Goal: Task Accomplishment & Management: Manage account settings

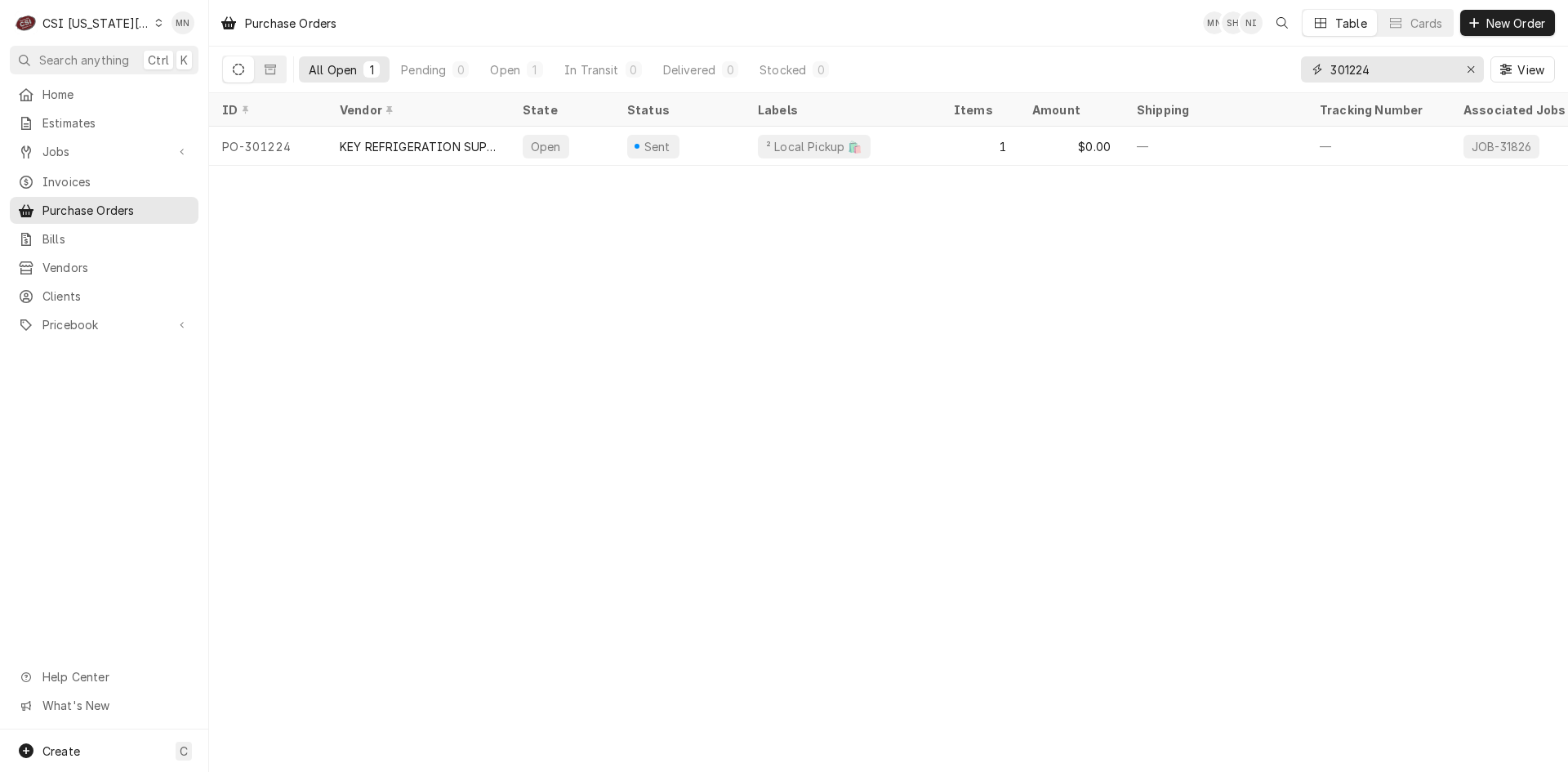
drag, startPoint x: 1400, startPoint y: 63, endPoint x: 1291, endPoint y: 63, distance: 109.0
click at [1291, 63] on div "All Open 1 Pending 0 Open 1 In Transit 0 Delivered 0 Stocked 0 301224 View" at bounding box center [889, 70] width 1333 height 46
type input "301211"
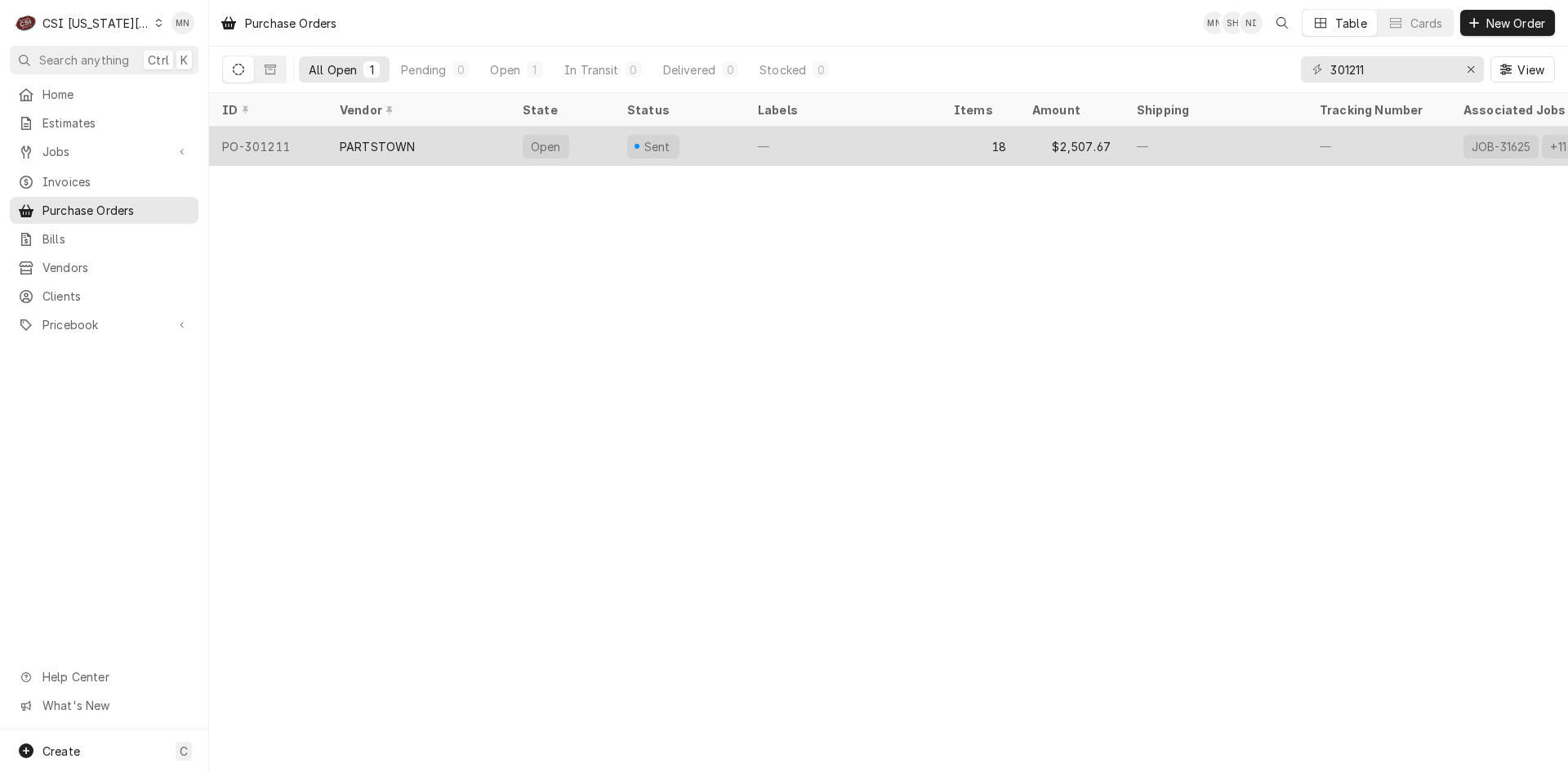
click at [417, 146] on div "PARTSTOWN" at bounding box center [418, 146] width 183 height 40
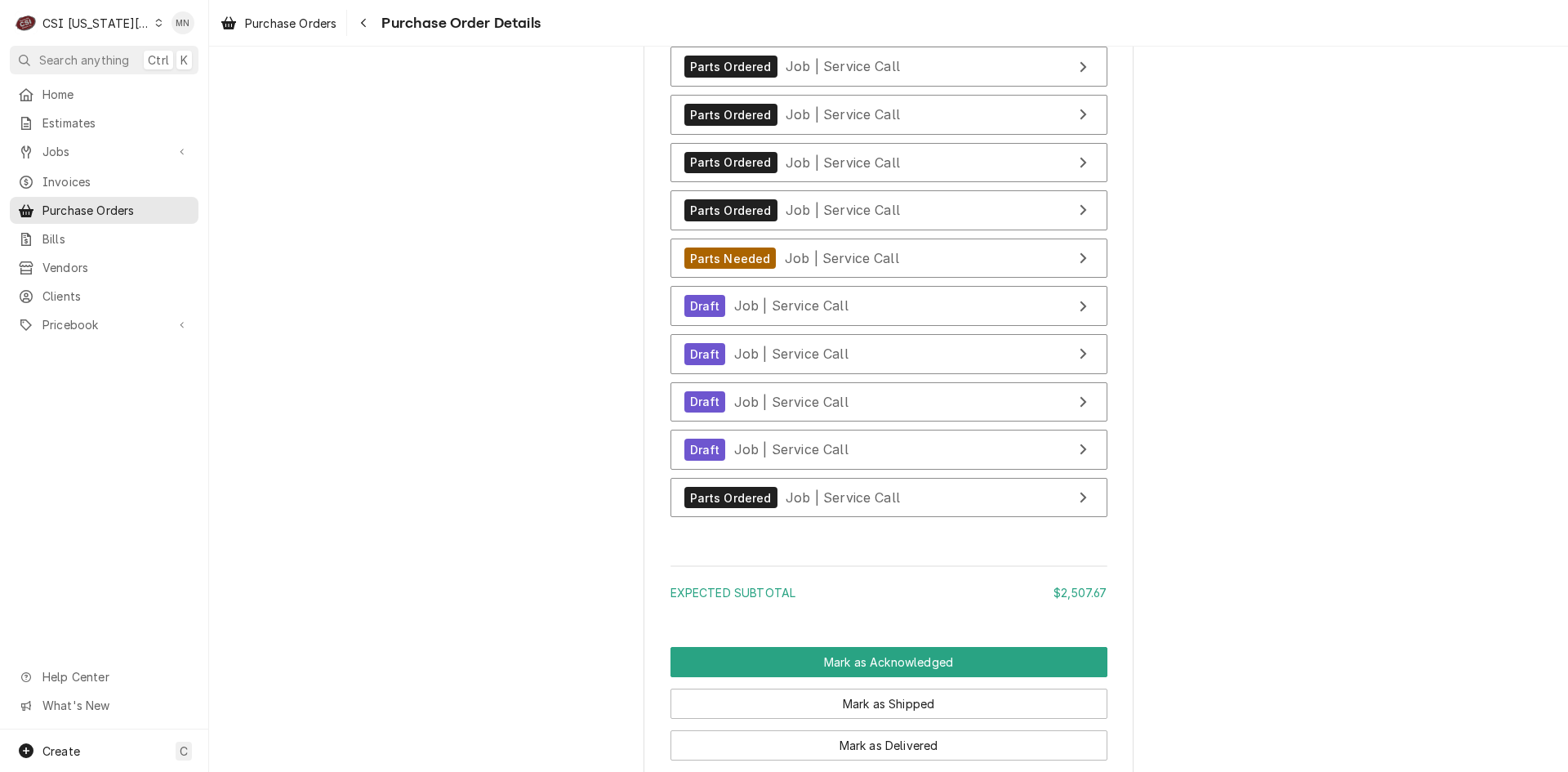
scroll to position [7226, 0]
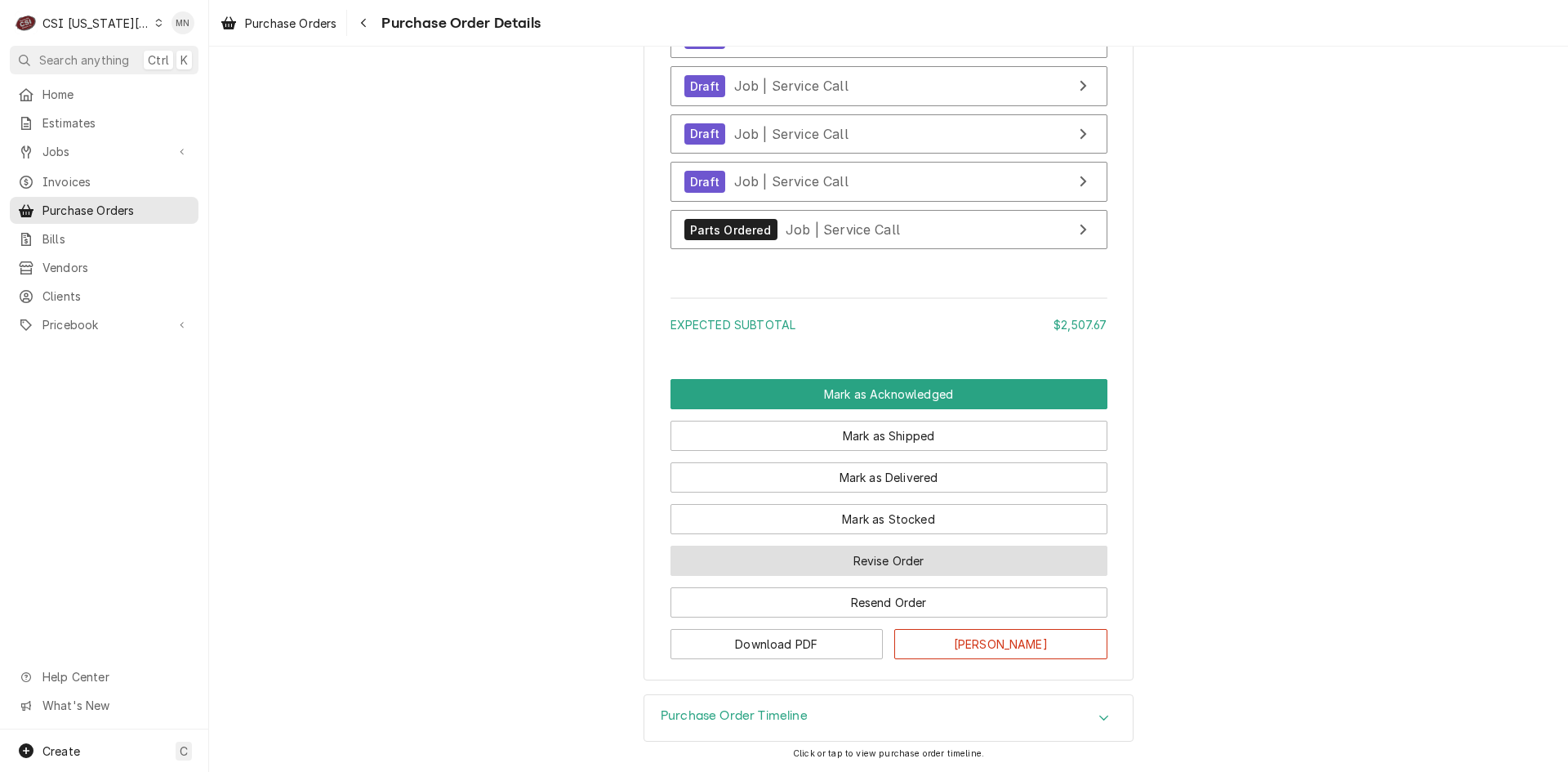
click at [863, 576] on button "Revise Order" at bounding box center [889, 560] width 437 height 30
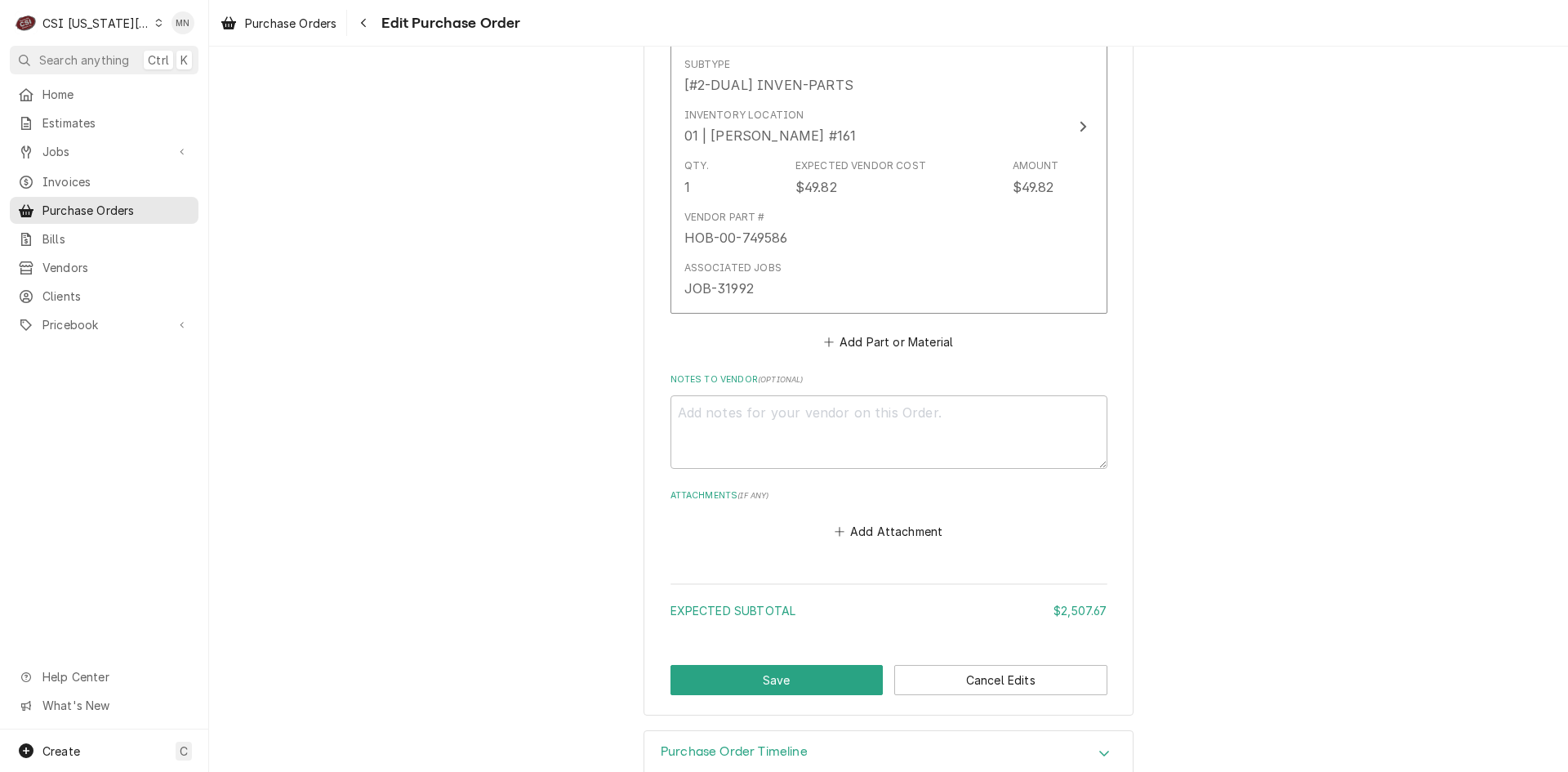
scroll to position [7206, 0]
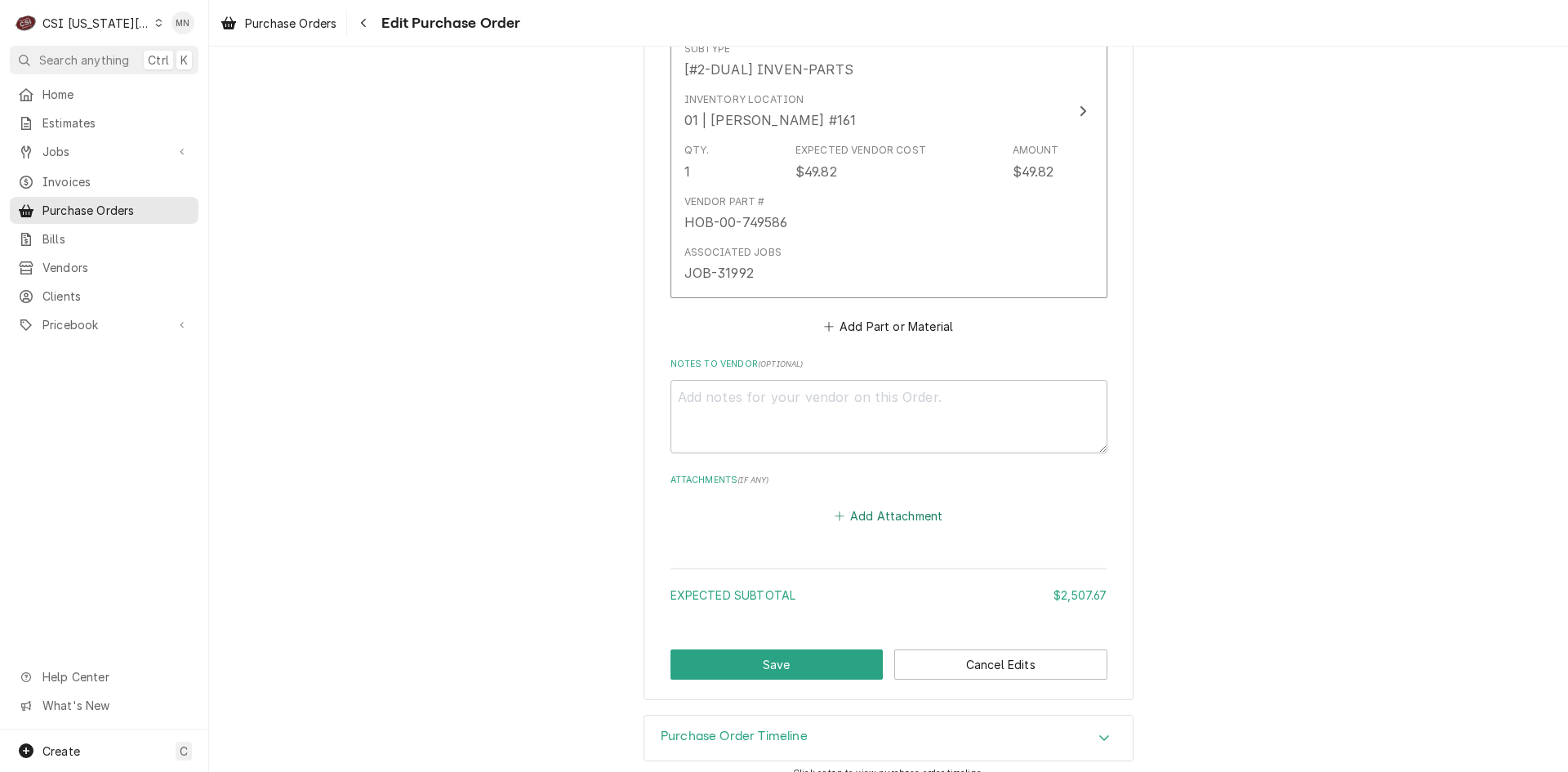
click at [893, 505] on button "Add Attachment" at bounding box center [888, 516] width 114 height 23
type textarea "x"
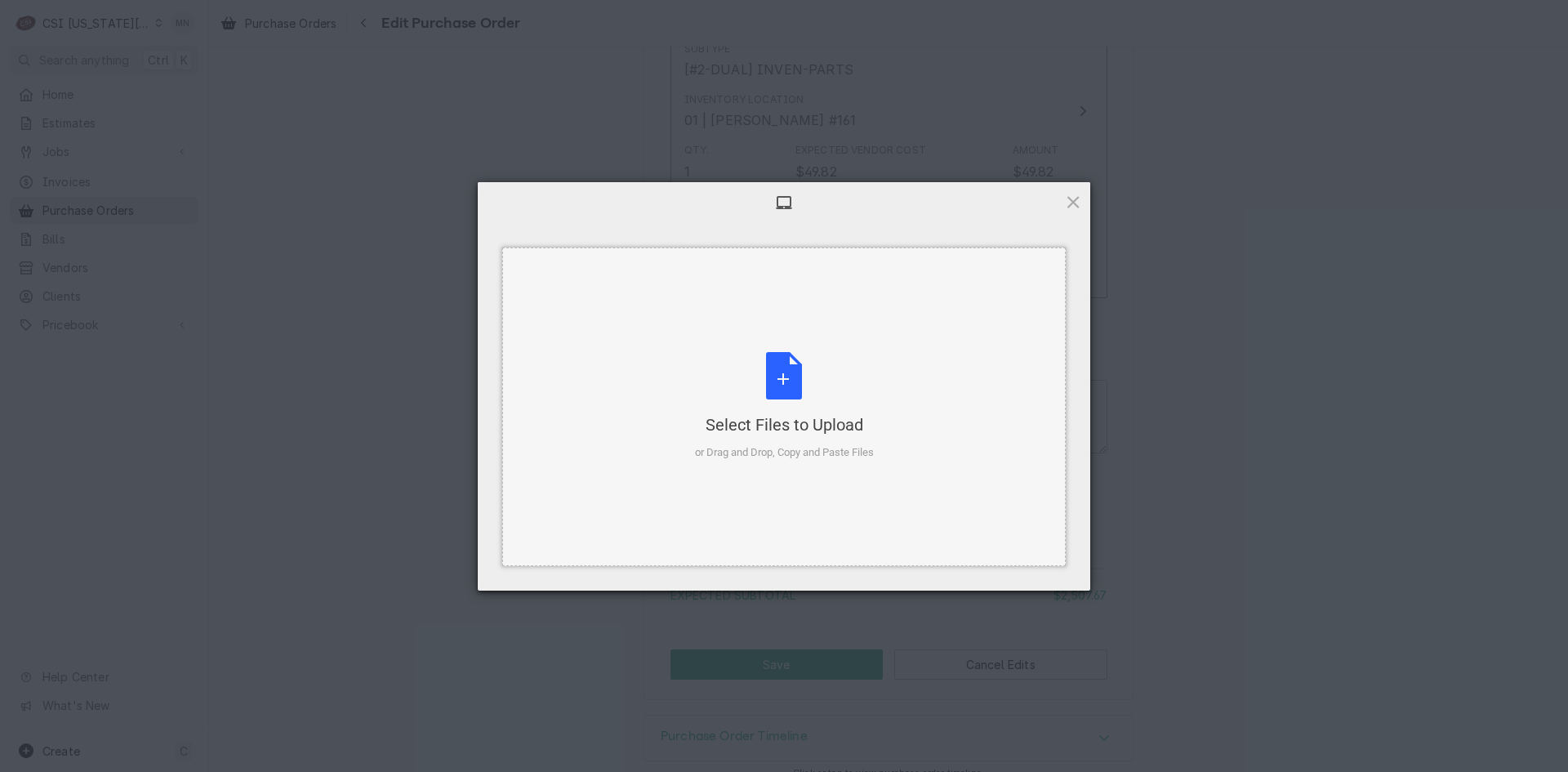
click at [833, 438] on div "Select Files to Upload or Drag and Drop, Copy and Paste Files" at bounding box center [784, 407] width 179 height 109
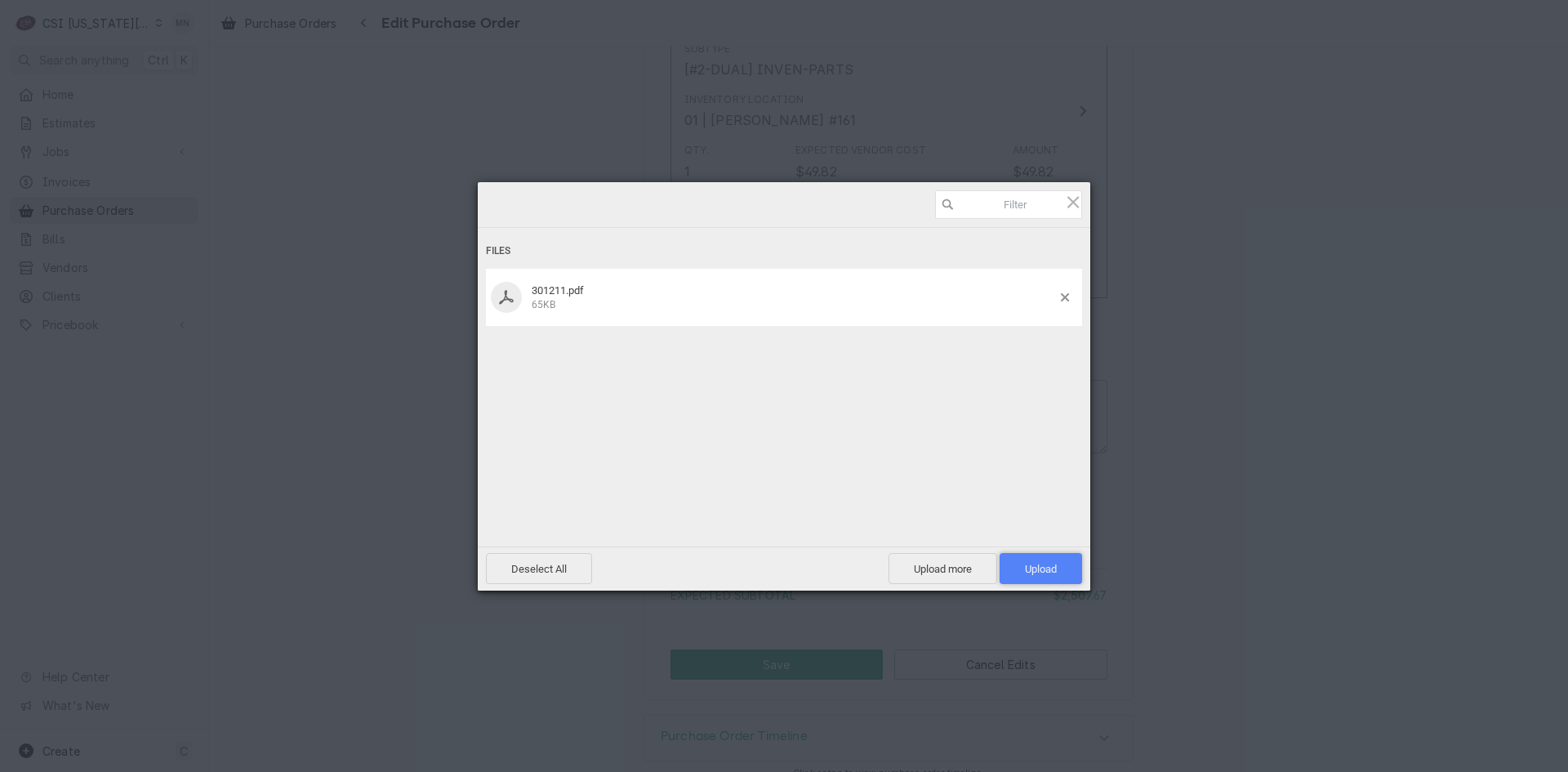
click at [1040, 567] on span "Upload 1" at bounding box center [1040, 569] width 32 height 12
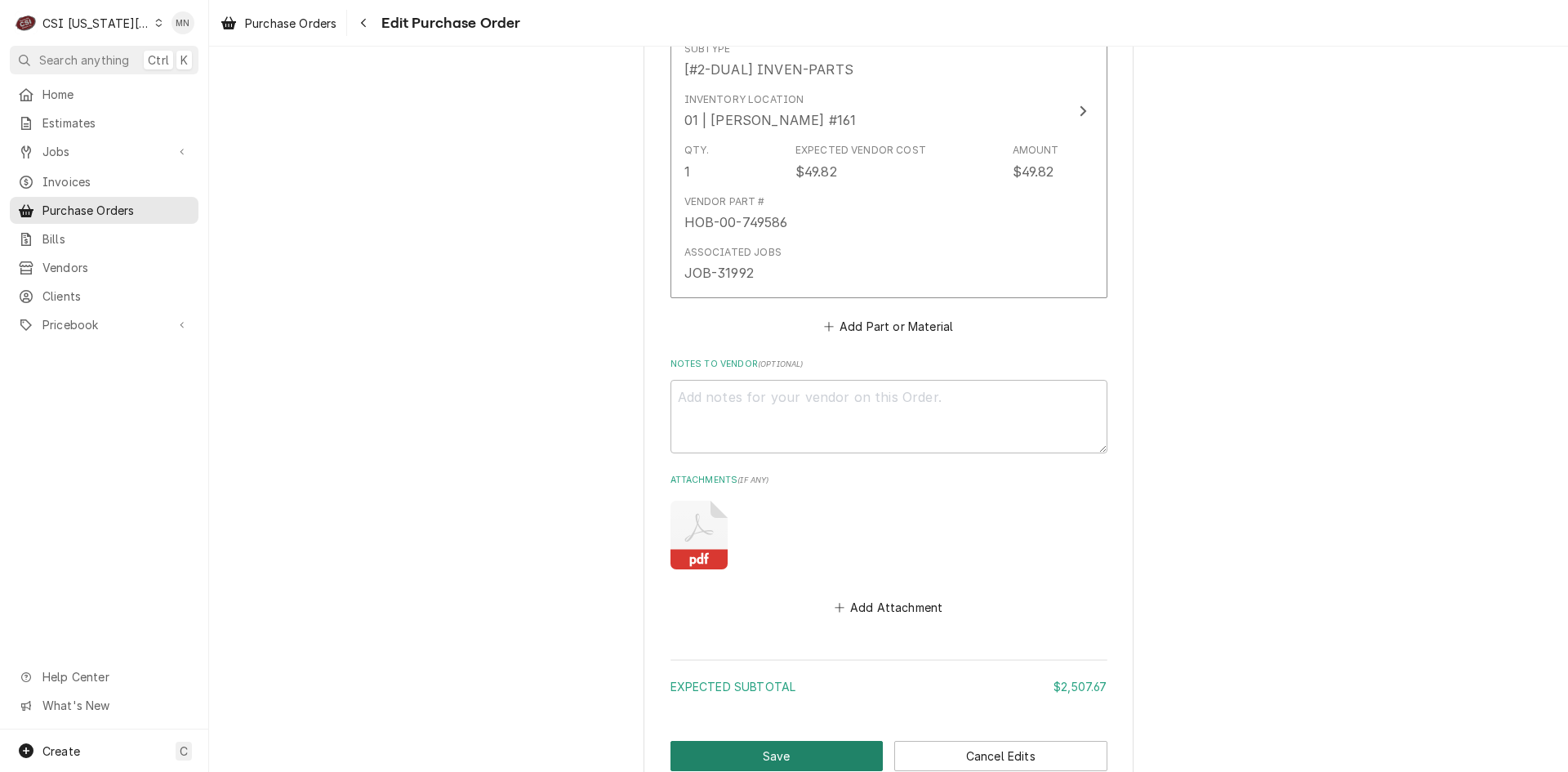
click at [751, 741] on button "Save" at bounding box center [777, 756] width 213 height 30
type textarea "x"
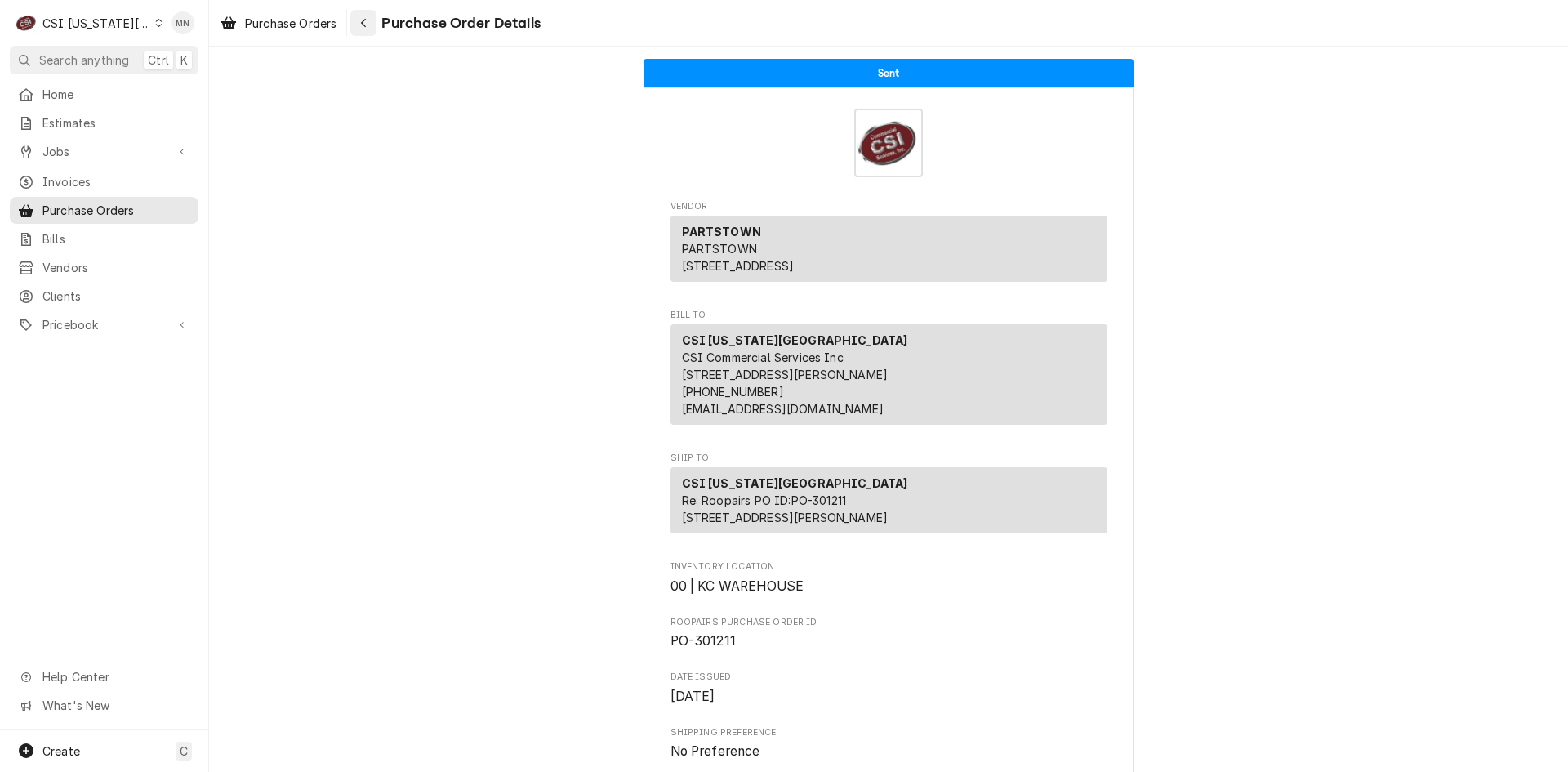
click at [361, 24] on div "Navigate back" at bounding box center [364, 23] width 16 height 16
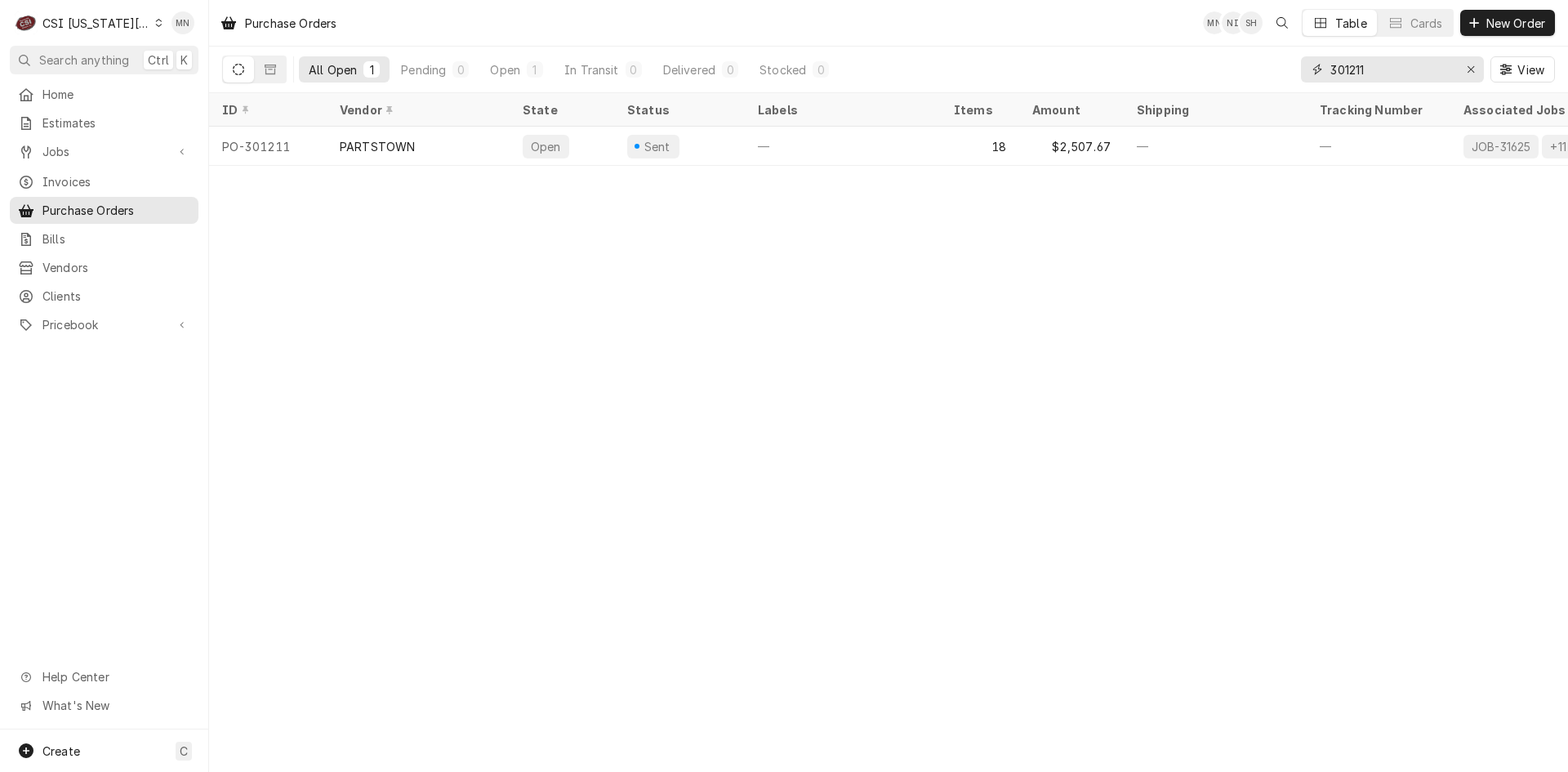
drag, startPoint x: 1412, startPoint y: 67, endPoint x: 1221, endPoint y: 73, distance: 191.1
click at [1228, 71] on div "All Open 1 Pending 0 Open 1 In Transit 0 Delivered 0 Stocked 0 301211 View" at bounding box center [889, 70] width 1333 height 46
type input "301151"
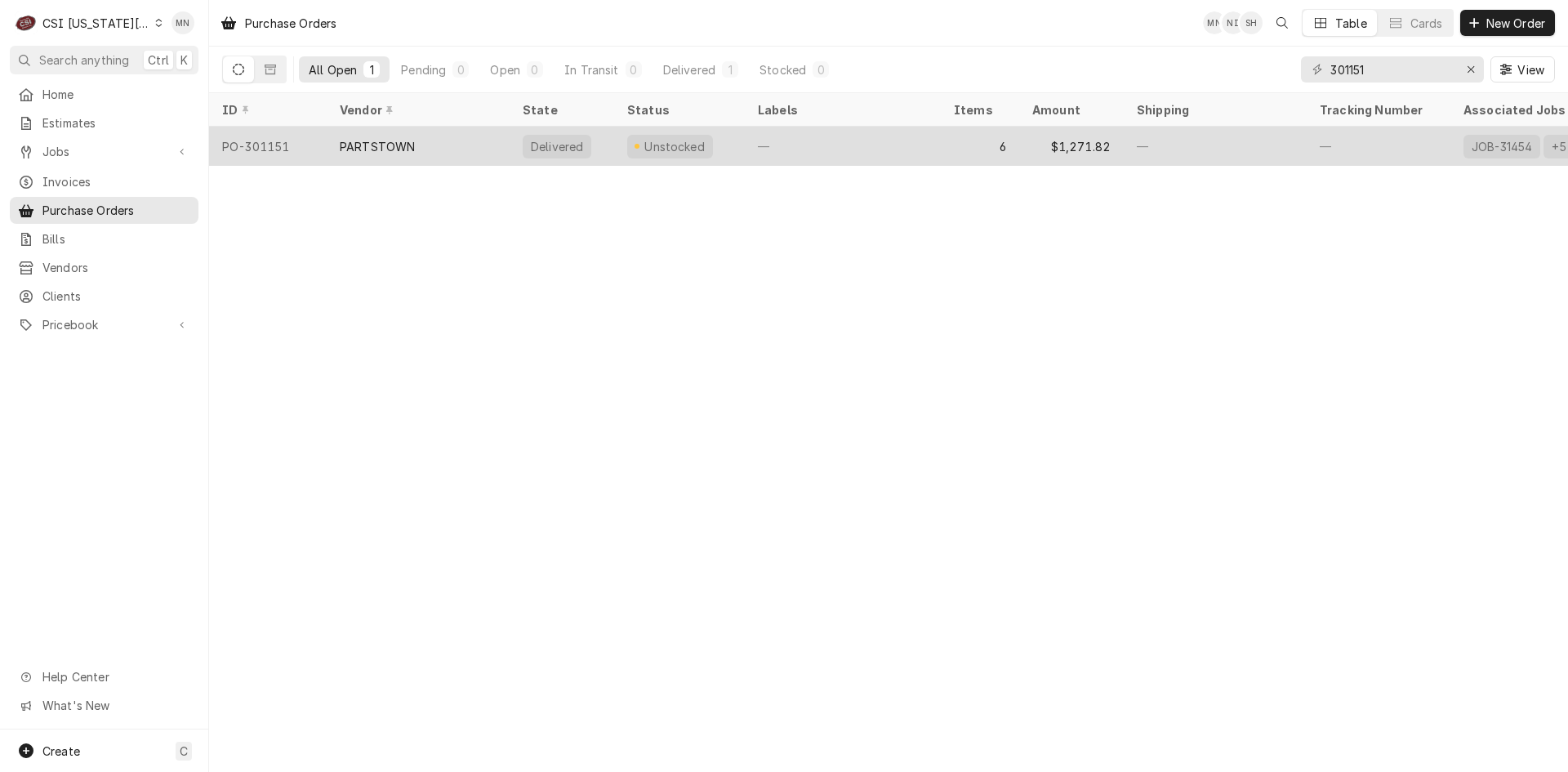
click at [405, 150] on div "PARTSTOWN" at bounding box center [418, 146] width 183 height 40
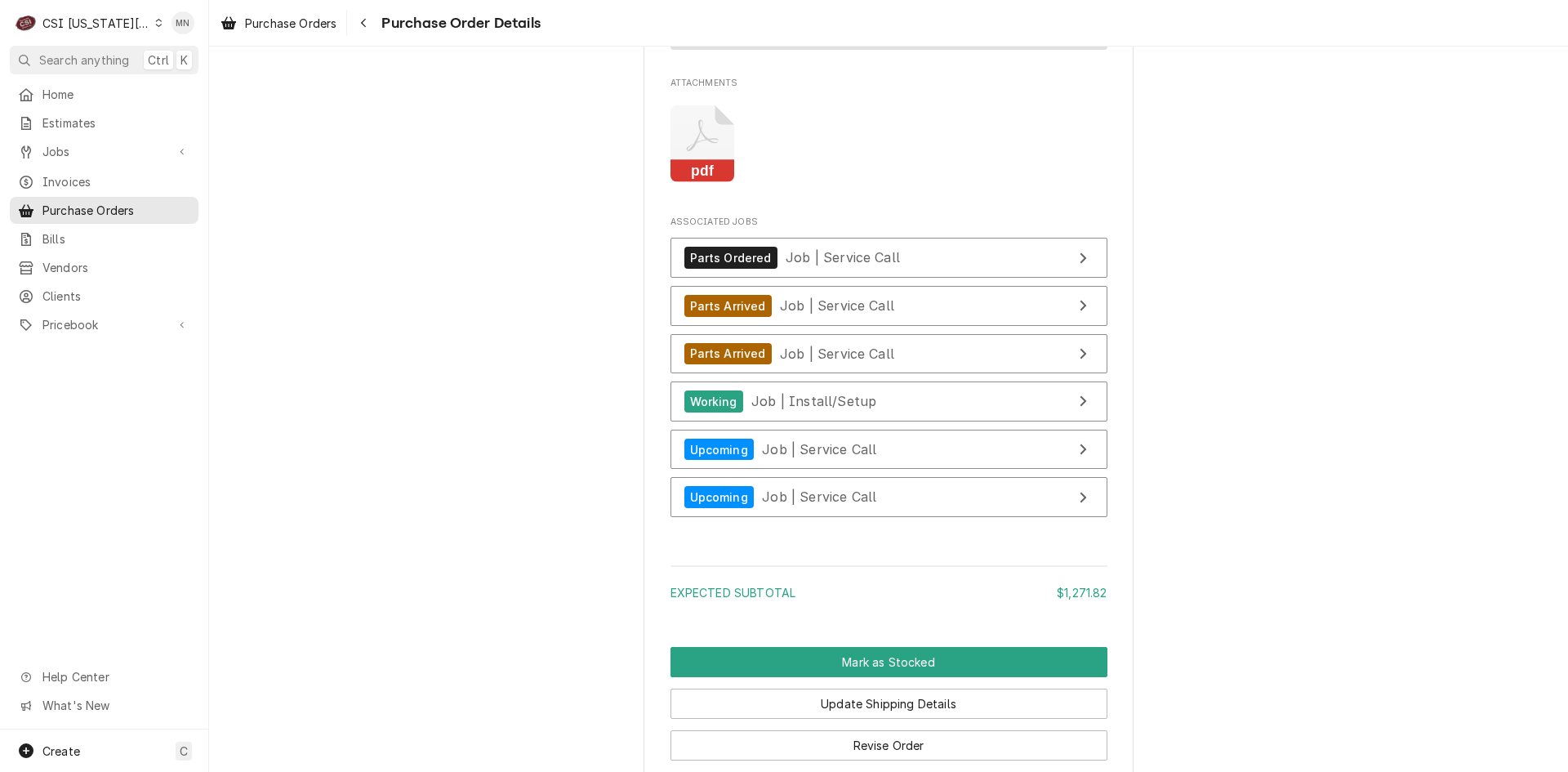
scroll to position [3349, 0]
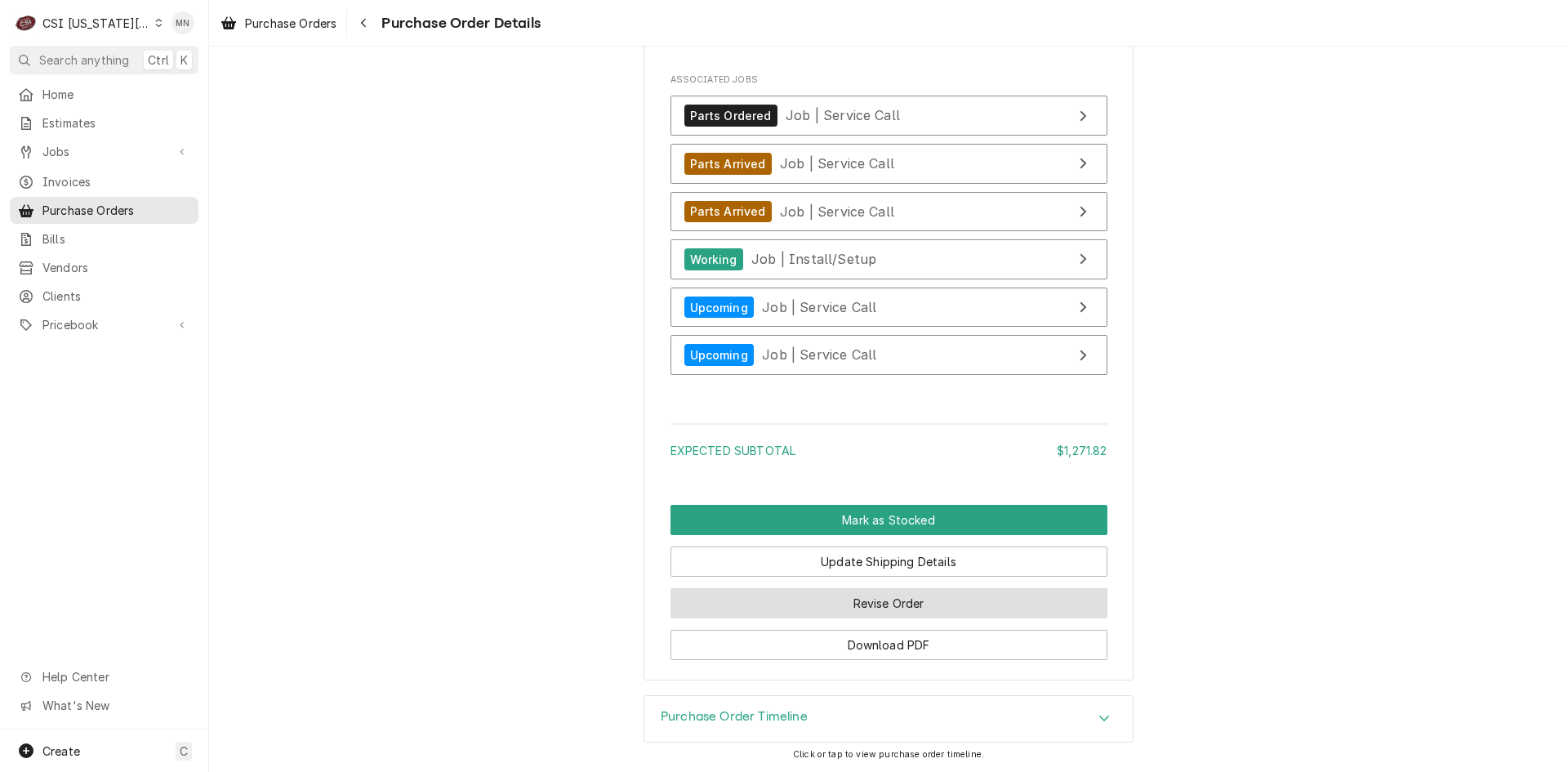
click at [908, 614] on button "Revise Order" at bounding box center [889, 603] width 437 height 30
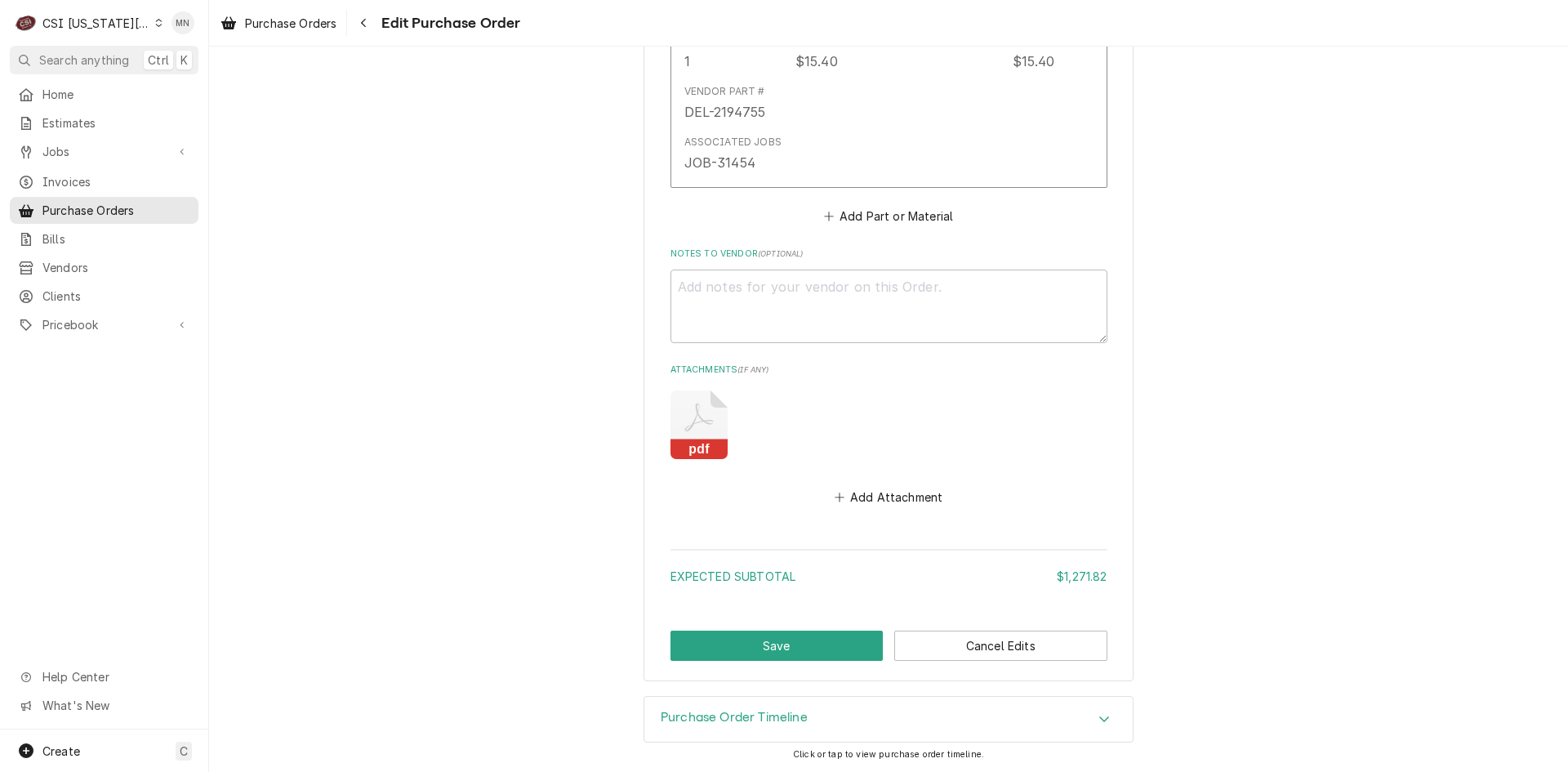
scroll to position [2946, 0]
click at [905, 493] on button "Add Attachment" at bounding box center [888, 496] width 114 height 23
type textarea "x"
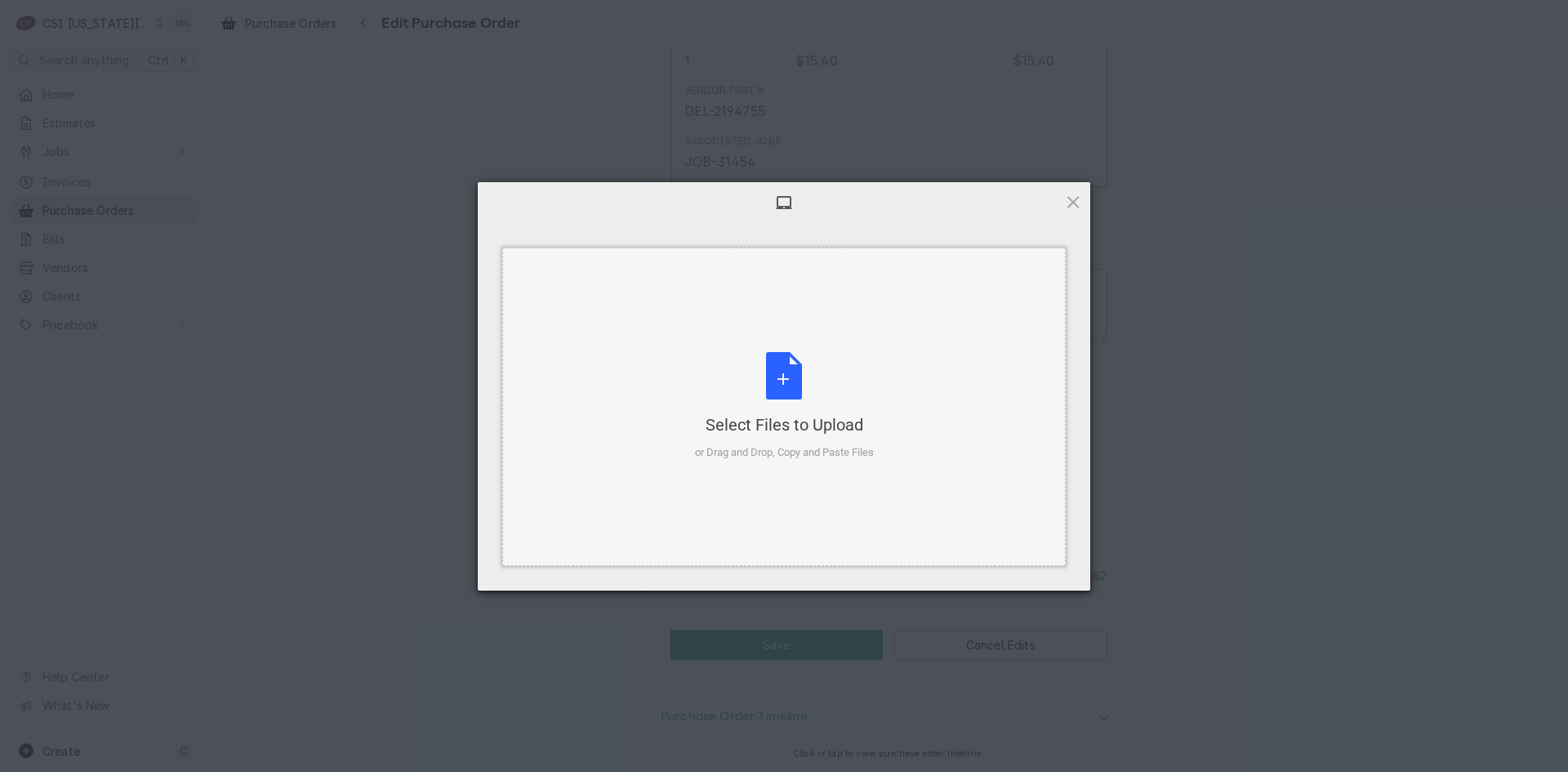
click at [803, 419] on div "Select Files to Upload" at bounding box center [784, 425] width 179 height 23
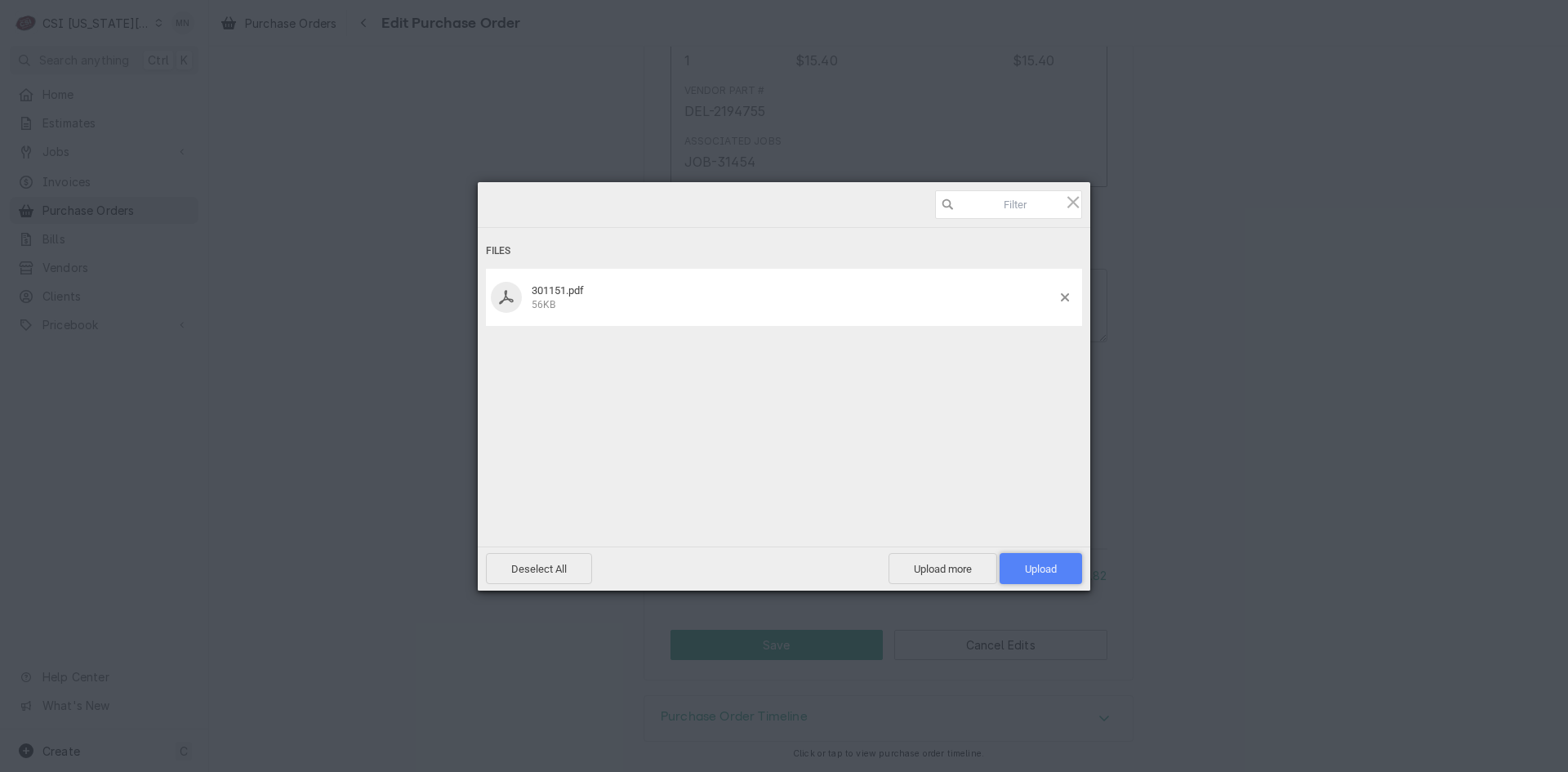
click at [1054, 568] on span "Upload 1" at bounding box center [1040, 569] width 32 height 12
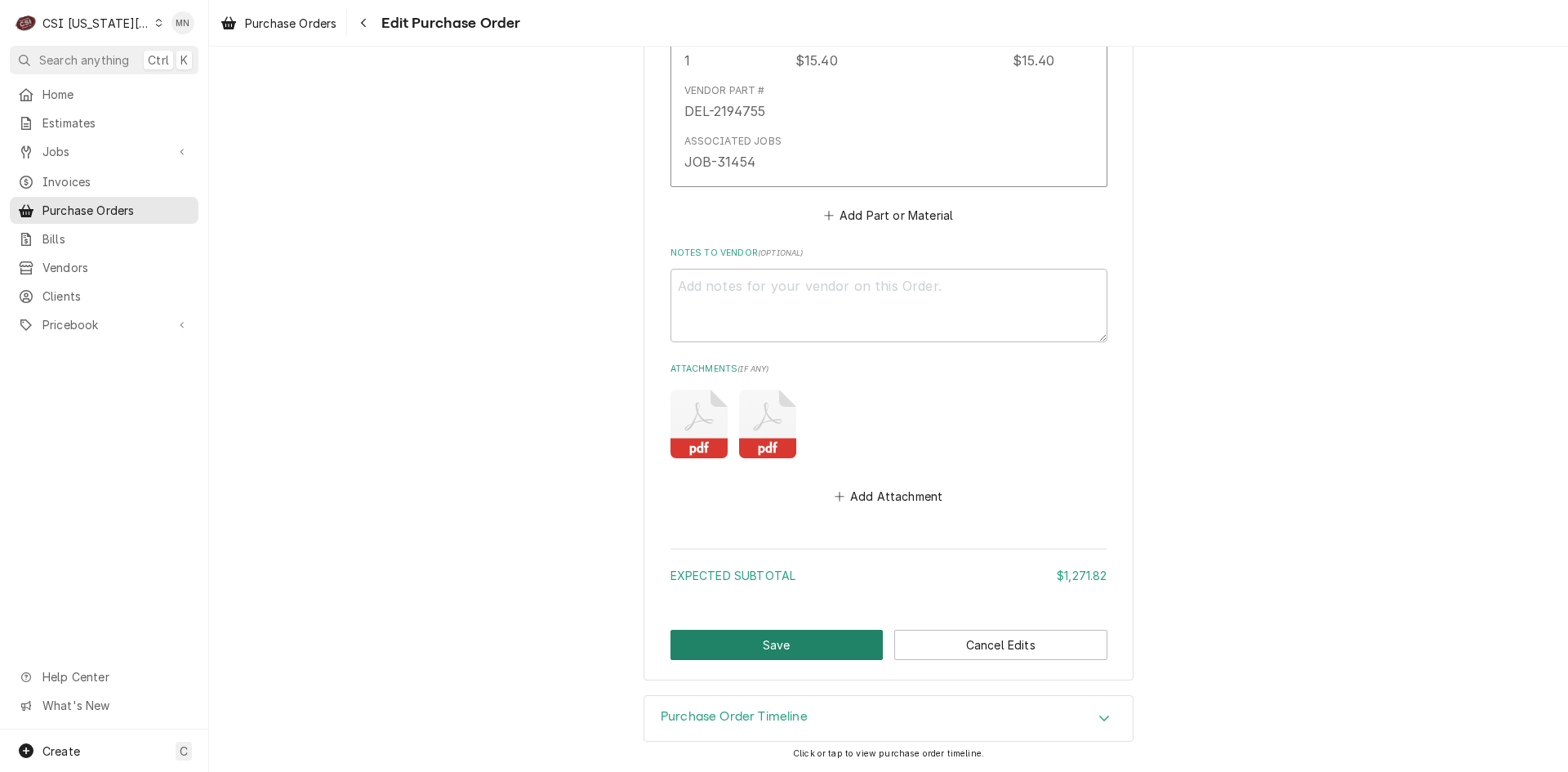
click at [788, 639] on button "Save" at bounding box center [777, 644] width 213 height 30
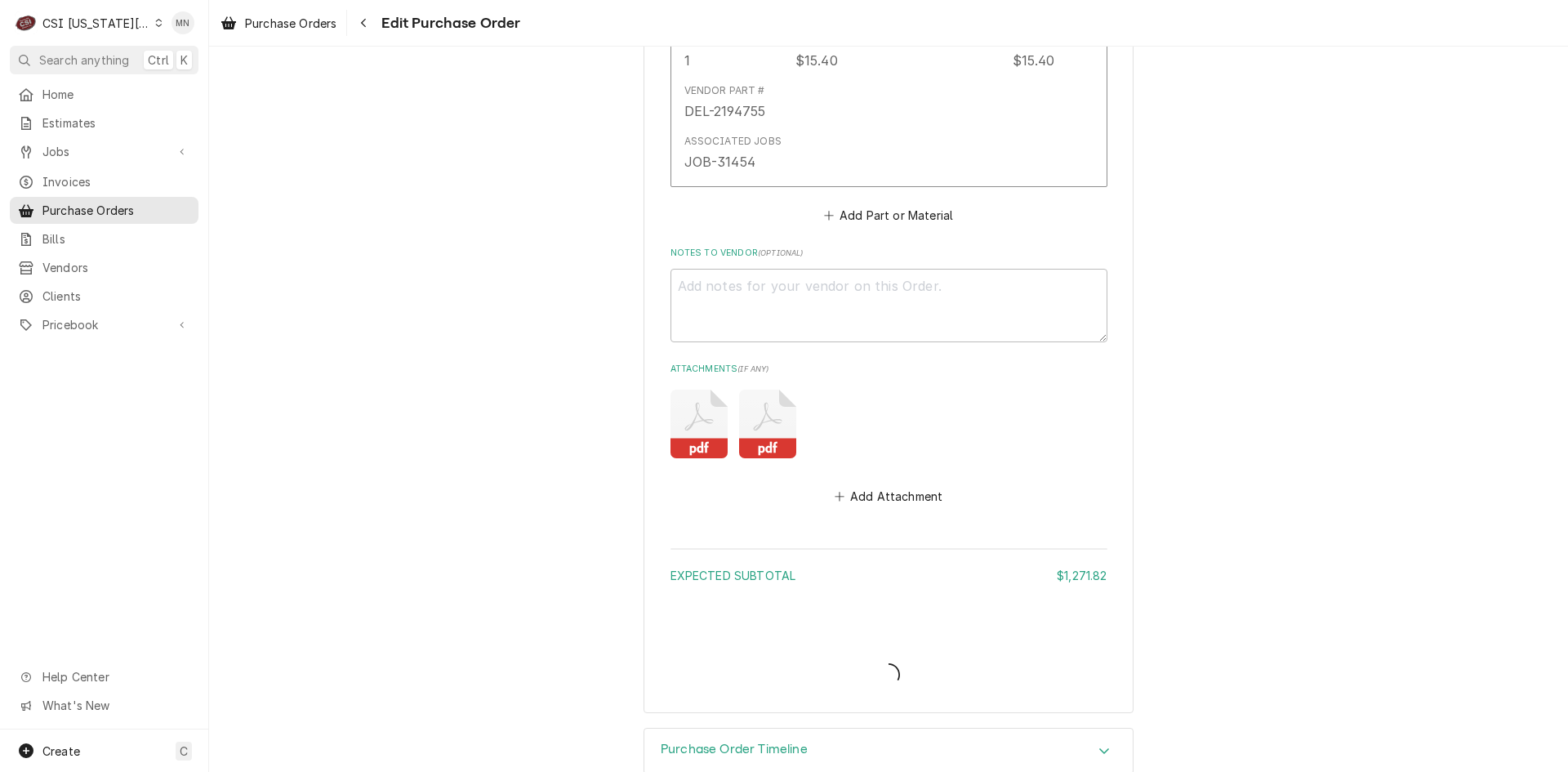
type textarea "x"
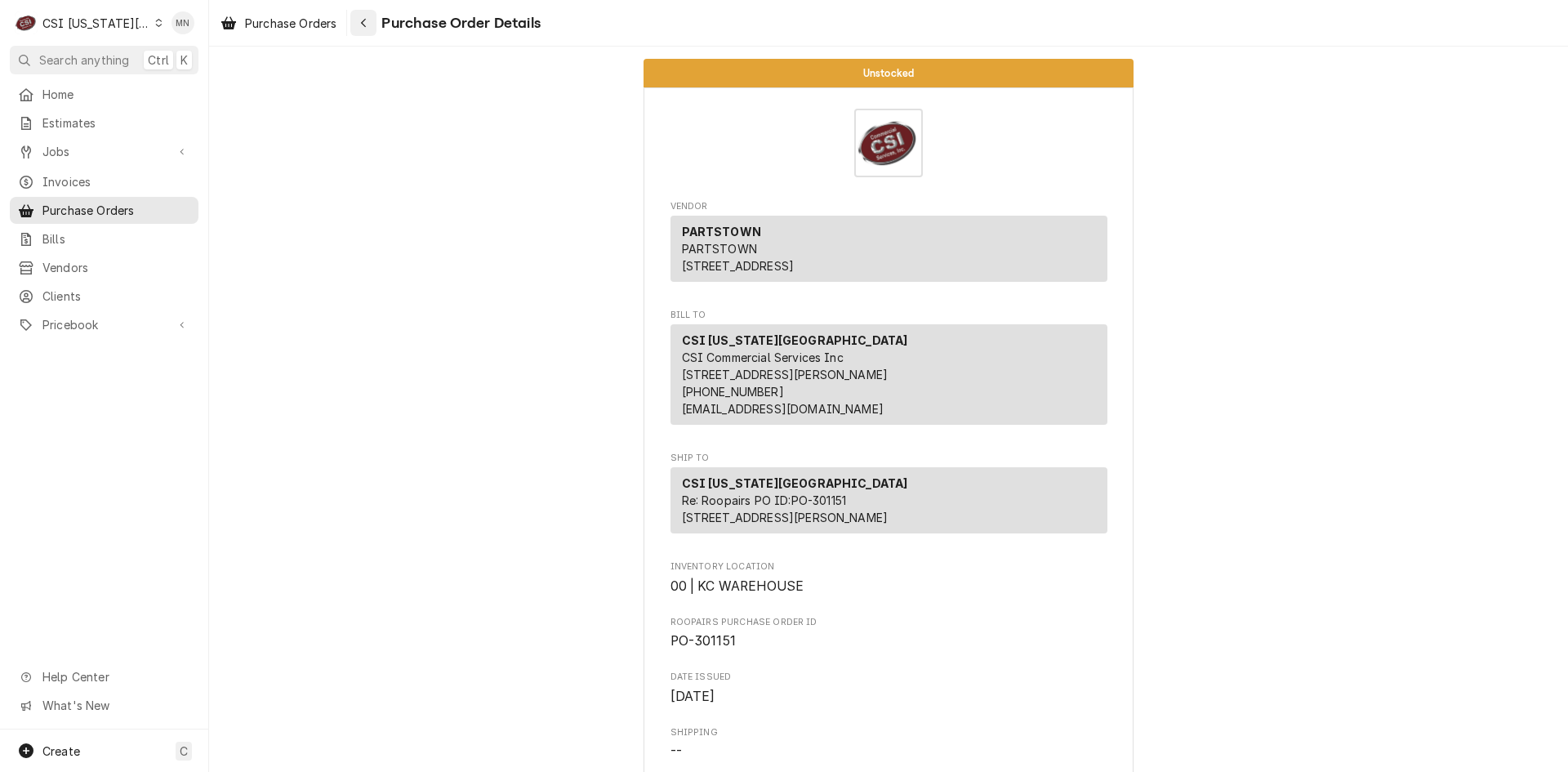
click at [370, 26] on div "Navigate back" at bounding box center [364, 23] width 16 height 16
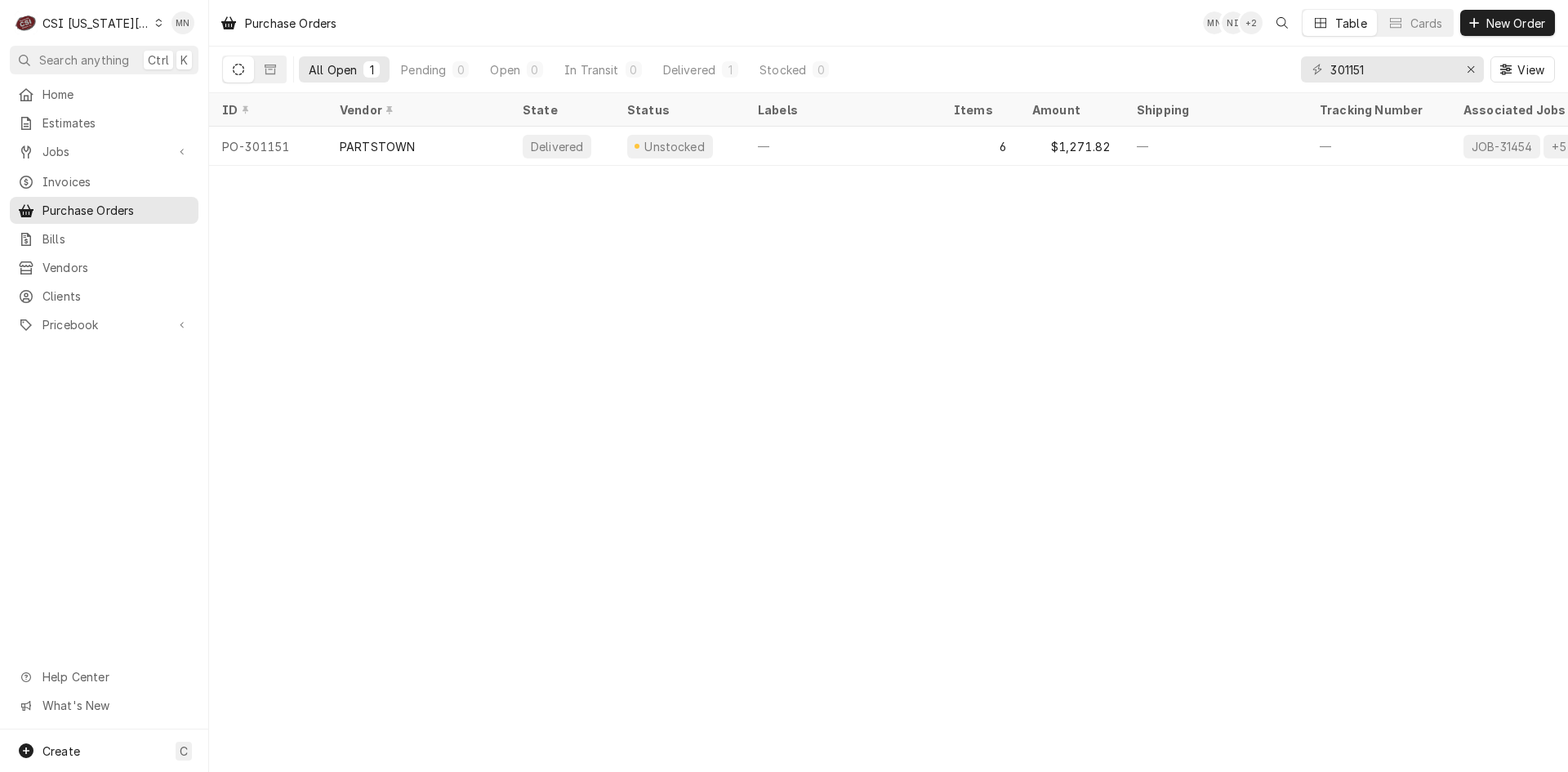
click at [119, 22] on div "CSI [US_STATE][GEOGRAPHIC_DATA]" at bounding box center [96, 23] width 108 height 17
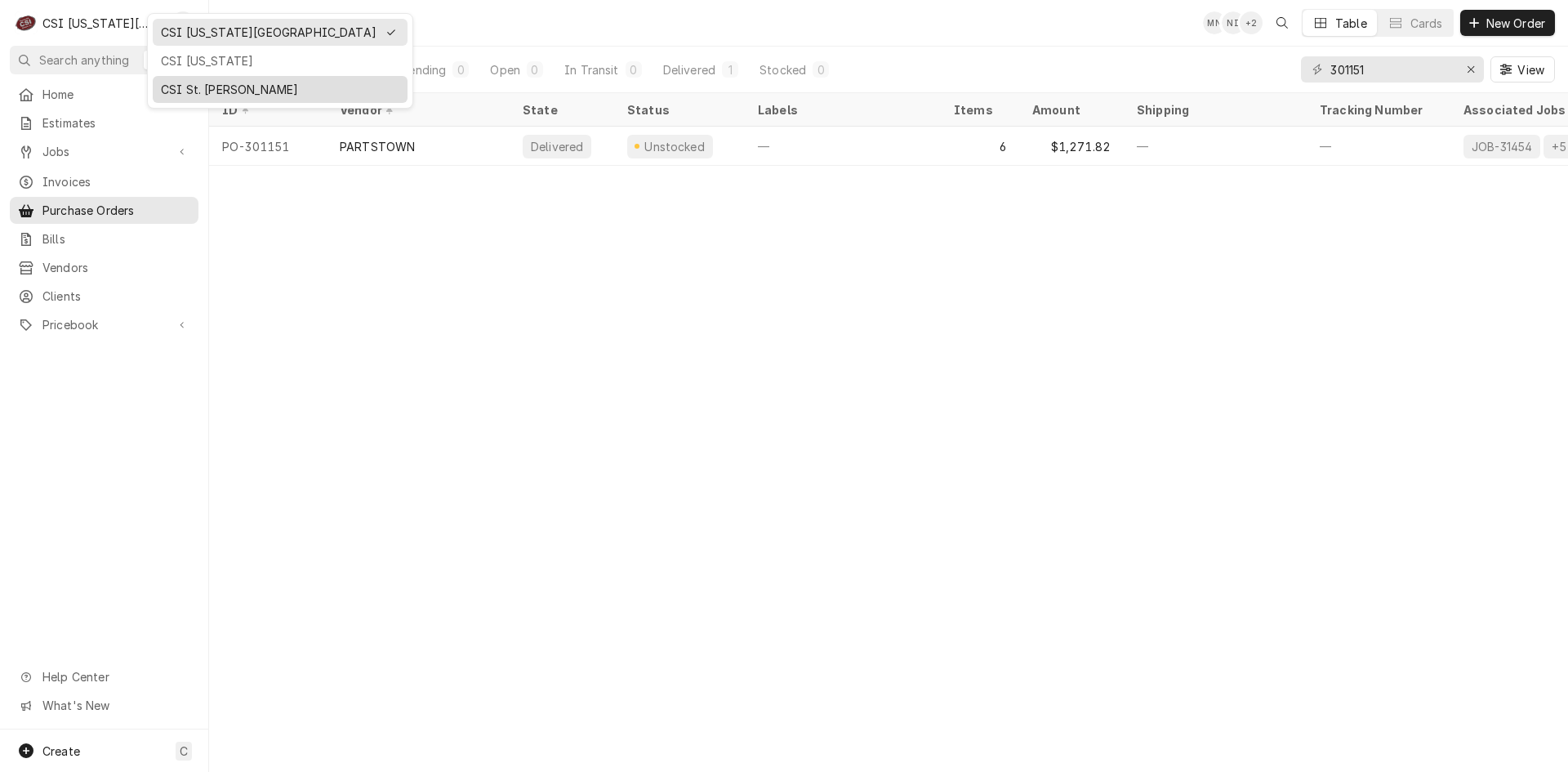
click at [177, 81] on div "CSI St. [PERSON_NAME]" at bounding box center [281, 89] width 239 height 17
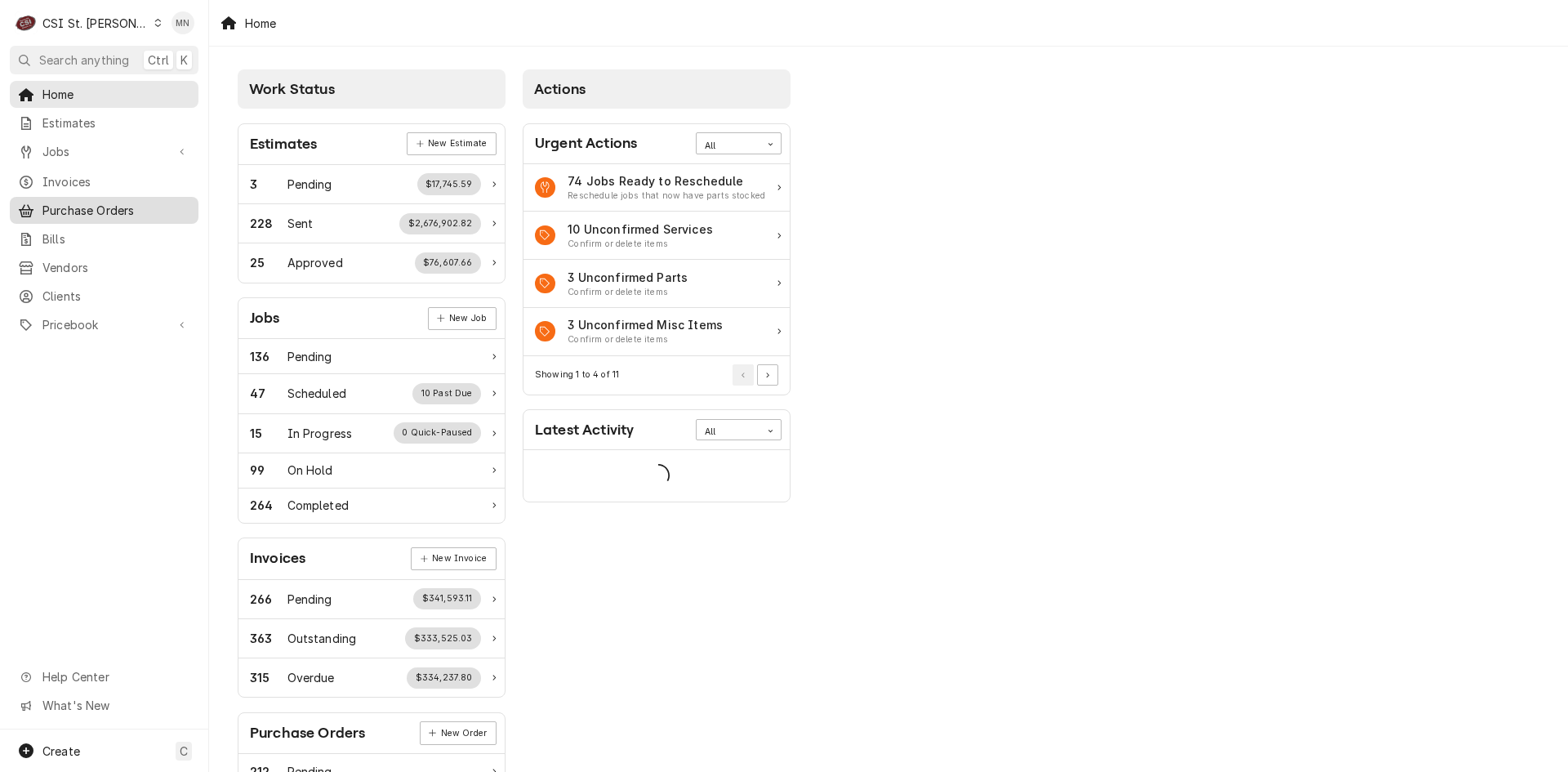
click at [87, 202] on span "Purchase Orders" at bounding box center [117, 210] width 148 height 17
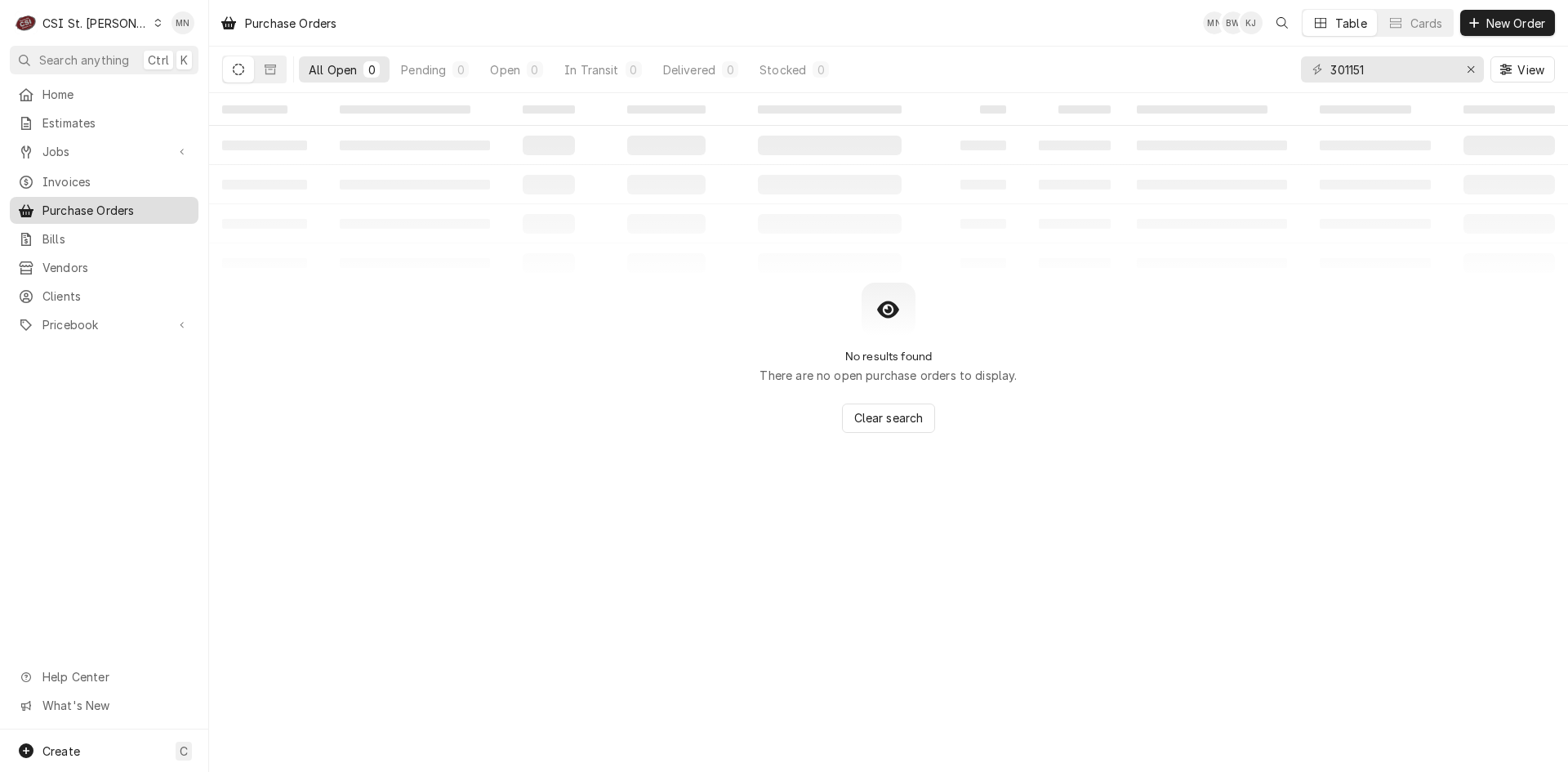
click at [118, 208] on span "Purchase Orders" at bounding box center [117, 210] width 148 height 17
drag, startPoint x: 1407, startPoint y: 67, endPoint x: 1126, endPoint y: 80, distance: 281.3
click at [1126, 80] on div "All Open 0 Pending 0 Open 0 In Transit 0 Delivered 0 Stocked 0 301151 View" at bounding box center [889, 70] width 1333 height 46
type input "401027"
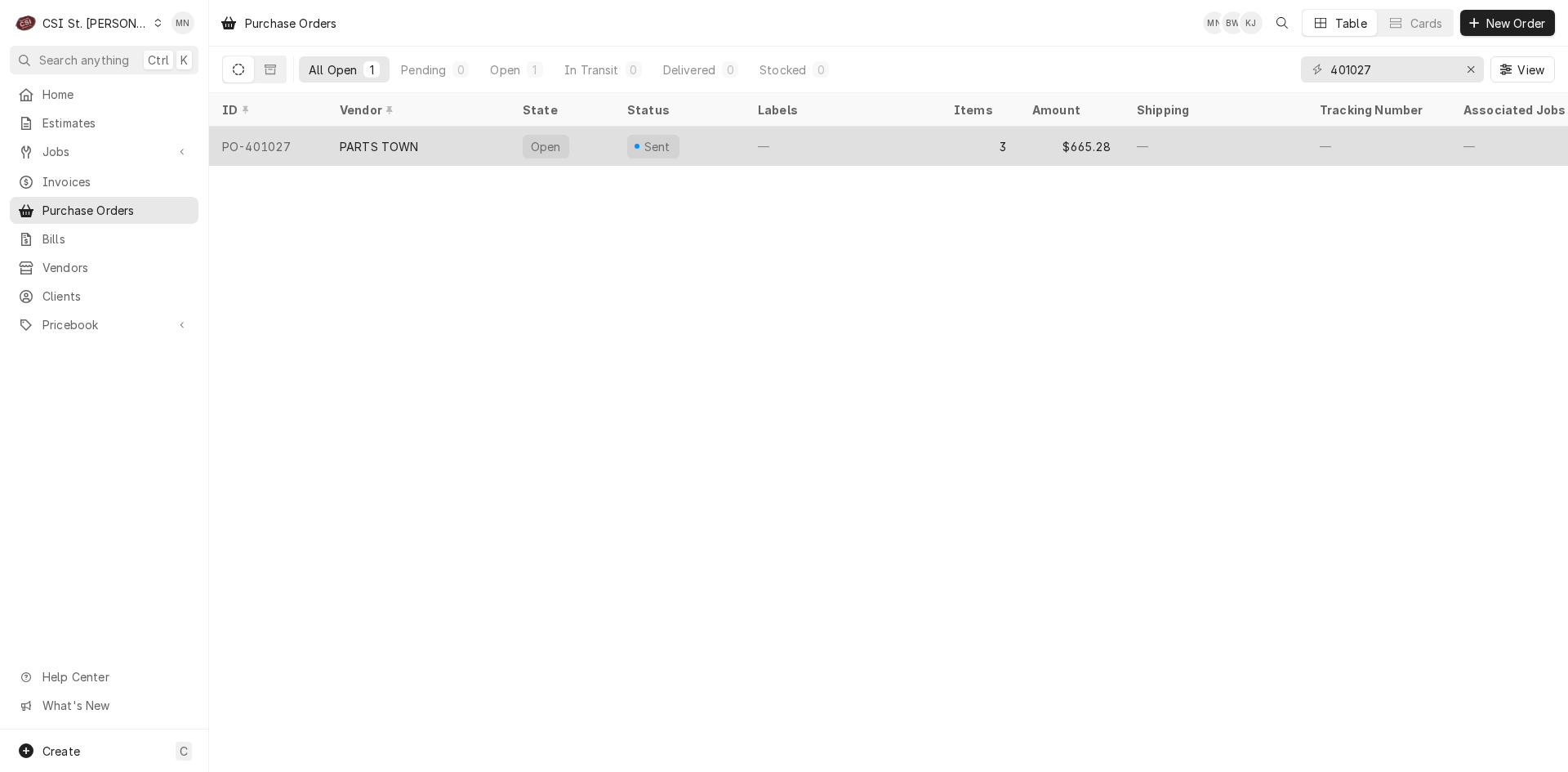
click at [384, 141] on div "PARTS TOWN" at bounding box center [379, 146] width 79 height 17
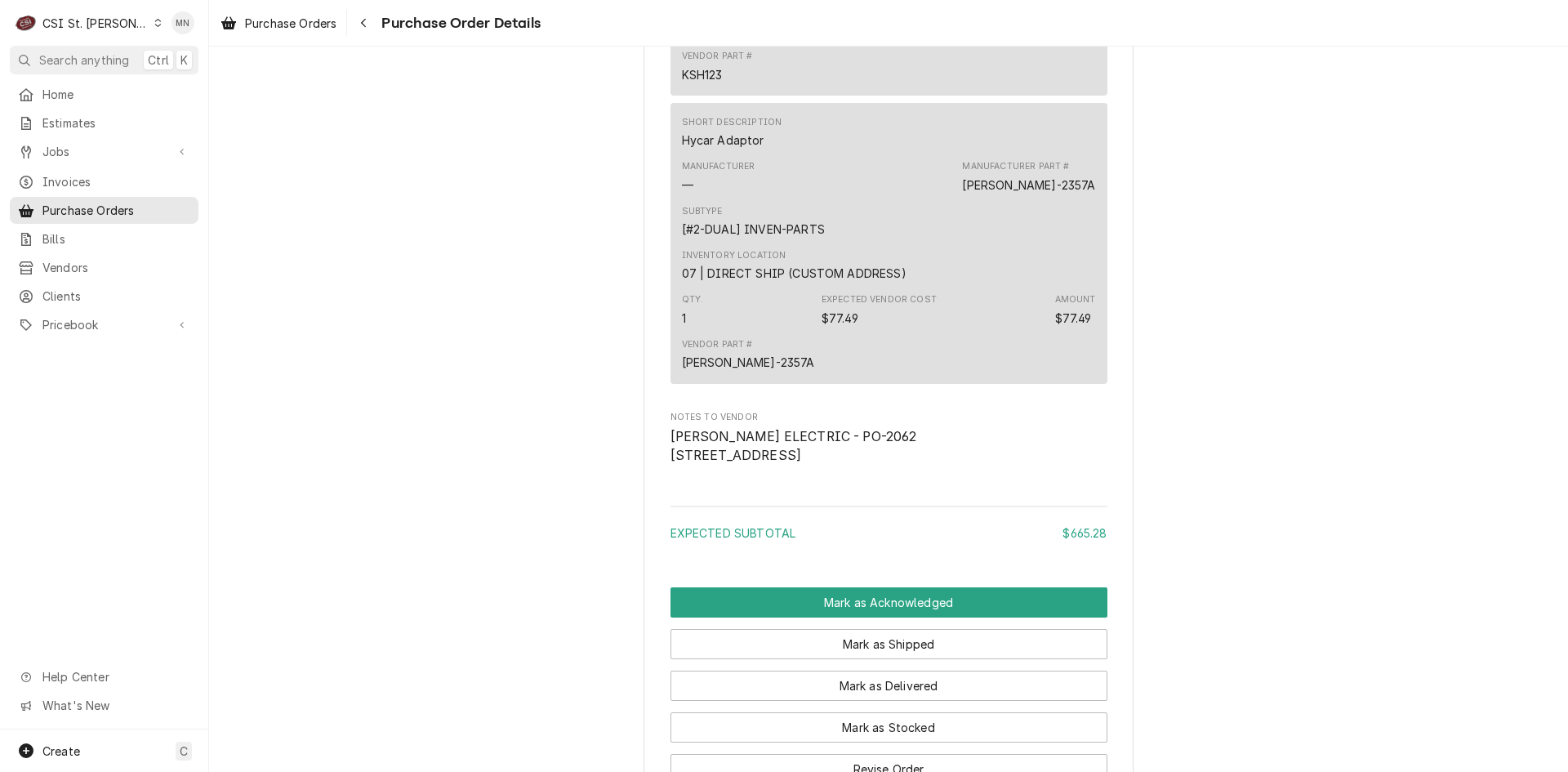
scroll to position [1732, 0]
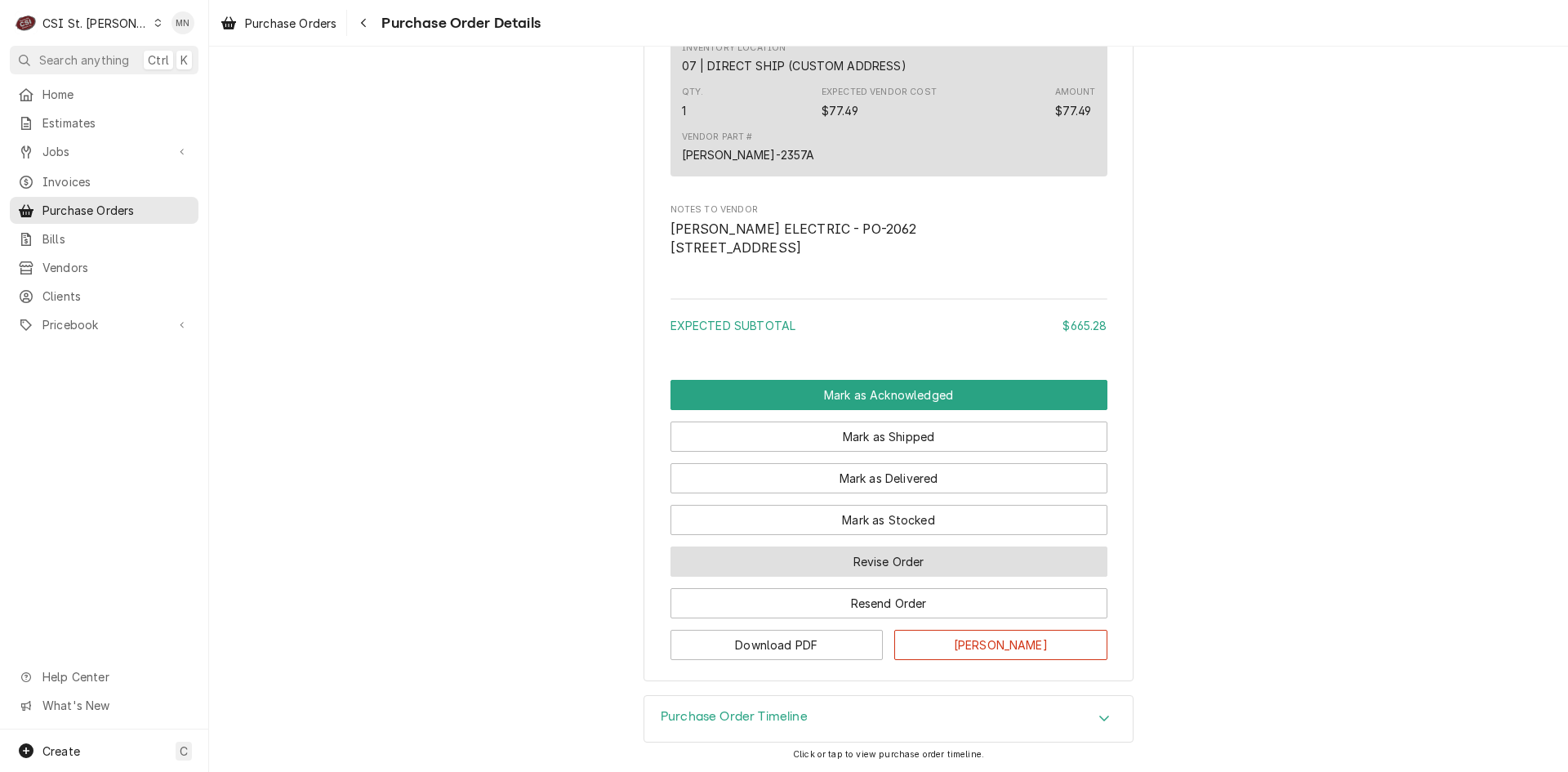
click at [917, 551] on button "Revise Order" at bounding box center [889, 561] width 437 height 30
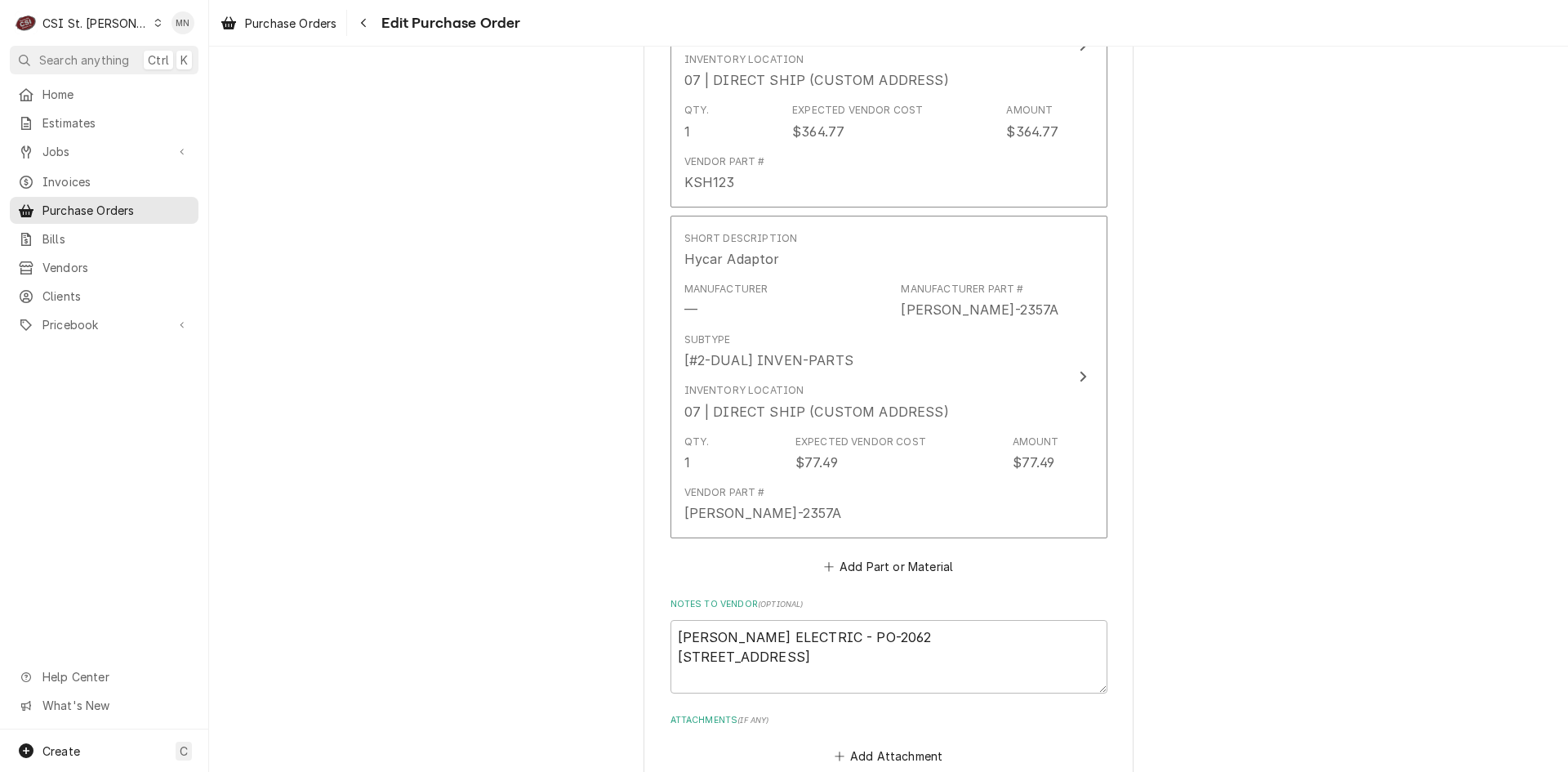
scroll to position [1485, 0]
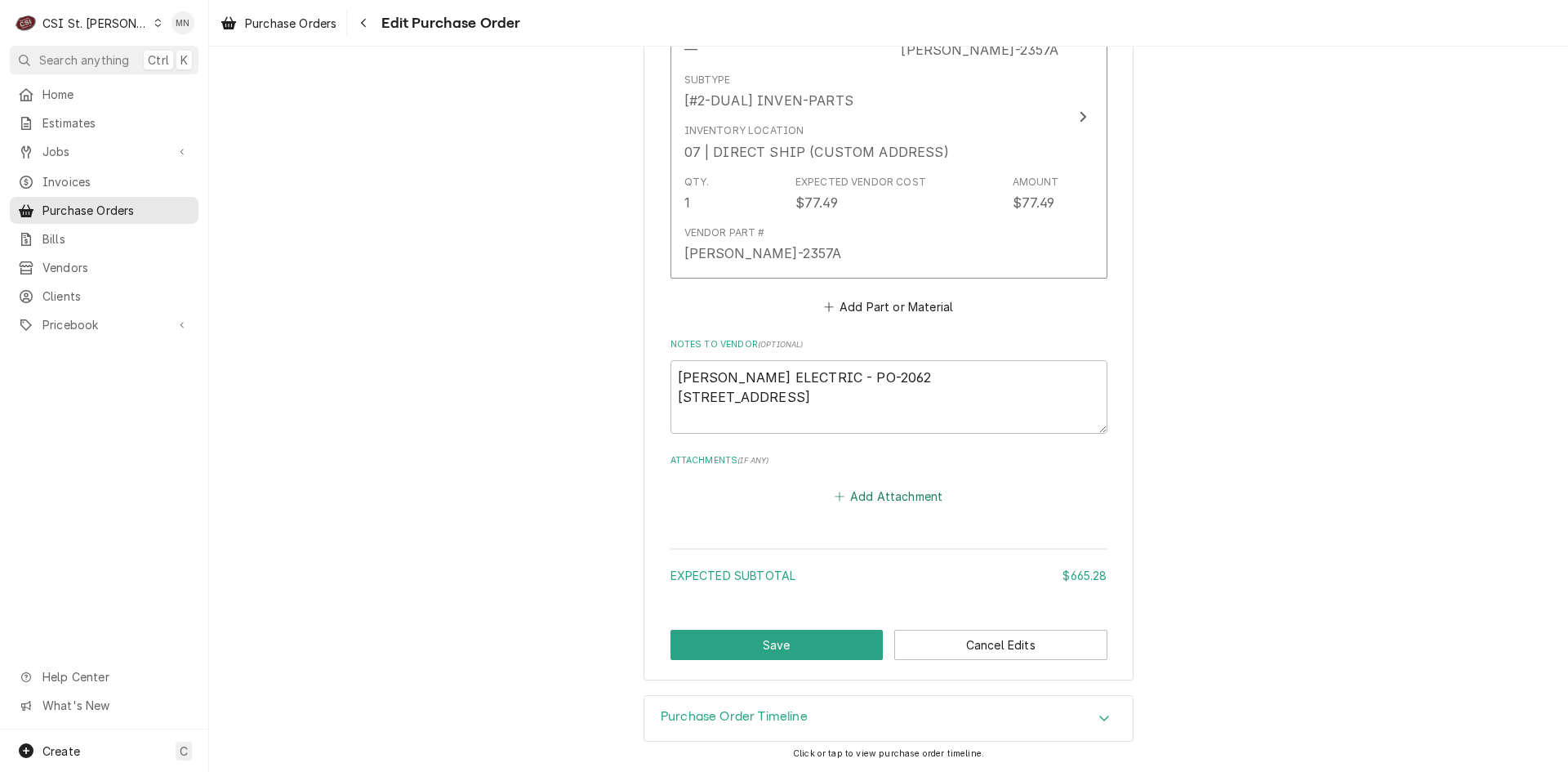
click at [882, 503] on button "Add Attachment" at bounding box center [888, 496] width 114 height 23
type textarea "x"
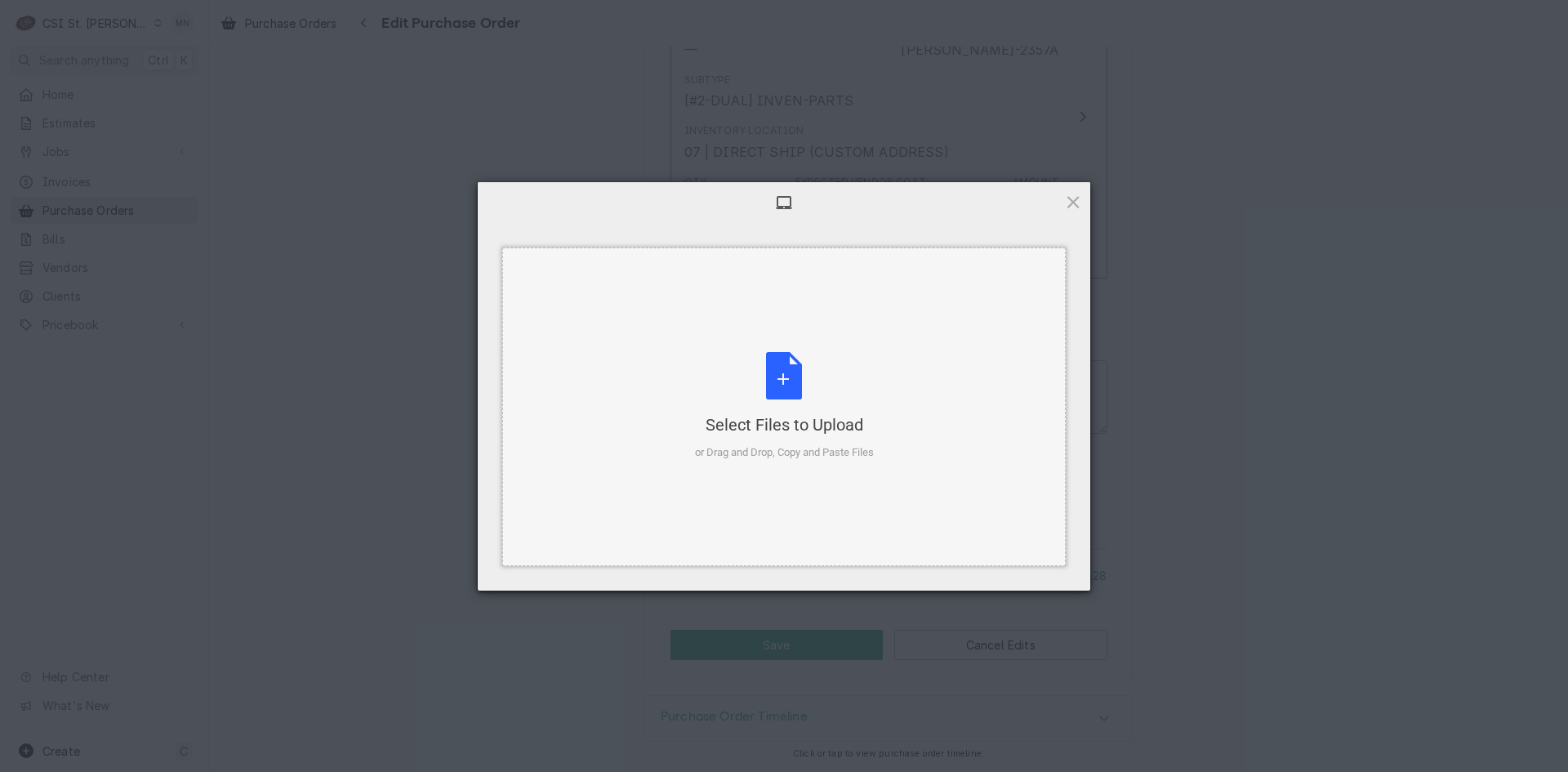
click at [791, 439] on div "Select Files to Upload or Drag and Drop, Copy and Paste Files" at bounding box center [784, 407] width 179 height 109
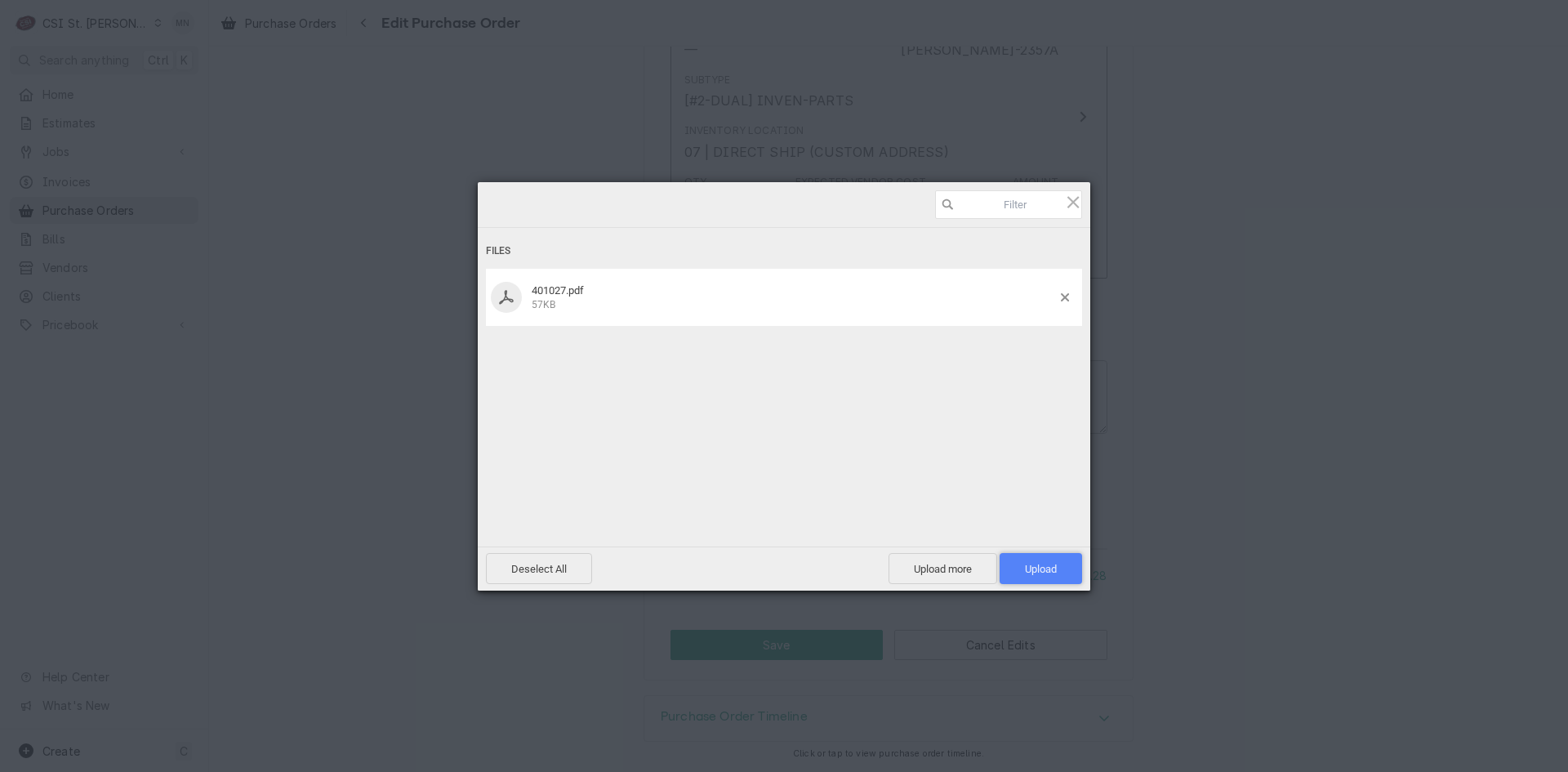
click at [1041, 561] on span "Upload 1" at bounding box center [1041, 569] width 82 height 31
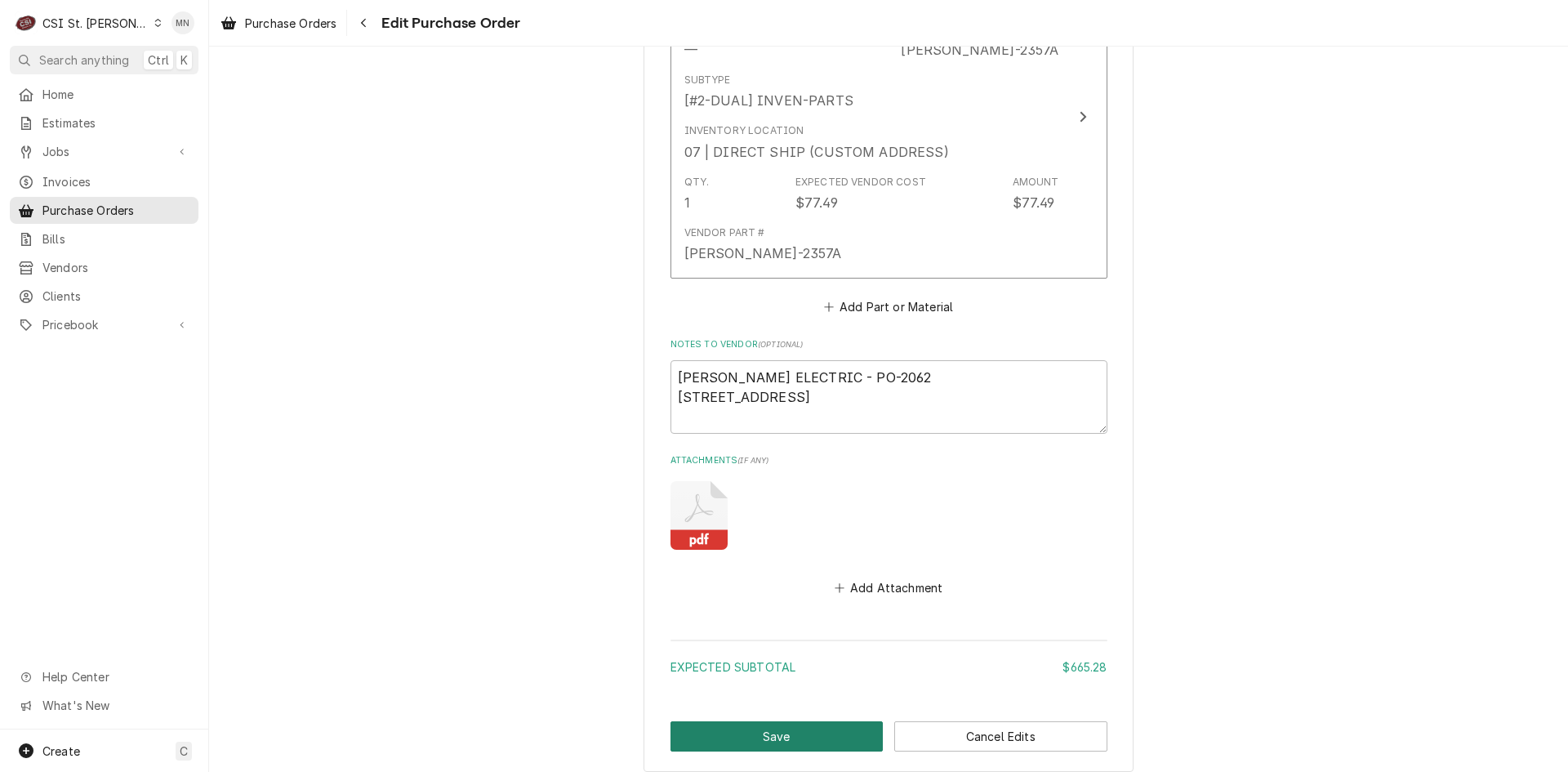
click at [757, 731] on button "Save" at bounding box center [777, 736] width 213 height 30
type textarea "x"
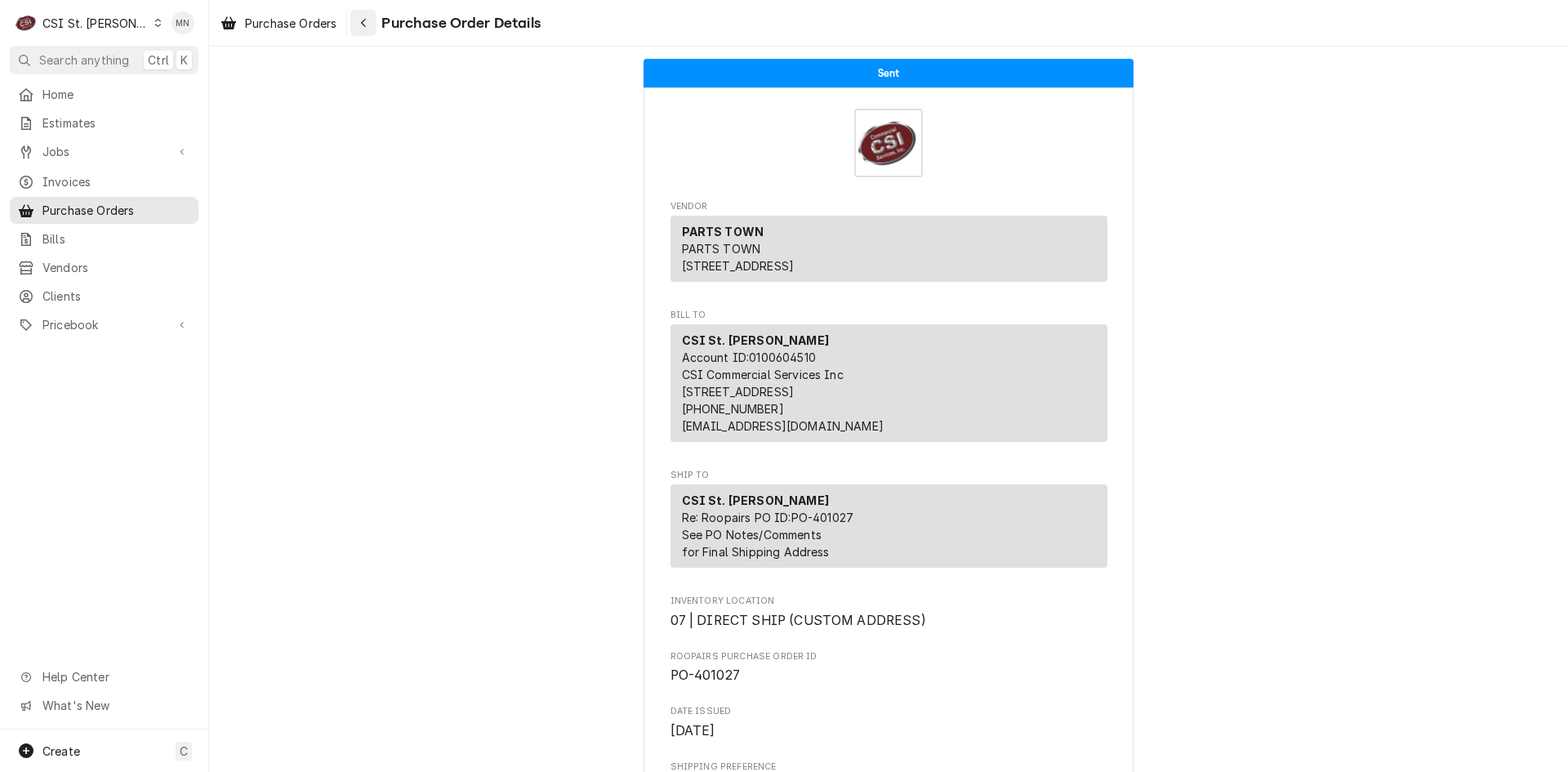
click at [368, 27] on icon "Navigate back" at bounding box center [364, 23] width 7 height 12
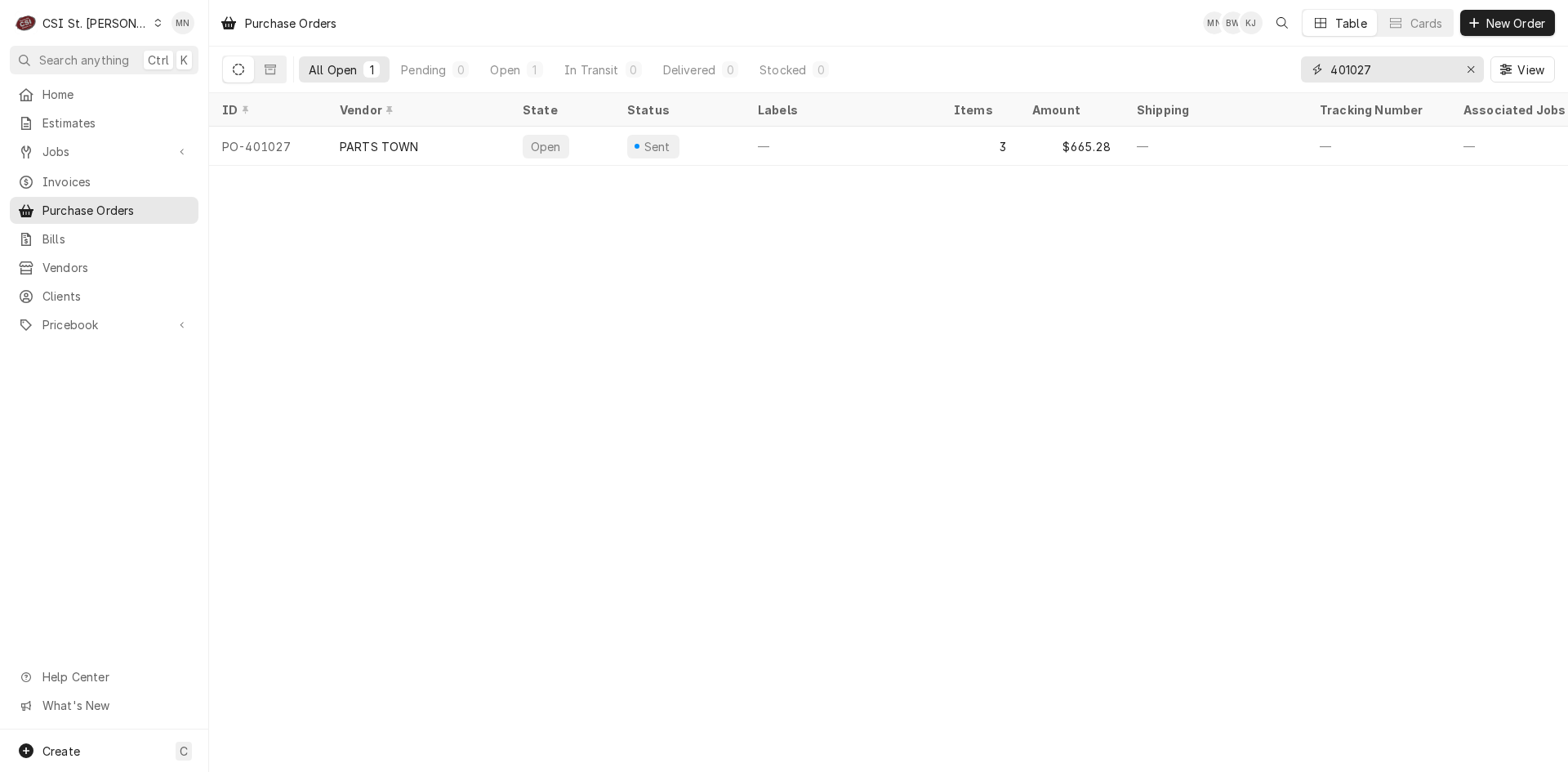
drag, startPoint x: 1395, startPoint y: 65, endPoint x: 1154, endPoint y: 68, distance: 241.0
click at [1154, 68] on div "All Open 1 Pending 0 Open 1 In Transit 0 Delivered 0 Stocked 0 401027 View" at bounding box center [889, 70] width 1333 height 46
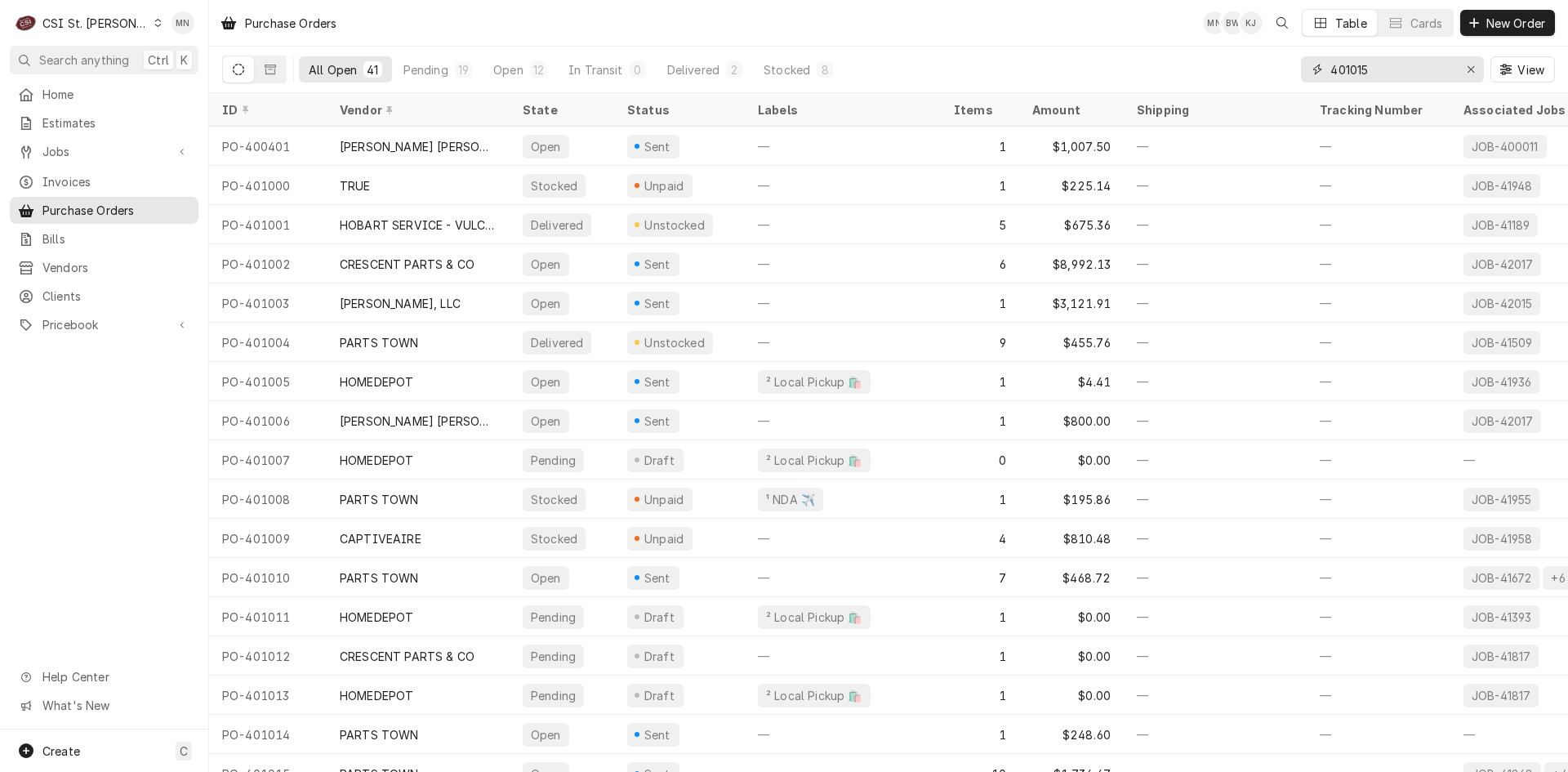
type input "401015"
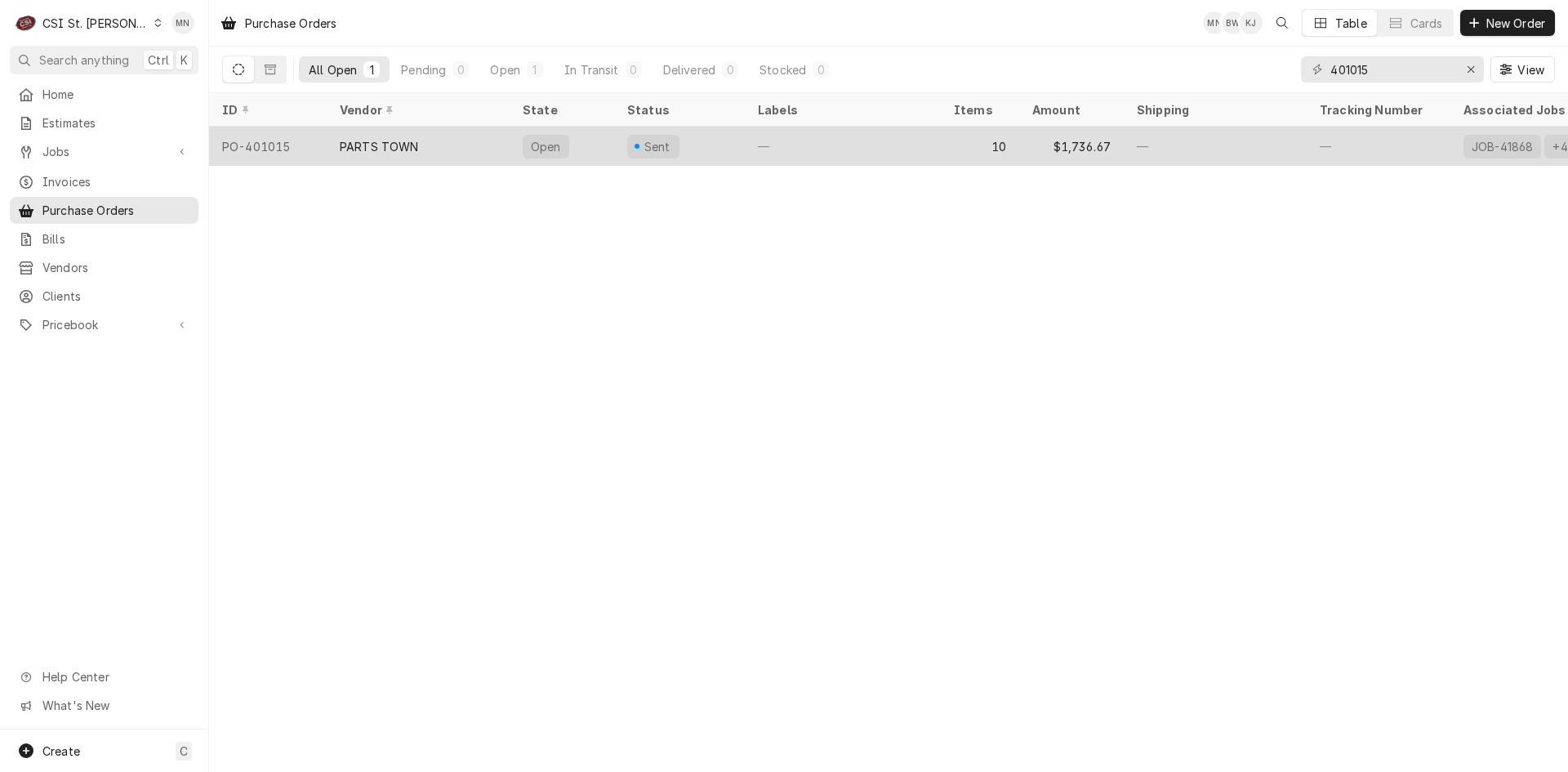
click at [402, 151] on div "PARTS TOWN" at bounding box center [418, 146] width 183 height 40
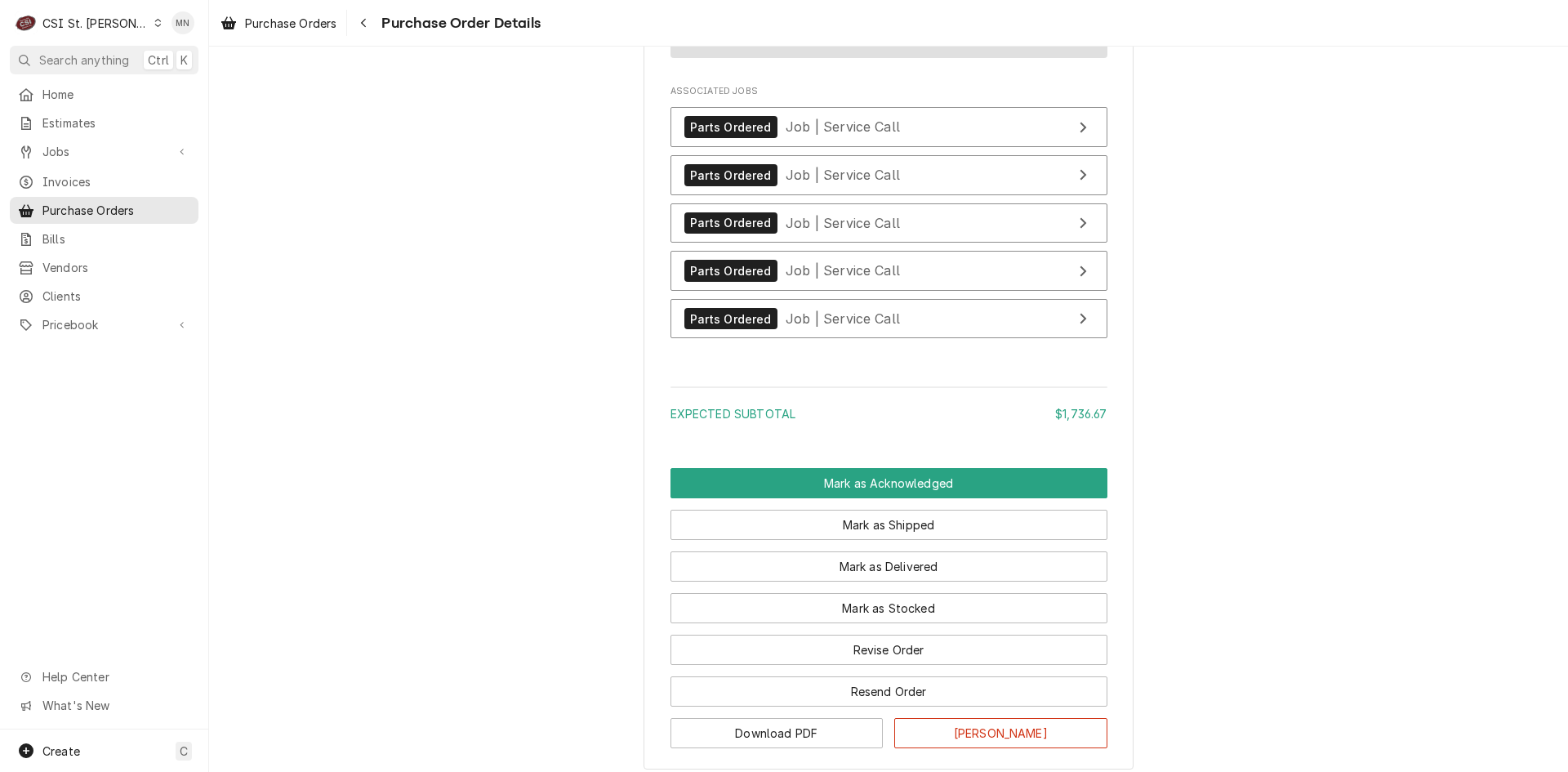
scroll to position [4247, 0]
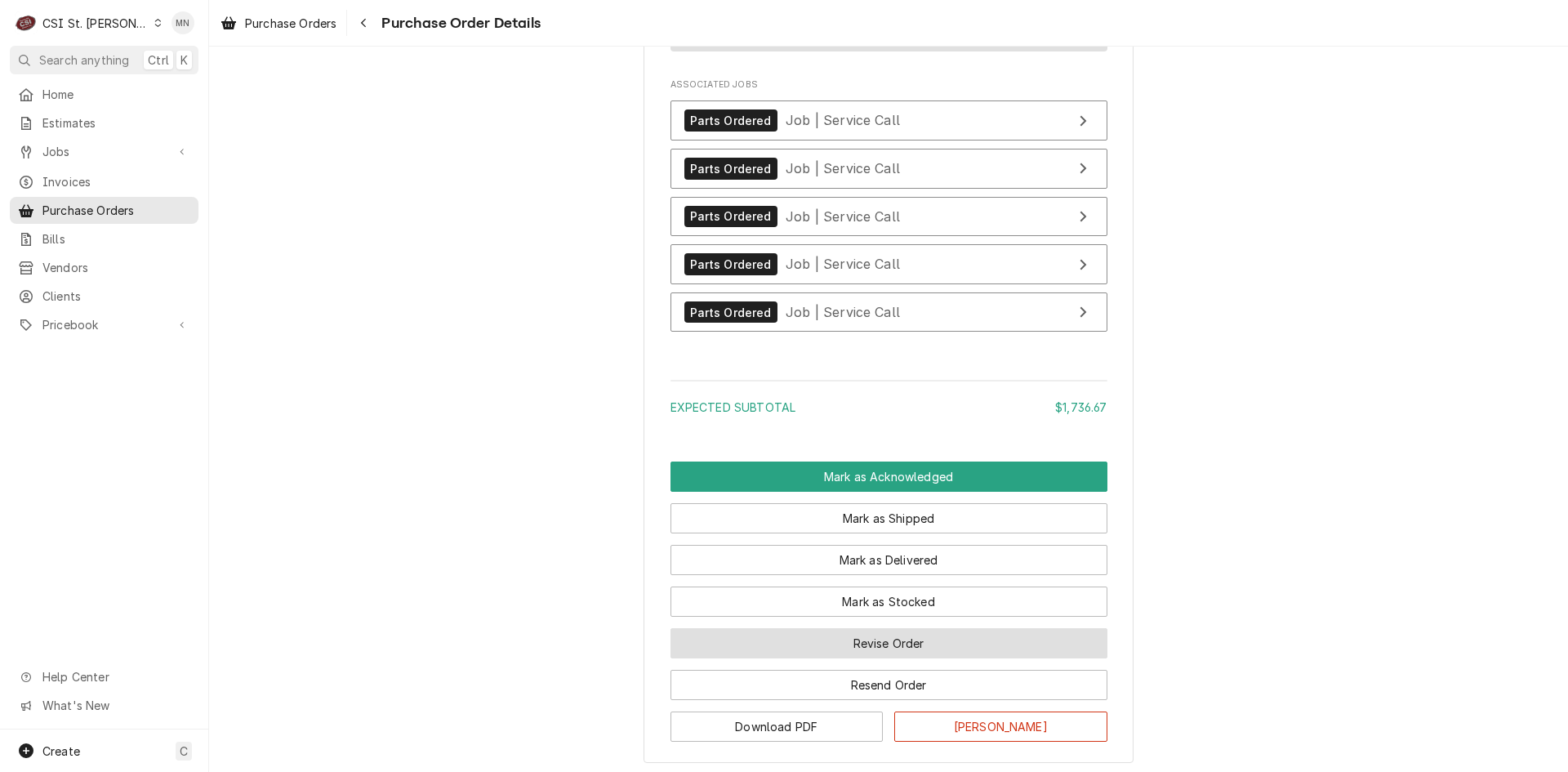
click at [909, 658] on button "Revise Order" at bounding box center [889, 643] width 437 height 30
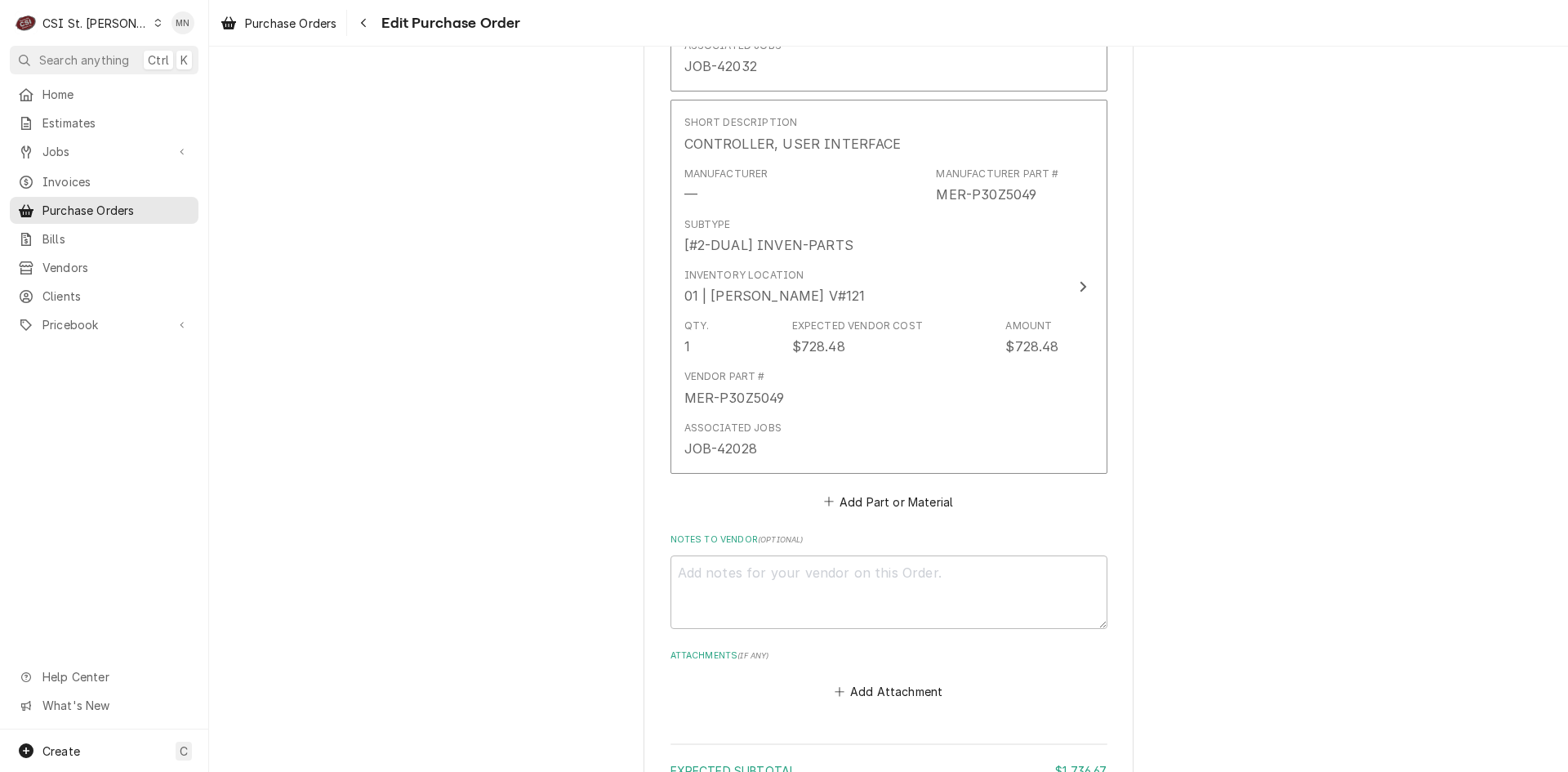
scroll to position [4309, 0]
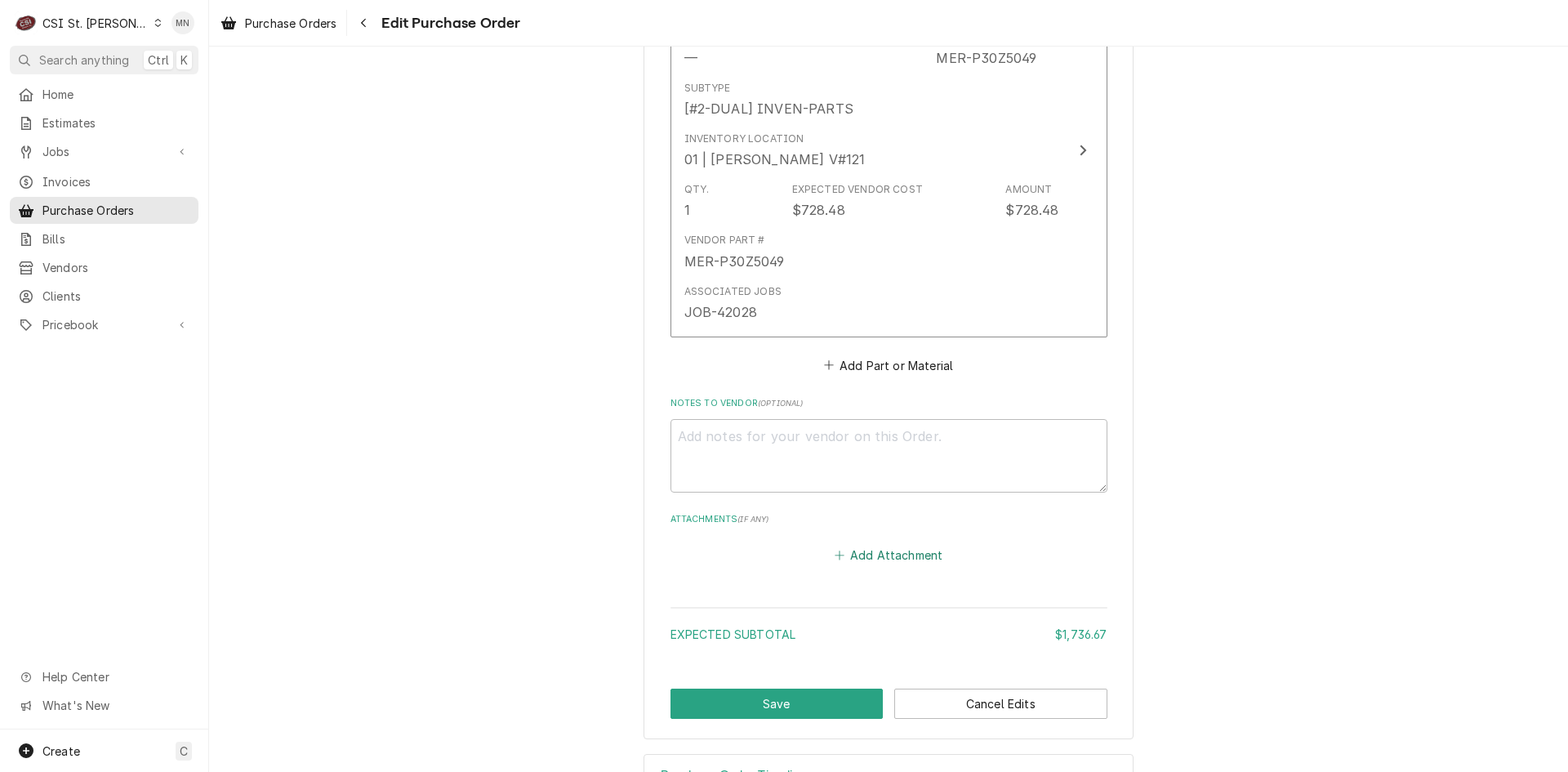
click at [879, 544] on button "Add Attachment" at bounding box center [888, 556] width 114 height 23
type textarea "x"
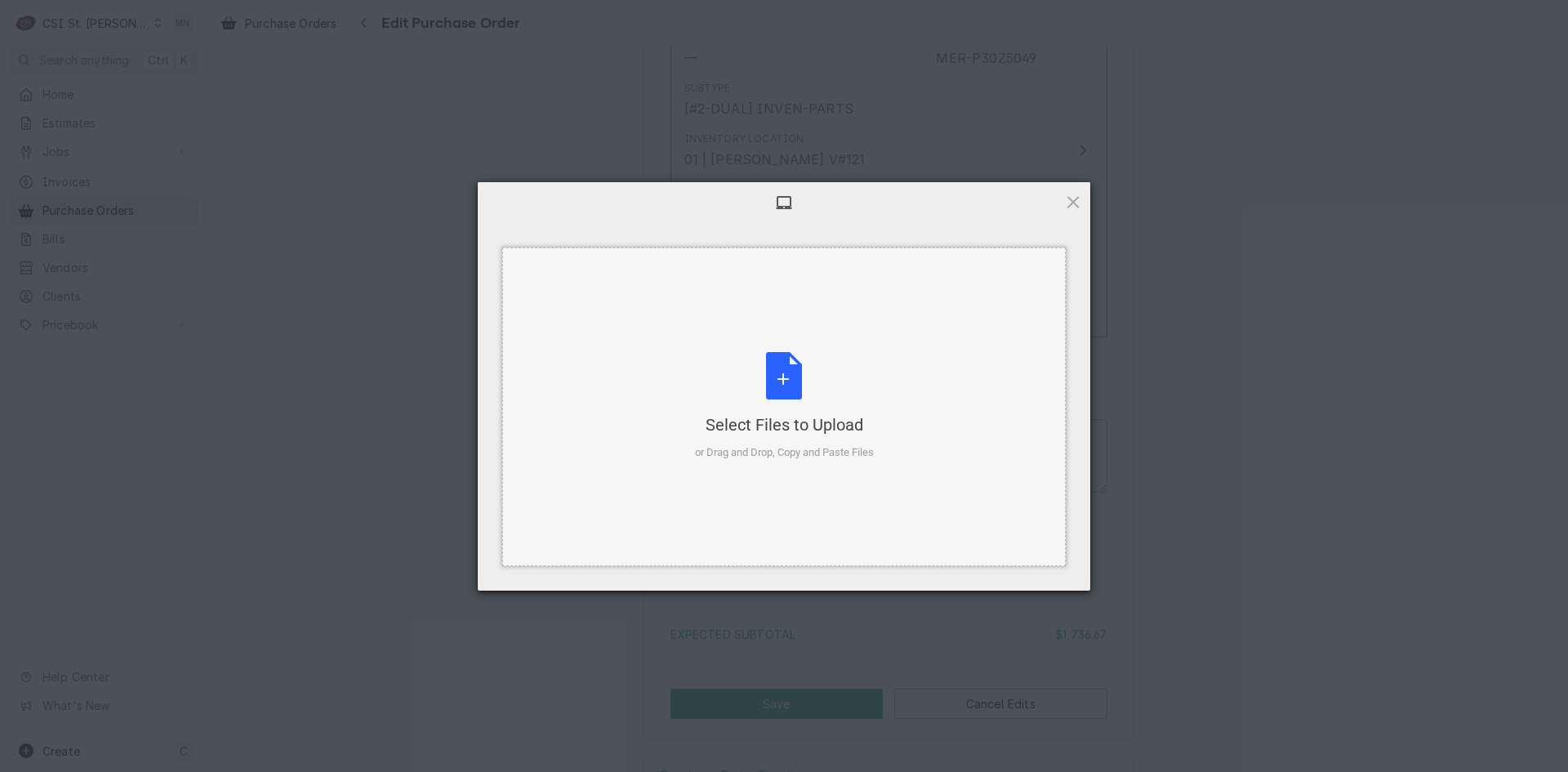
click at [794, 413] on div "Select Files to Upload" at bounding box center [784, 425] width 179 height 23
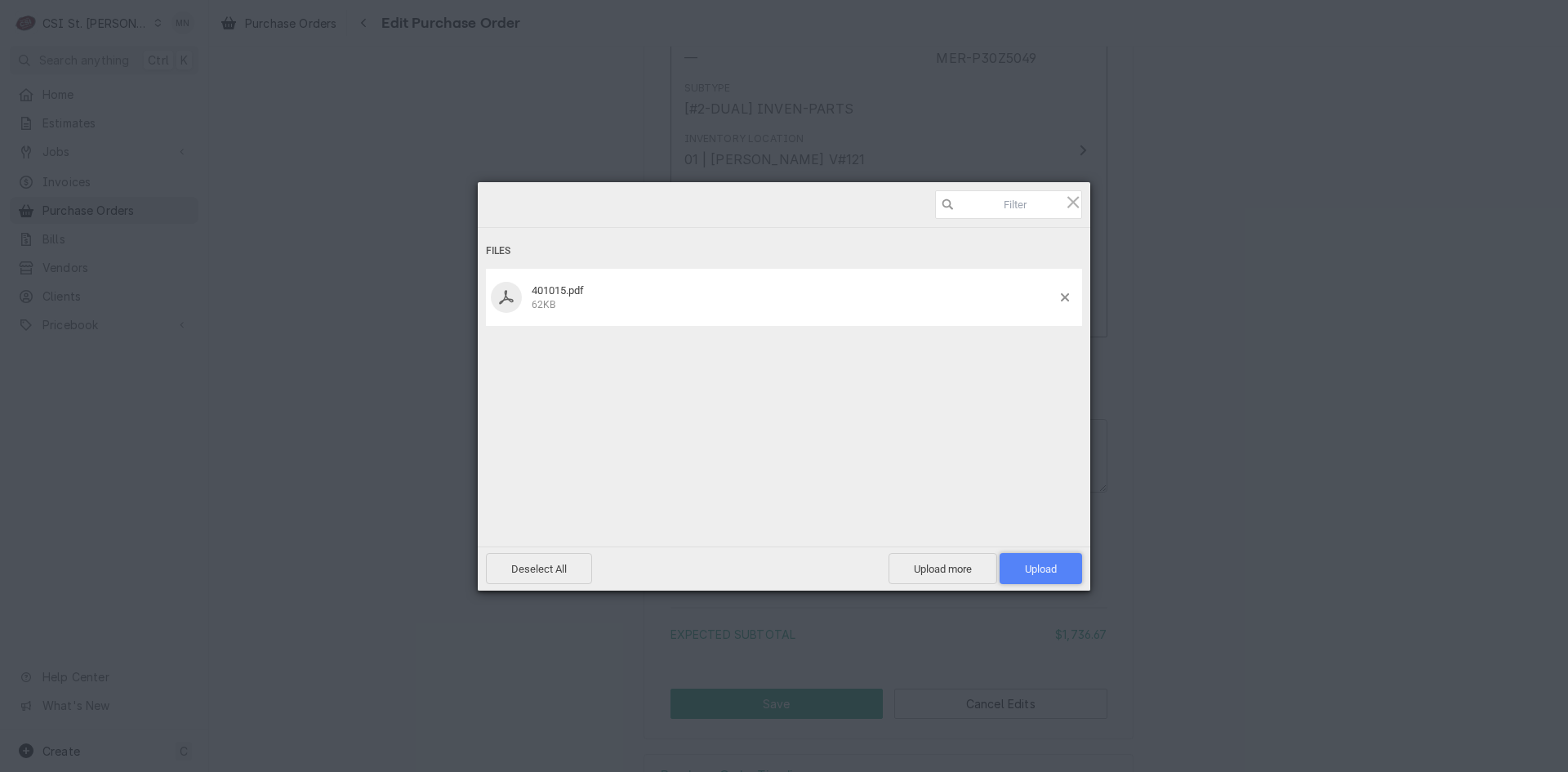
click at [1035, 570] on span "Upload 1" at bounding box center [1040, 569] width 32 height 12
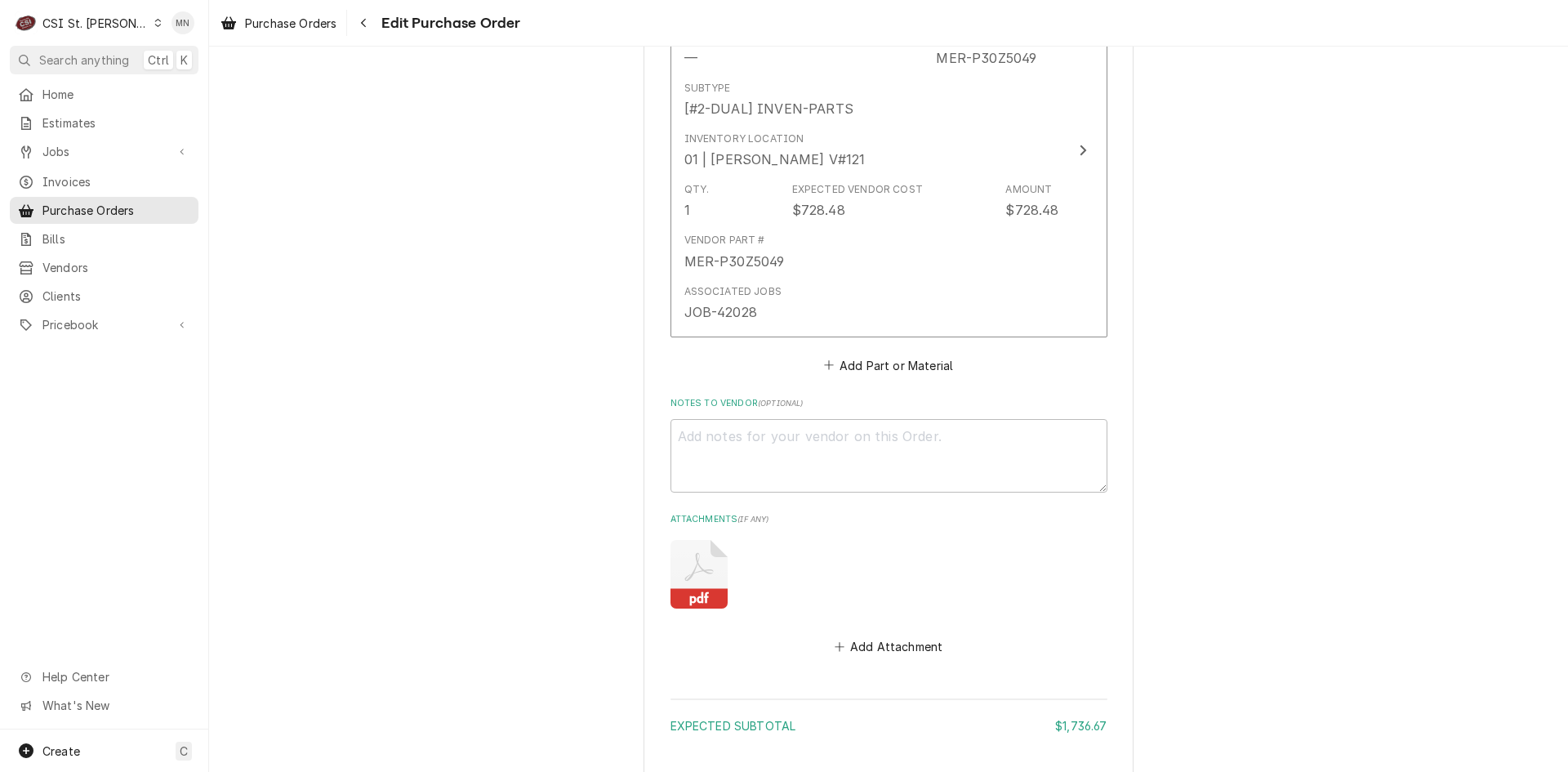
type textarea "x"
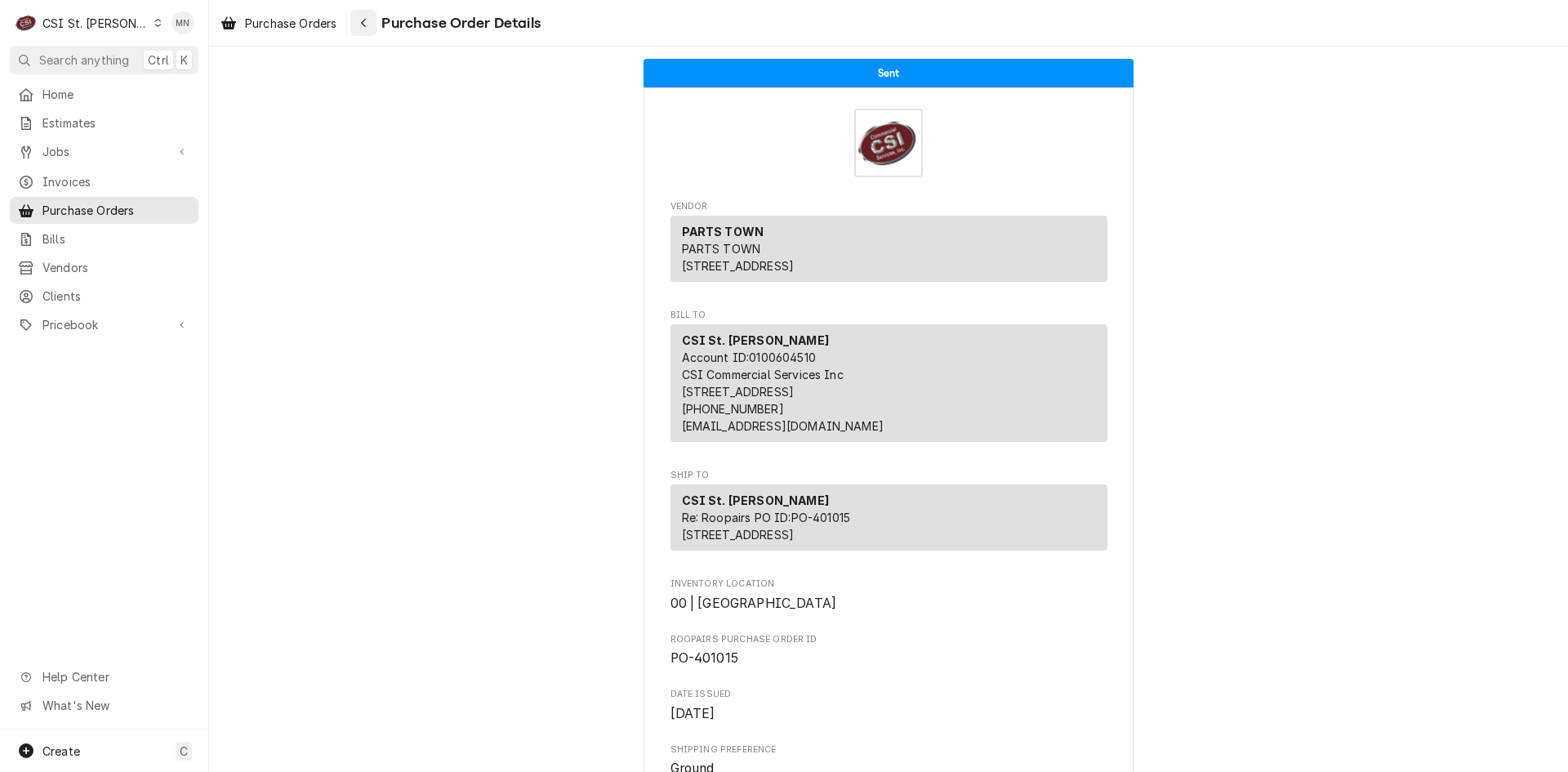
click at [368, 30] on button "Navigate back" at bounding box center [364, 23] width 26 height 26
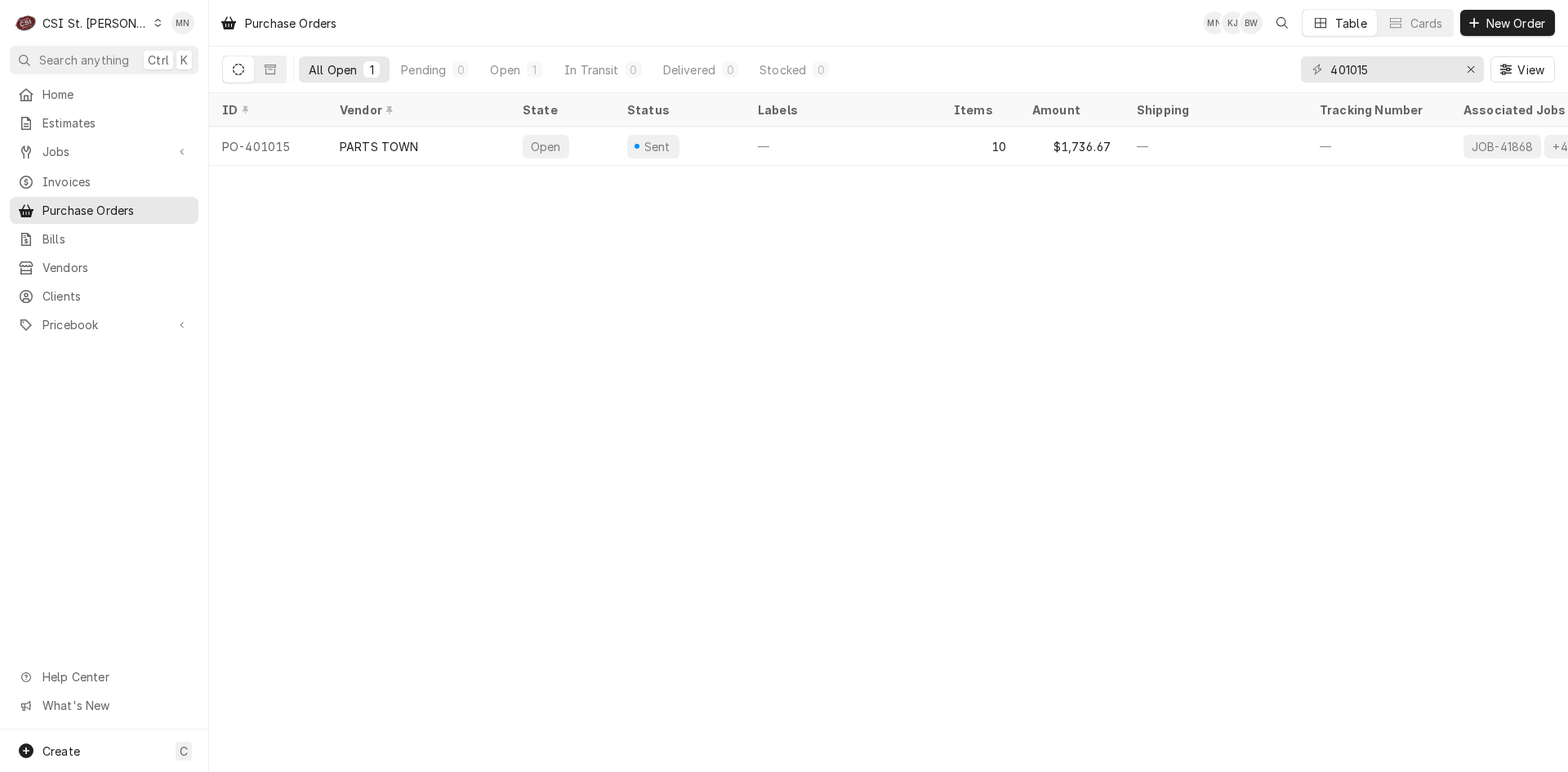
click at [72, 21] on div "CSI St. [PERSON_NAME]" at bounding box center [95, 23] width 106 height 17
click at [183, 53] on div "CSI [US_STATE]" at bounding box center [251, 61] width 216 height 17
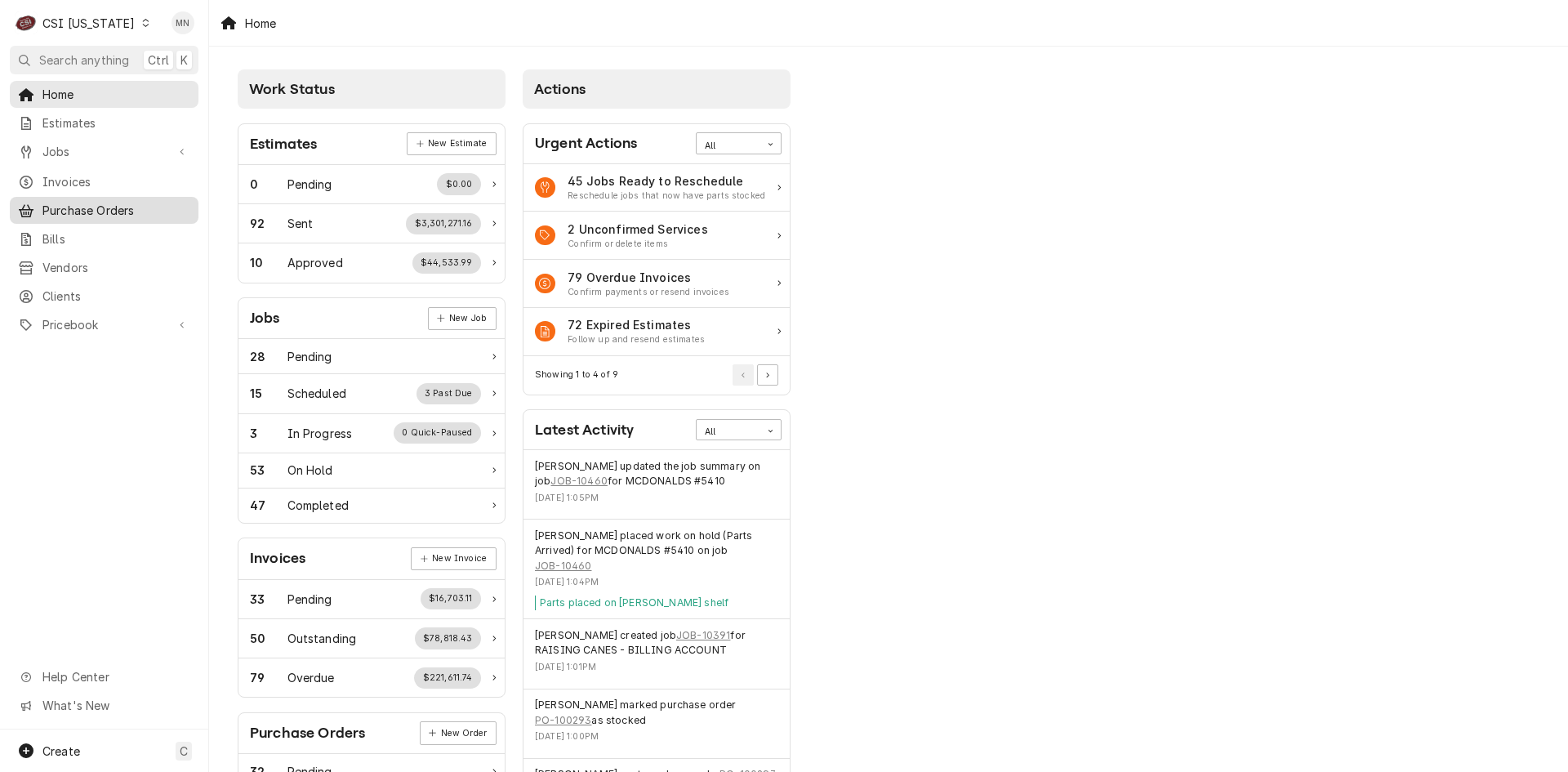
click at [83, 202] on span "Purchase Orders" at bounding box center [117, 210] width 148 height 17
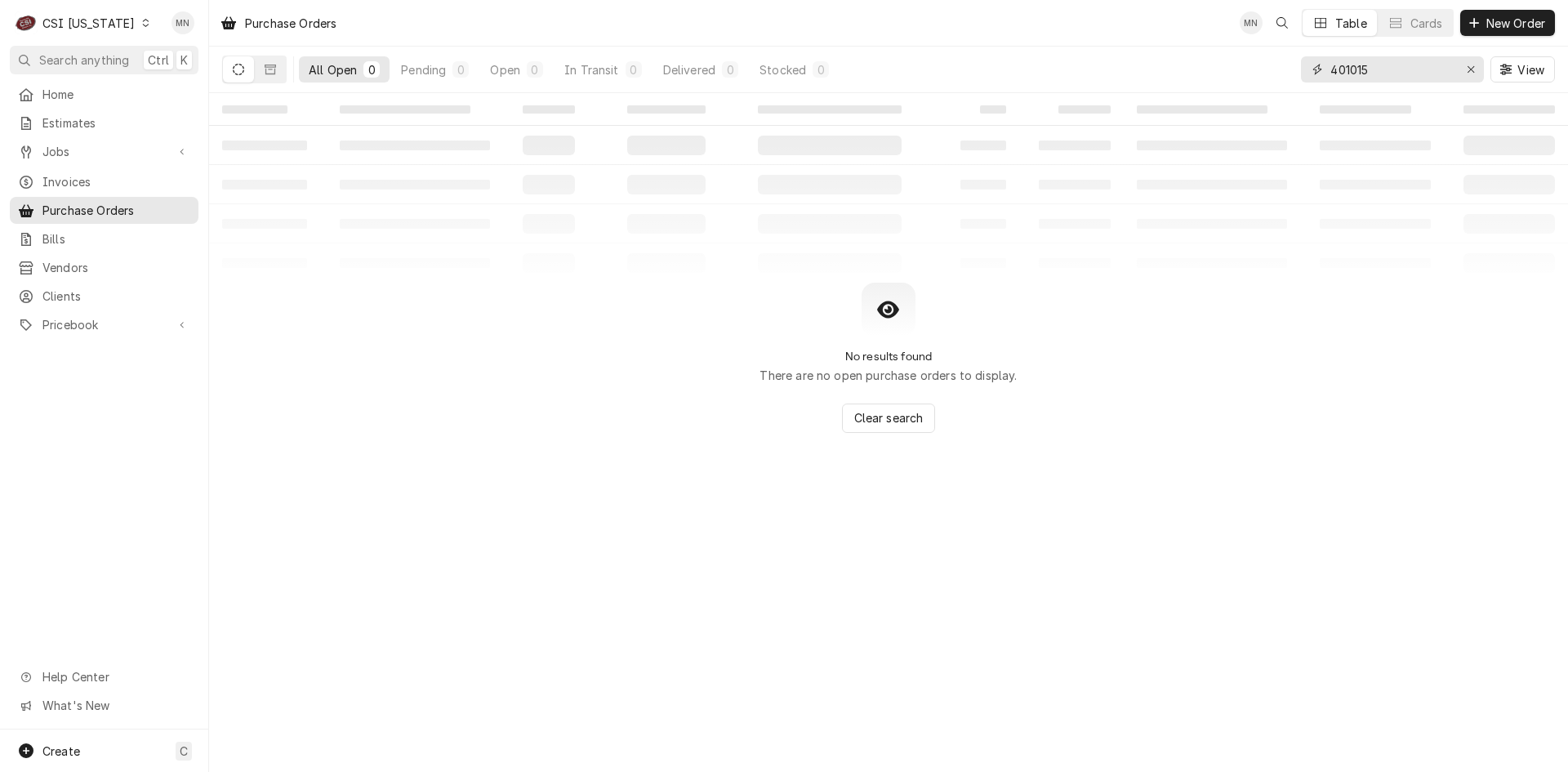
drag, startPoint x: 1399, startPoint y: 77, endPoint x: 1167, endPoint y: 100, distance: 233.1
click at [1167, 100] on div "Purchase Orders MN Table Cards New Order All Open 0 Pending 0 Open 0 In Transit…" at bounding box center [888, 386] width 1359 height 772
type input "100291"
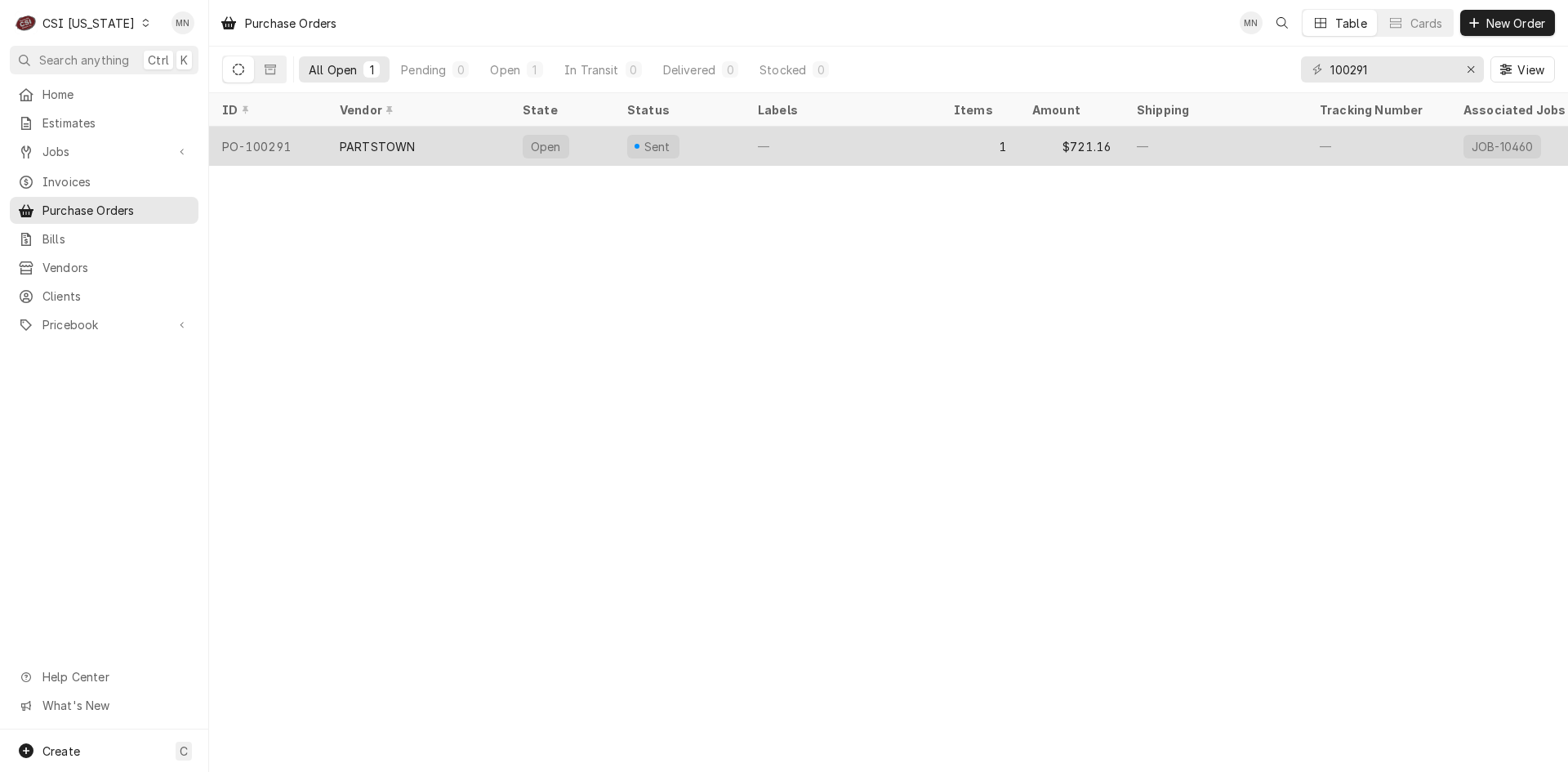
click at [421, 141] on div "PARTSTOWN" at bounding box center [418, 146] width 183 height 40
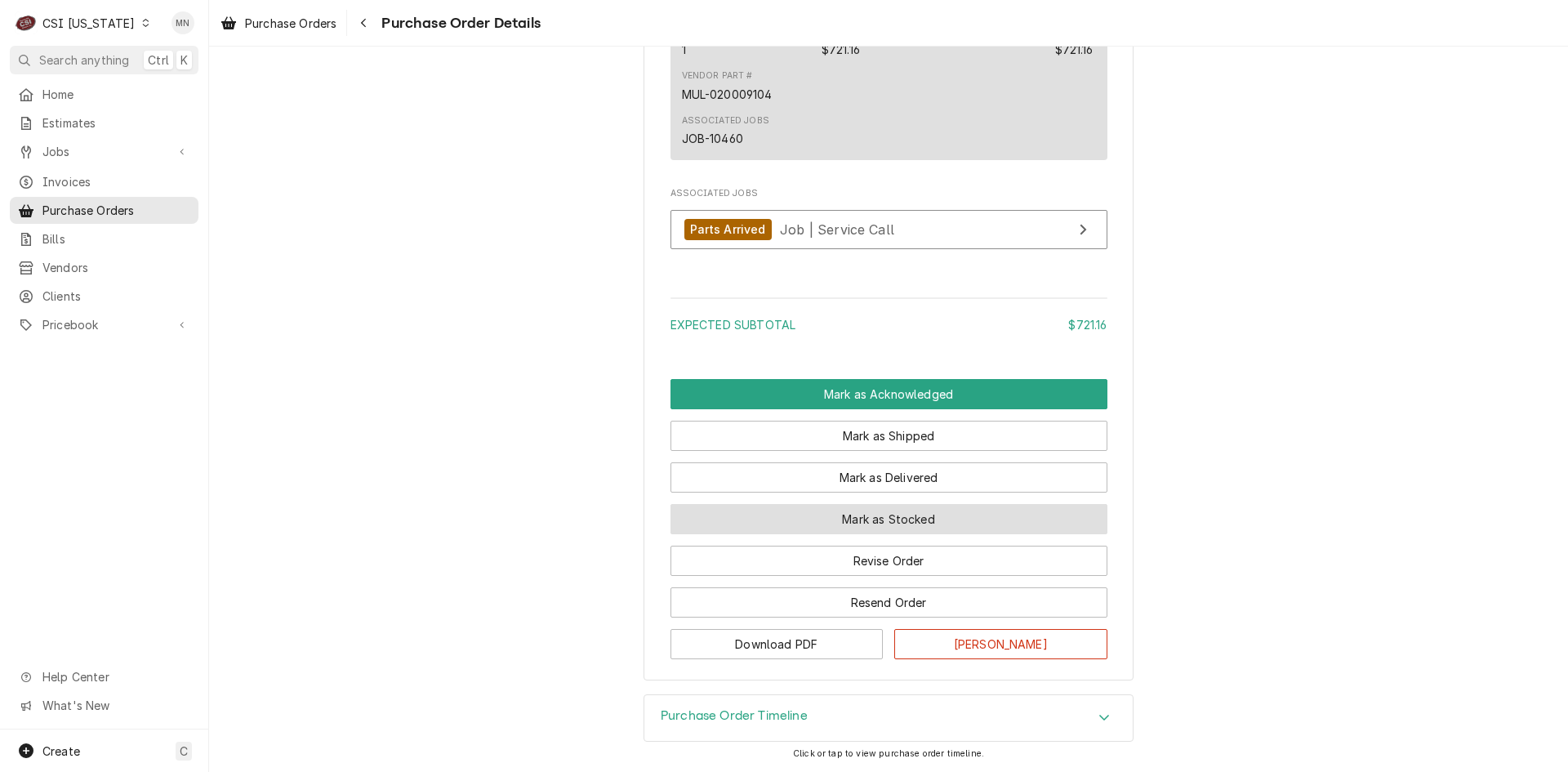
scroll to position [1179, 0]
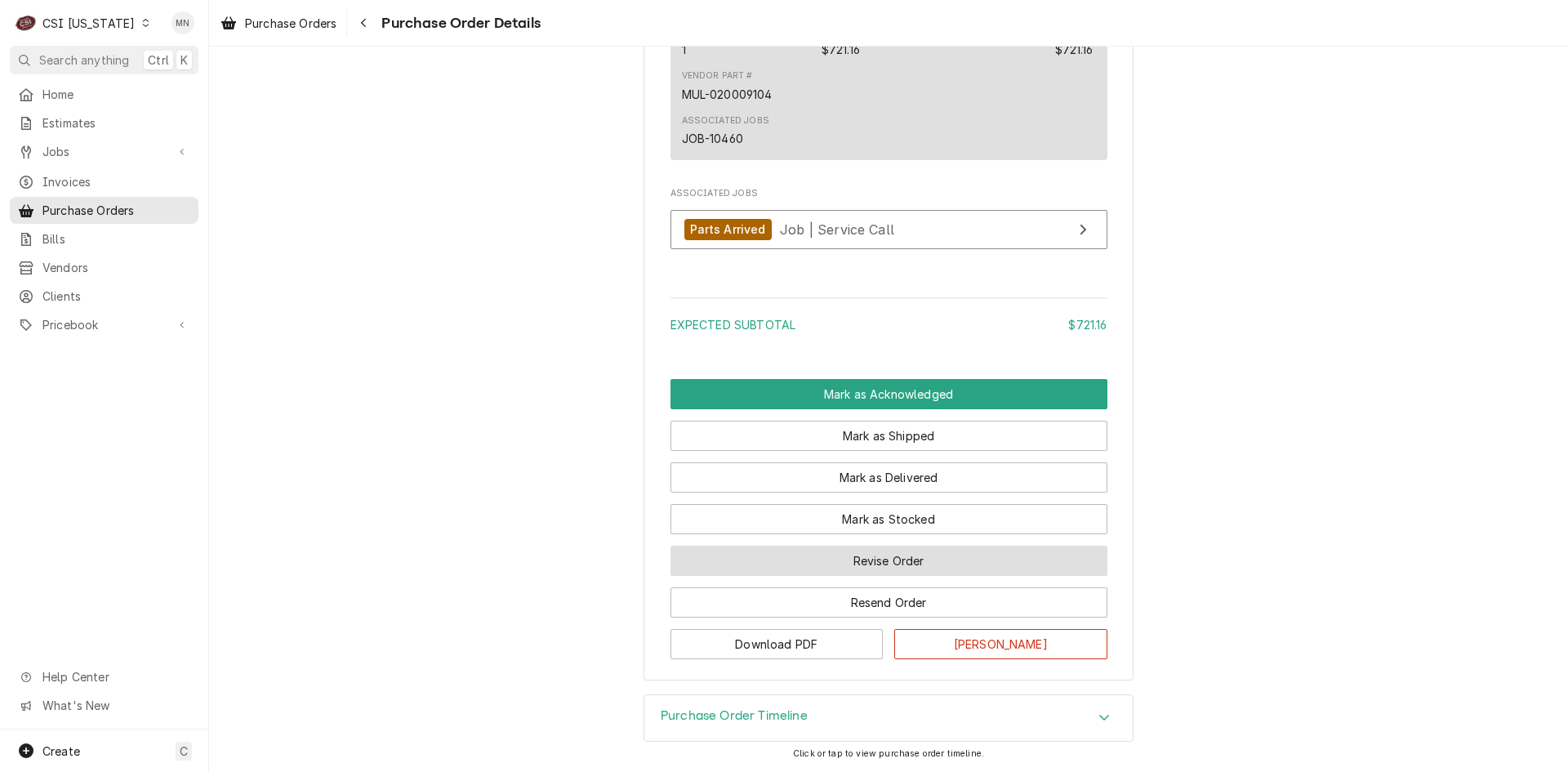
click at [905, 556] on button "Revise Order" at bounding box center [889, 560] width 437 height 30
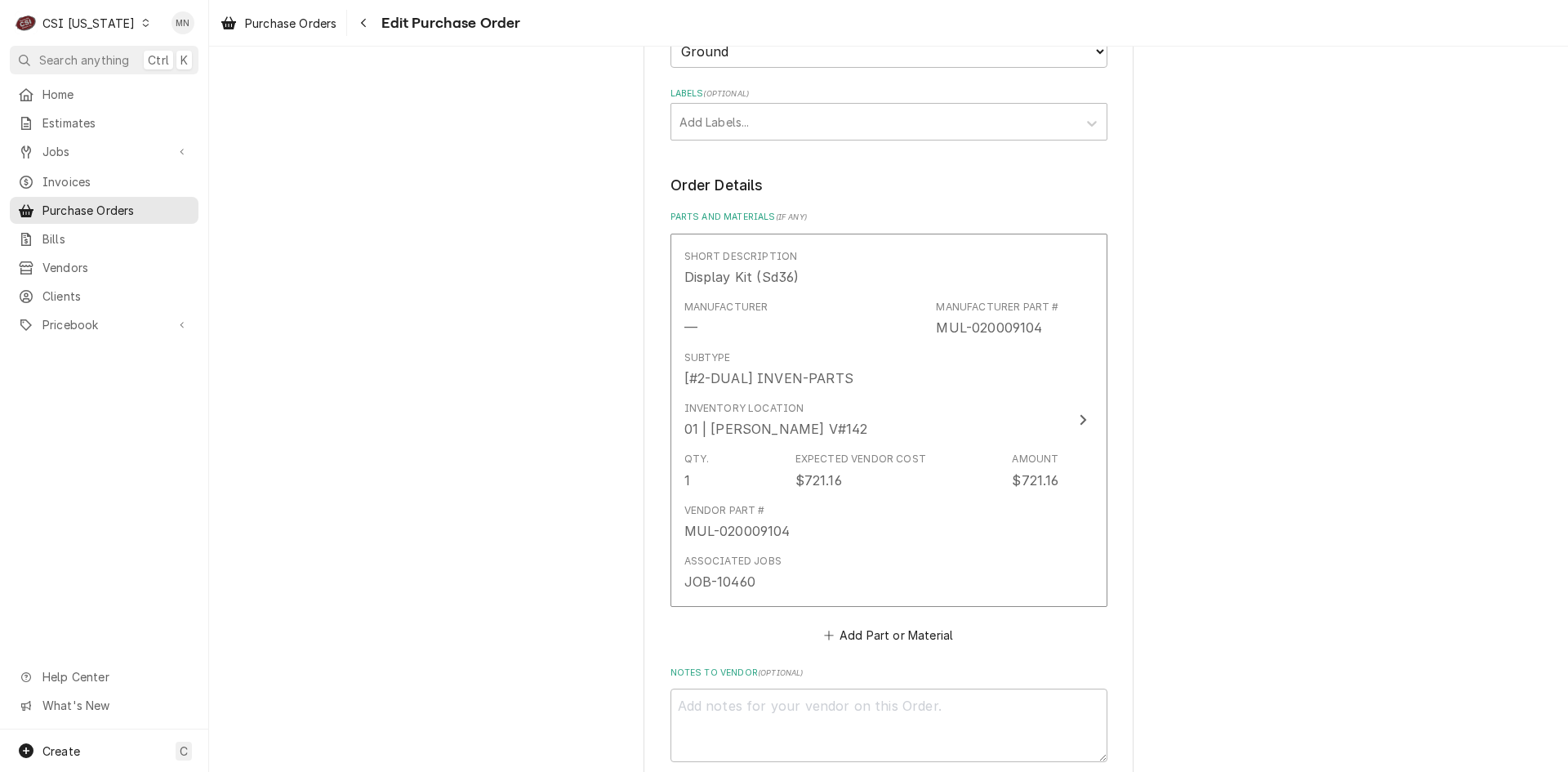
scroll to position [818, 0]
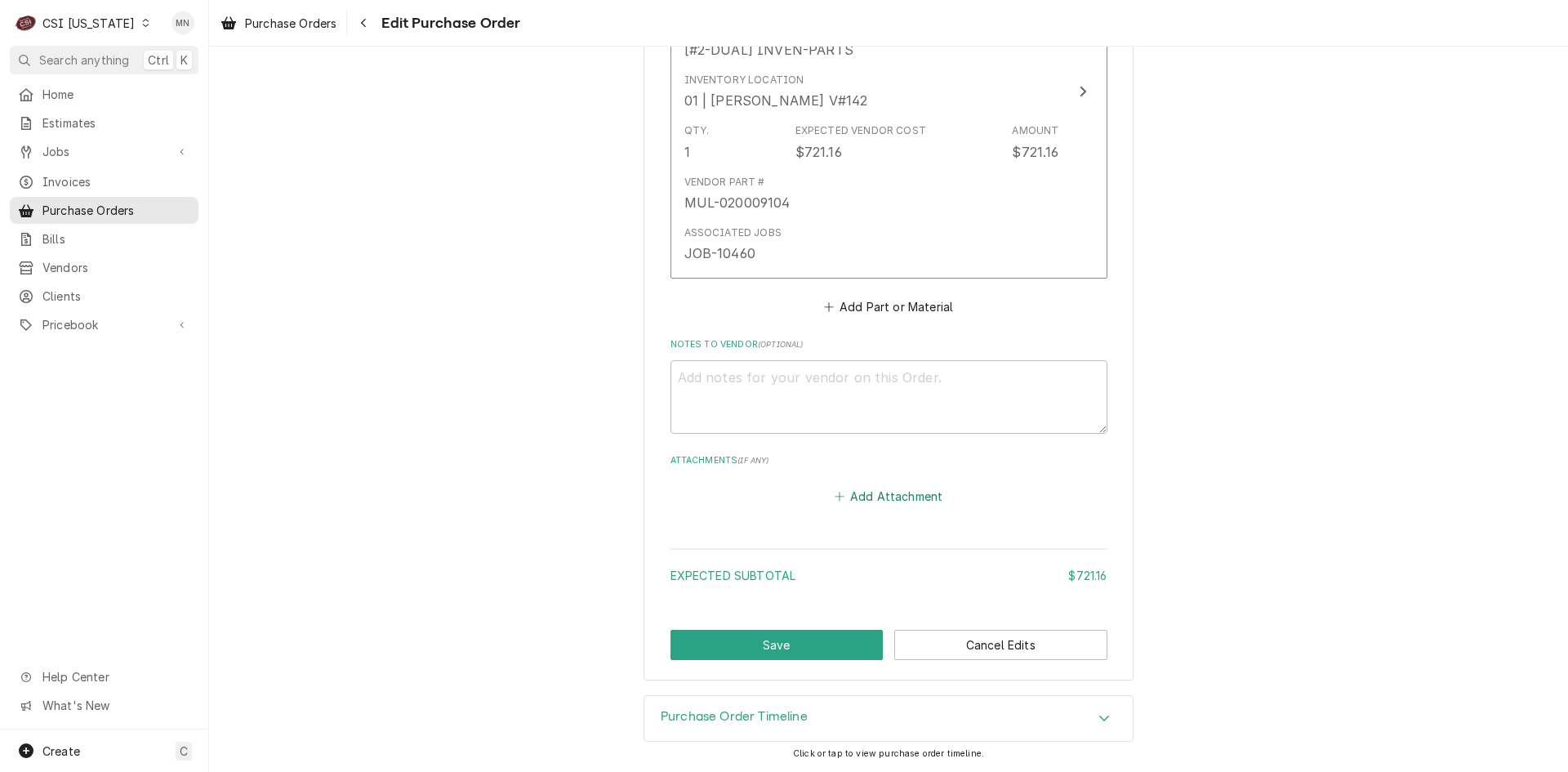
click at [873, 492] on button "Add Attachment" at bounding box center [888, 496] width 114 height 23
type textarea "x"
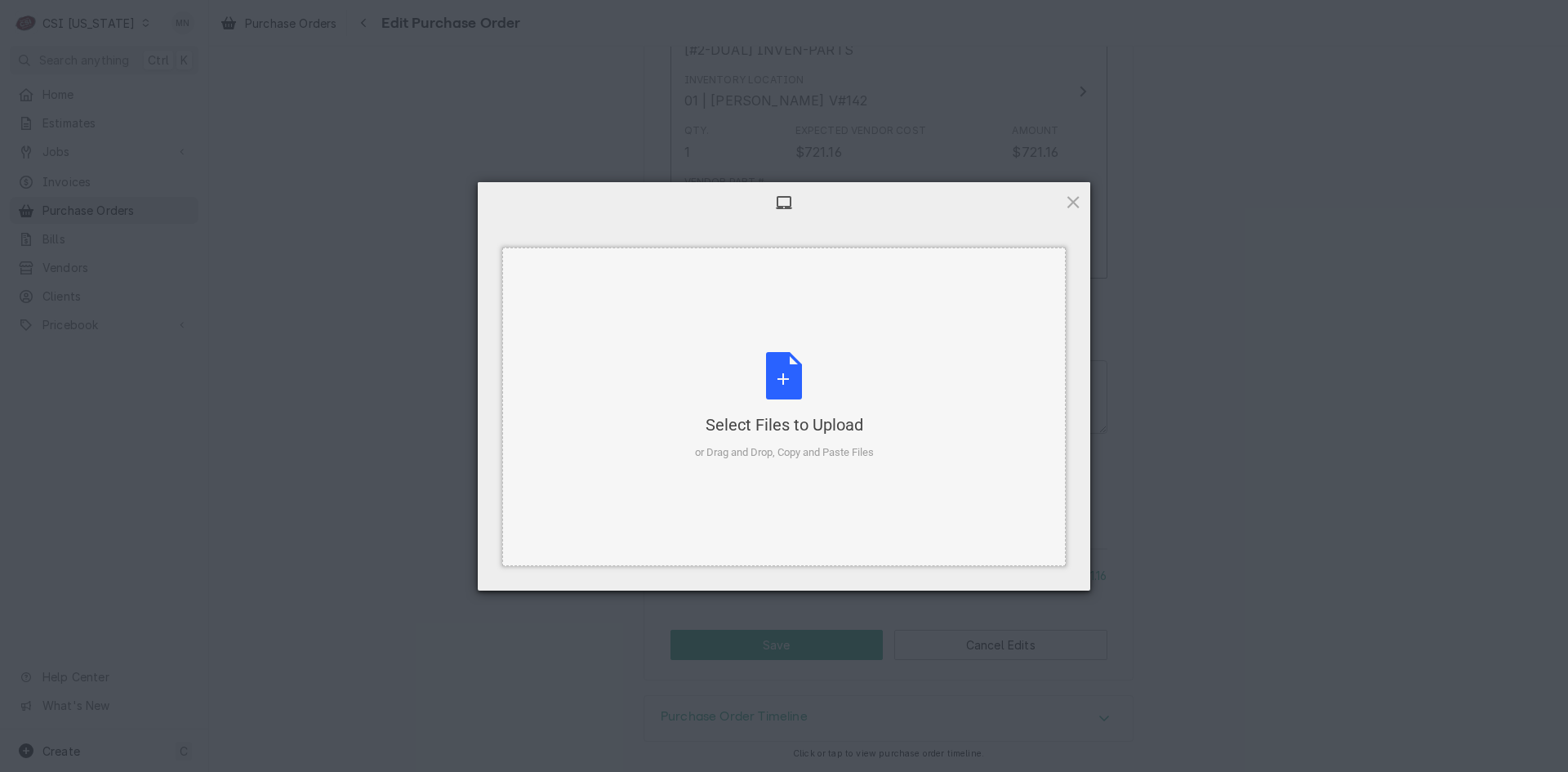
click at [793, 396] on div "Select Files to Upload or Drag and Drop, Copy and Paste Files" at bounding box center [784, 407] width 179 height 109
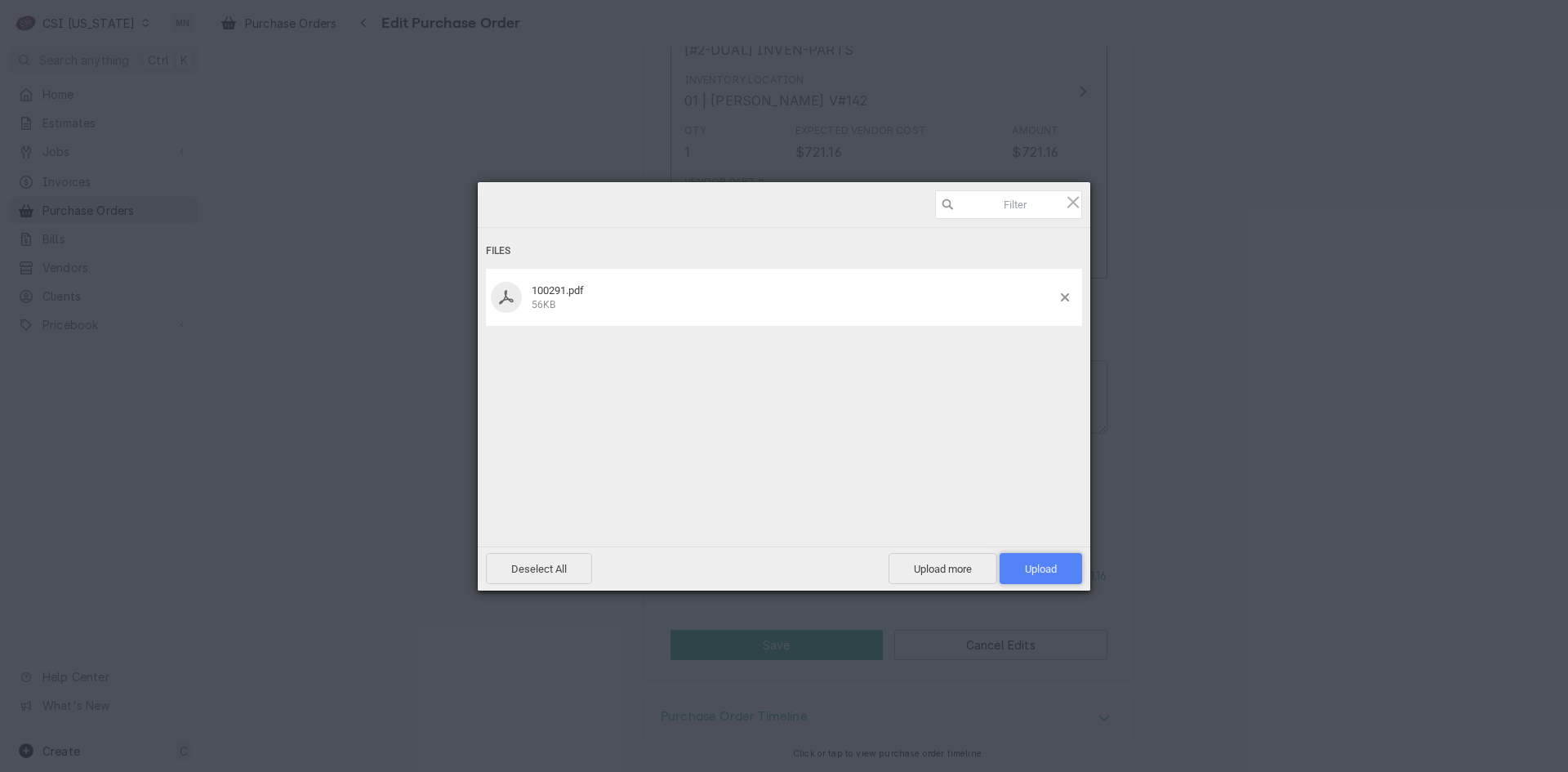
click at [1027, 565] on span "Upload 1" at bounding box center [1040, 569] width 32 height 12
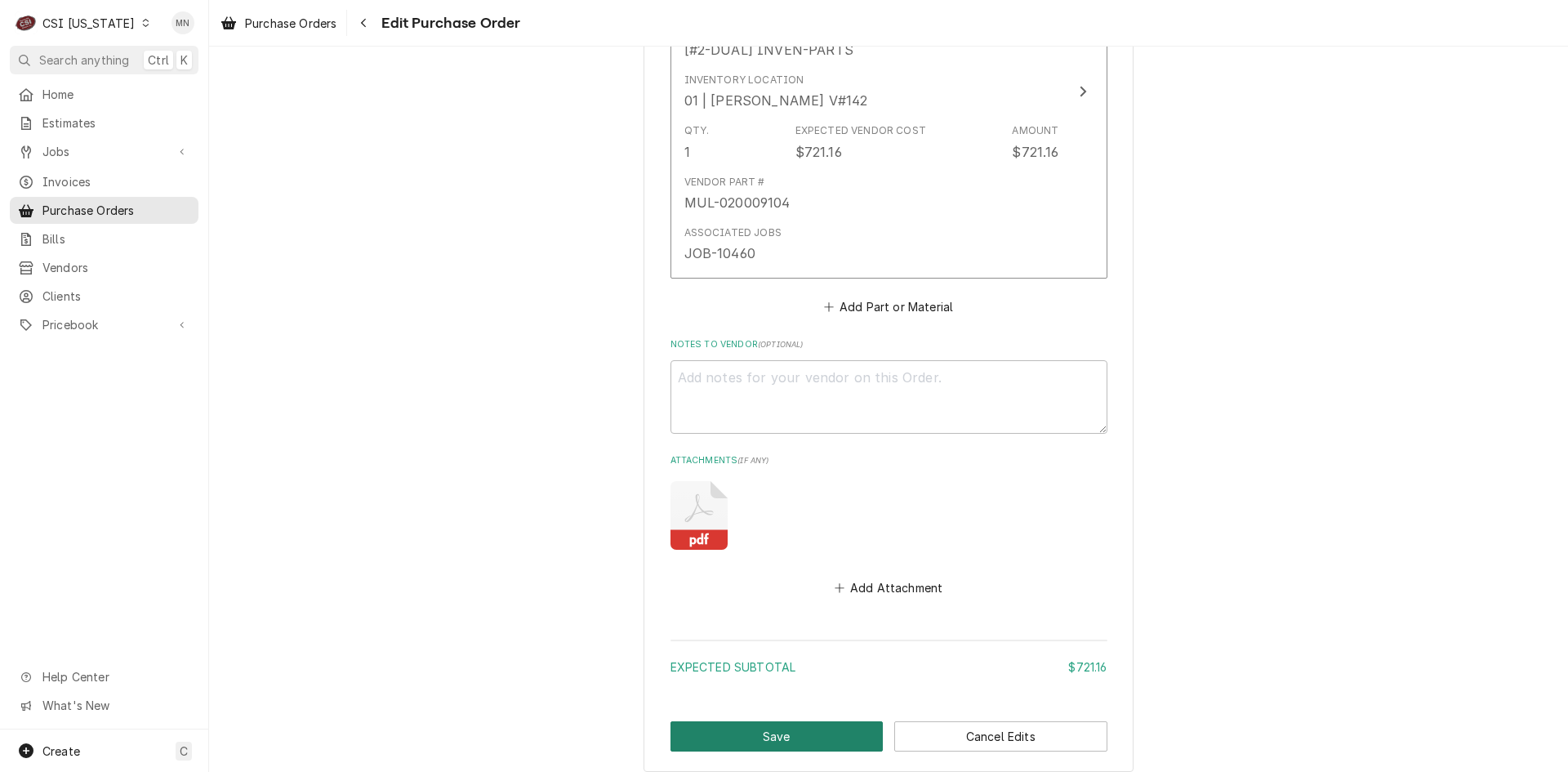
click at [786, 732] on button "Save" at bounding box center [777, 736] width 213 height 30
type textarea "x"
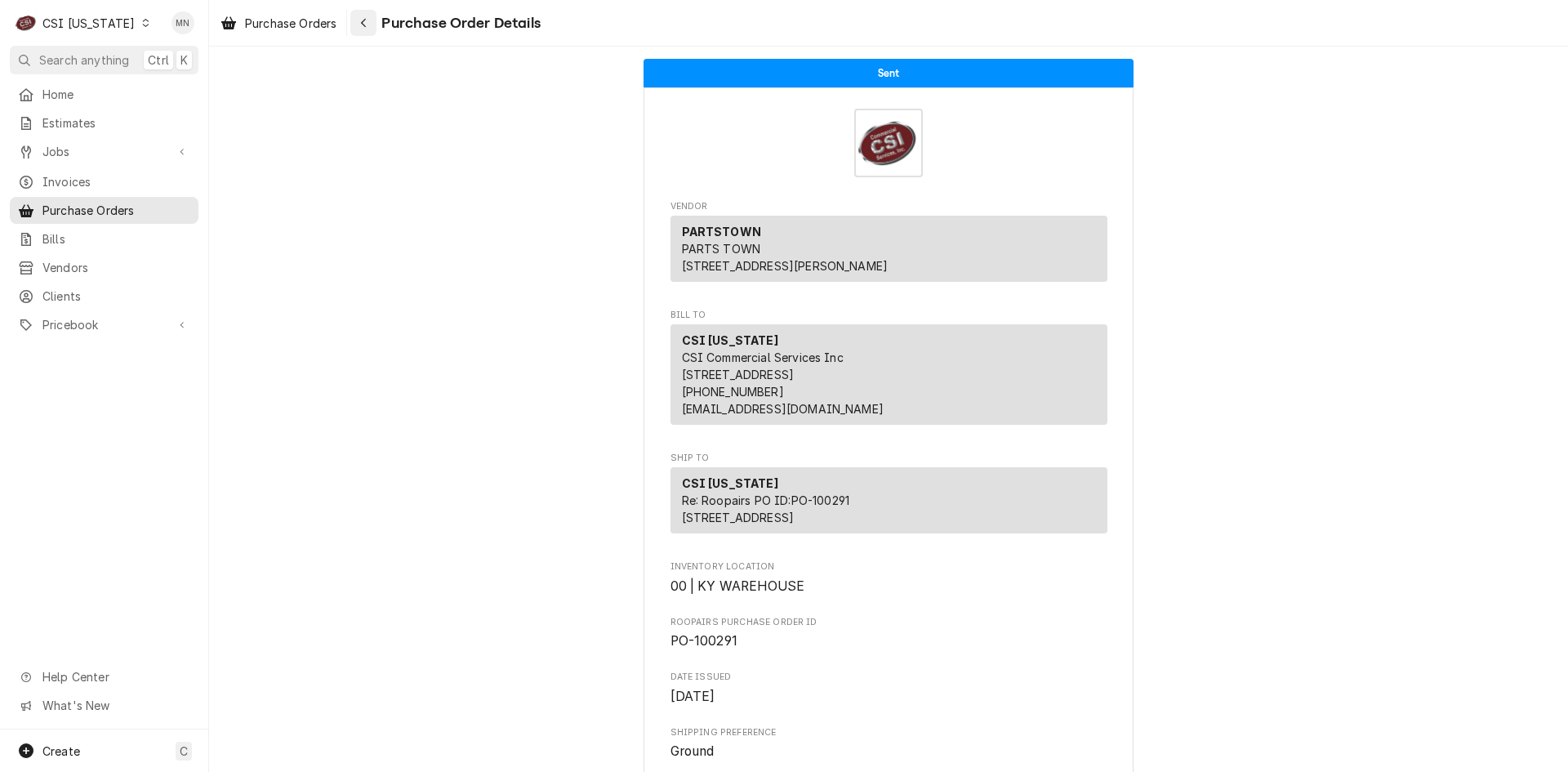
click at [365, 25] on icon "Navigate back" at bounding box center [364, 23] width 5 height 9
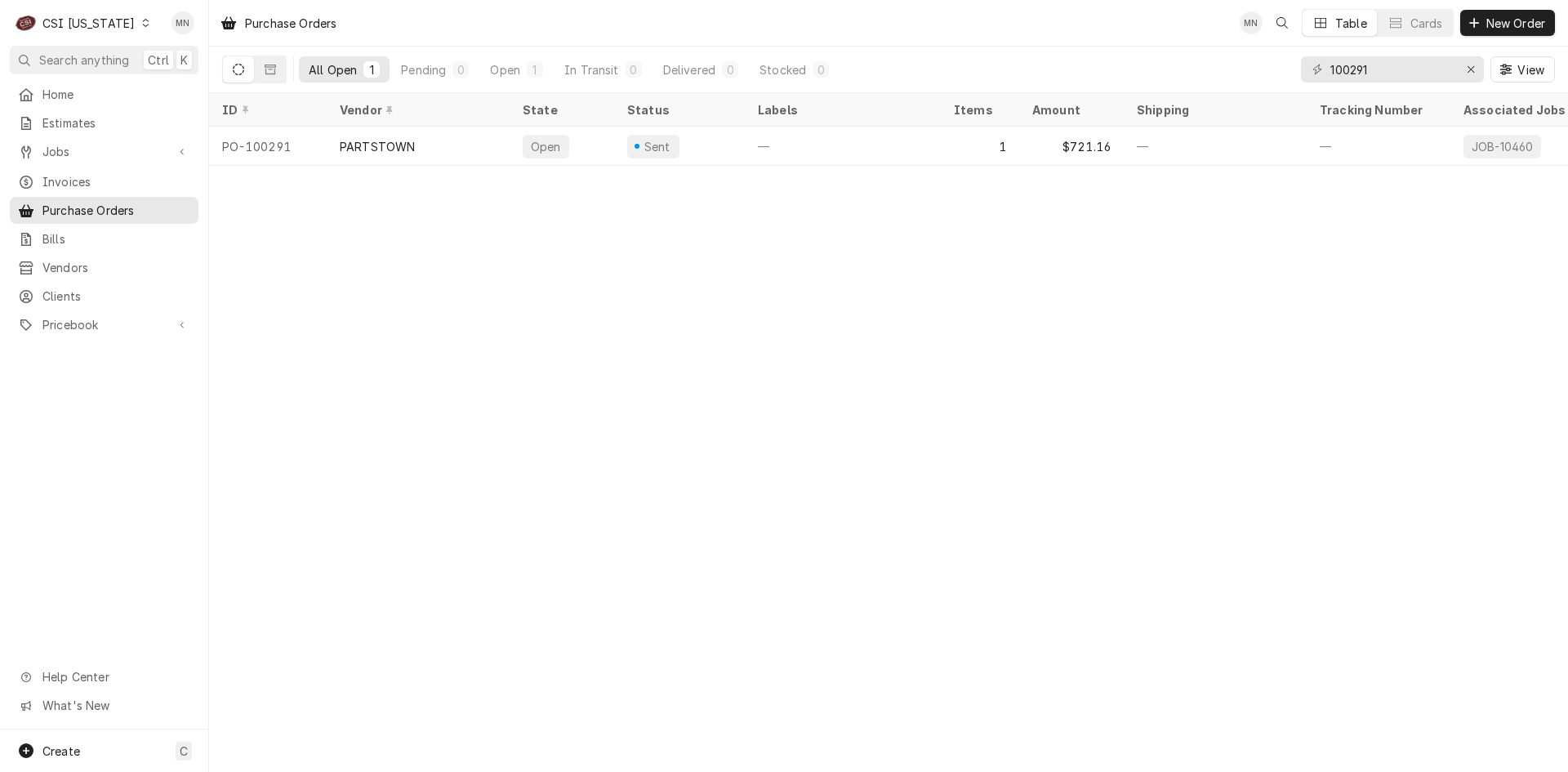
click at [106, 20] on div "CSI Kentucky" at bounding box center [89, 23] width 92 height 17
click at [167, 35] on div "CSI Kansas City" at bounding box center [255, 32] width 216 height 17
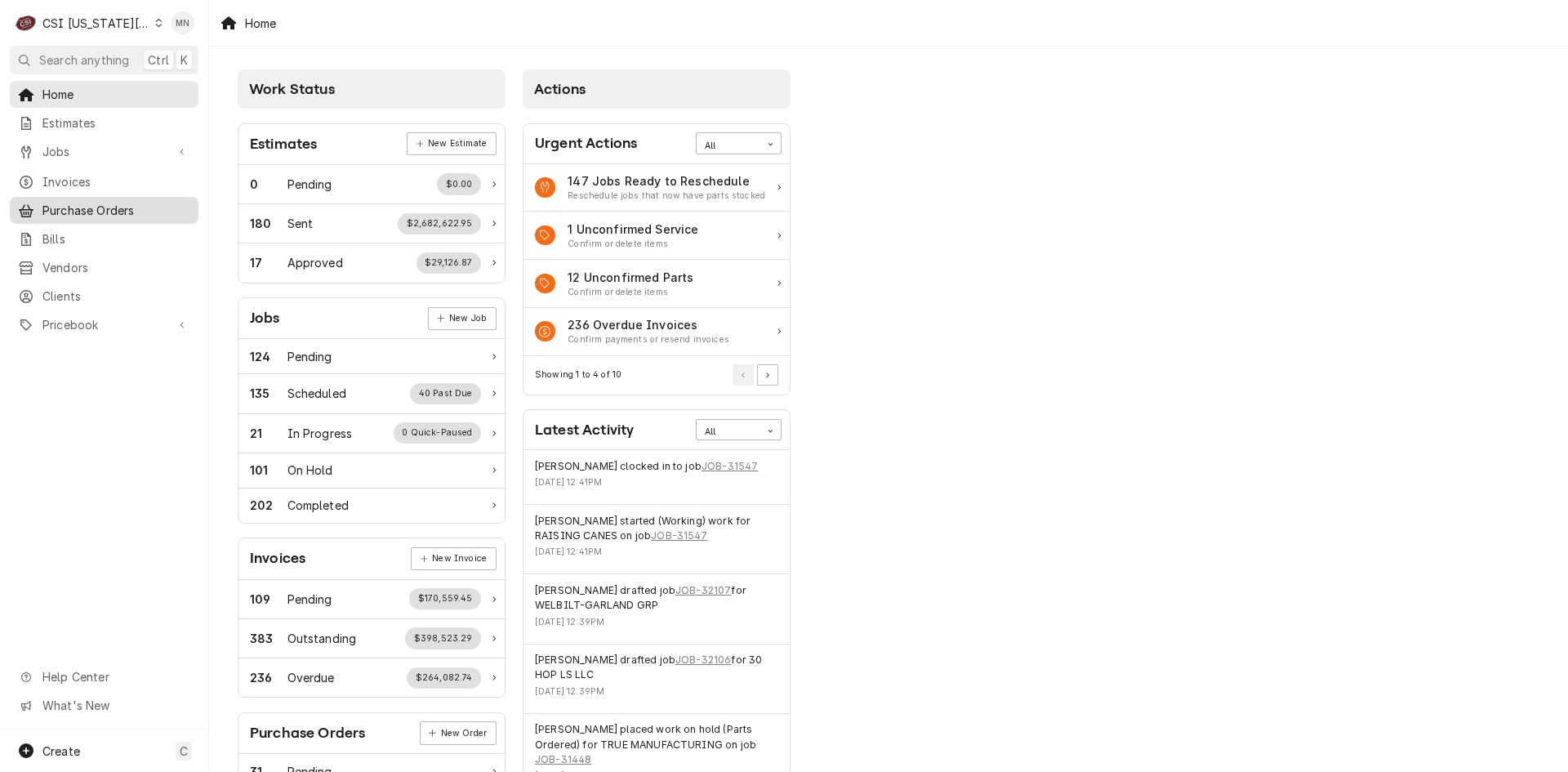
click at [81, 202] on span "Purchase Orders" at bounding box center [117, 210] width 148 height 17
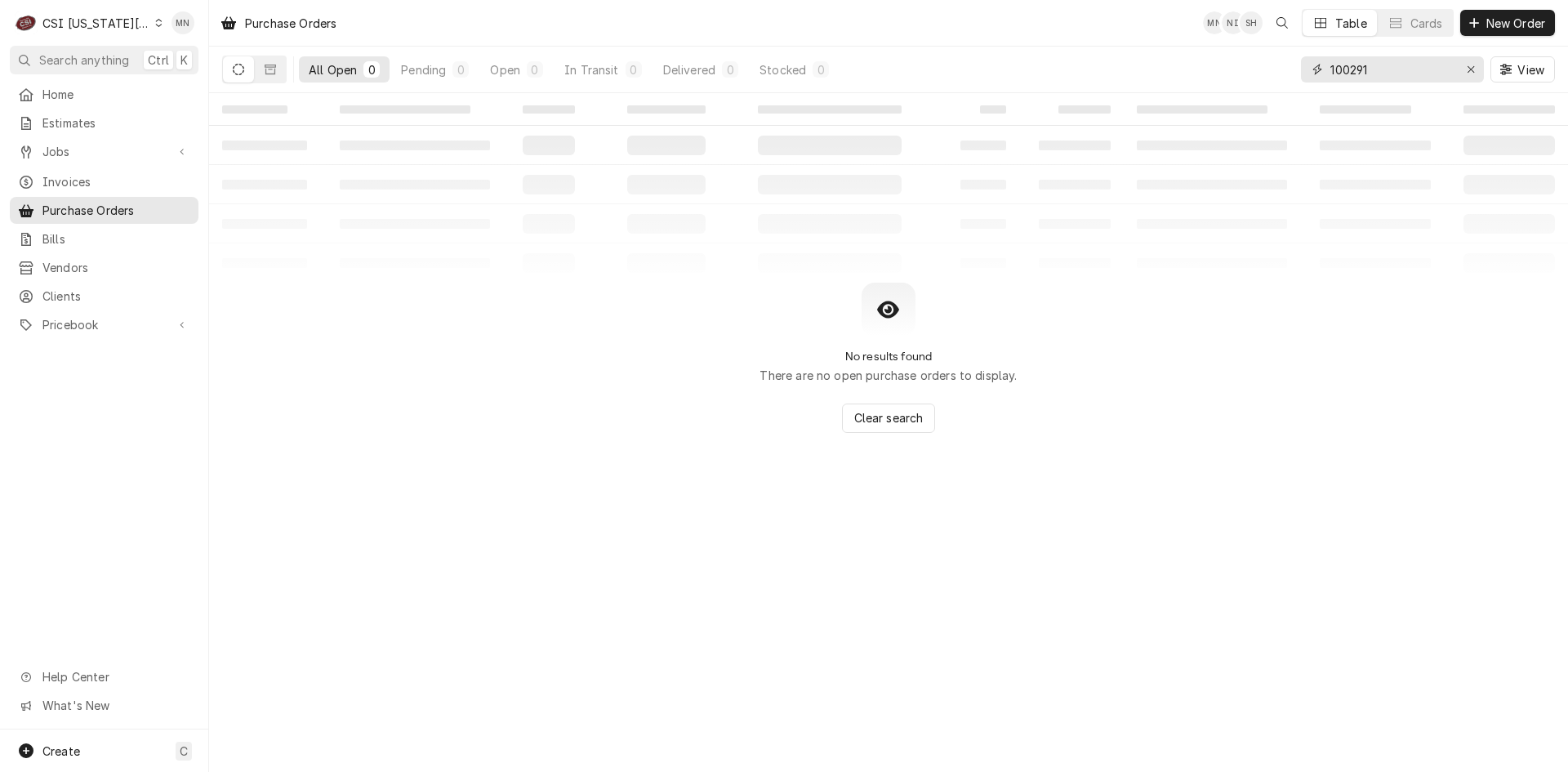
drag, startPoint x: 1397, startPoint y: 72, endPoint x: 1082, endPoint y: 95, distance: 315.8
click at [1082, 94] on div "Purchase Orders MN NI SH Table Cards New Order All Open 0 Pending 0 Open 0 In T…" at bounding box center [888, 386] width 1359 height 772
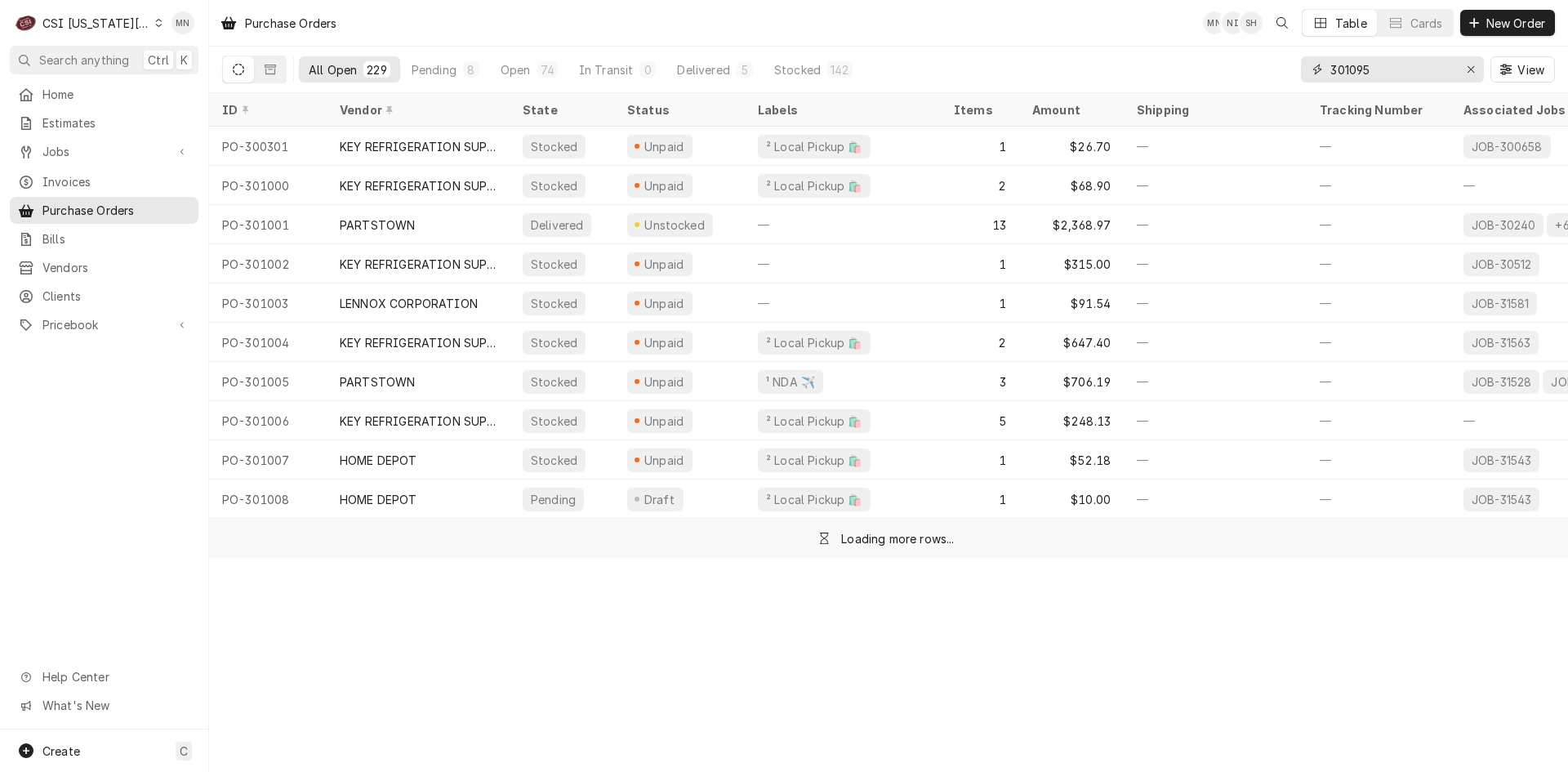
type input "301095"
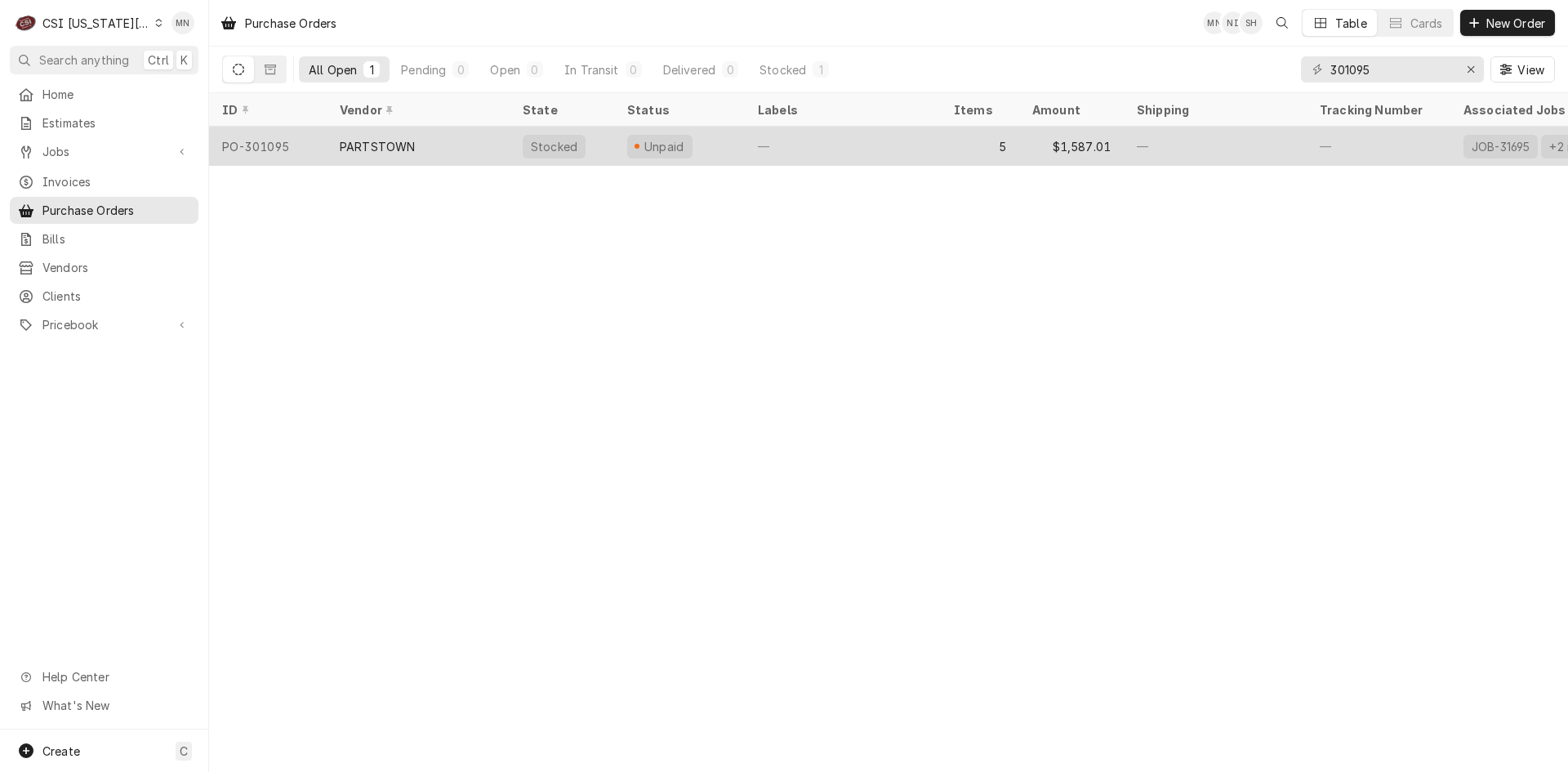
click at [440, 149] on div "PARTSTOWN" at bounding box center [418, 146] width 183 height 40
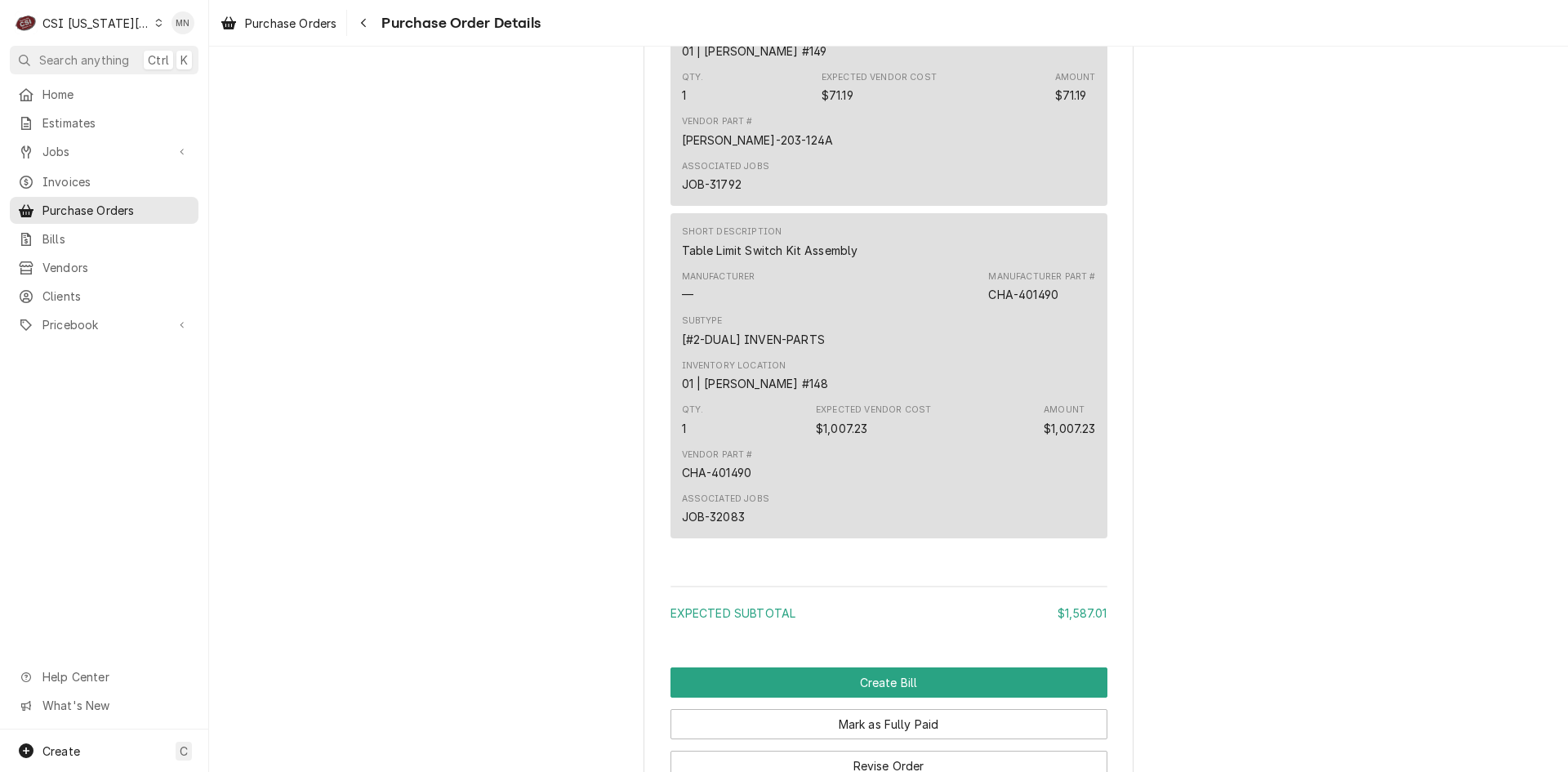
scroll to position [2501, 0]
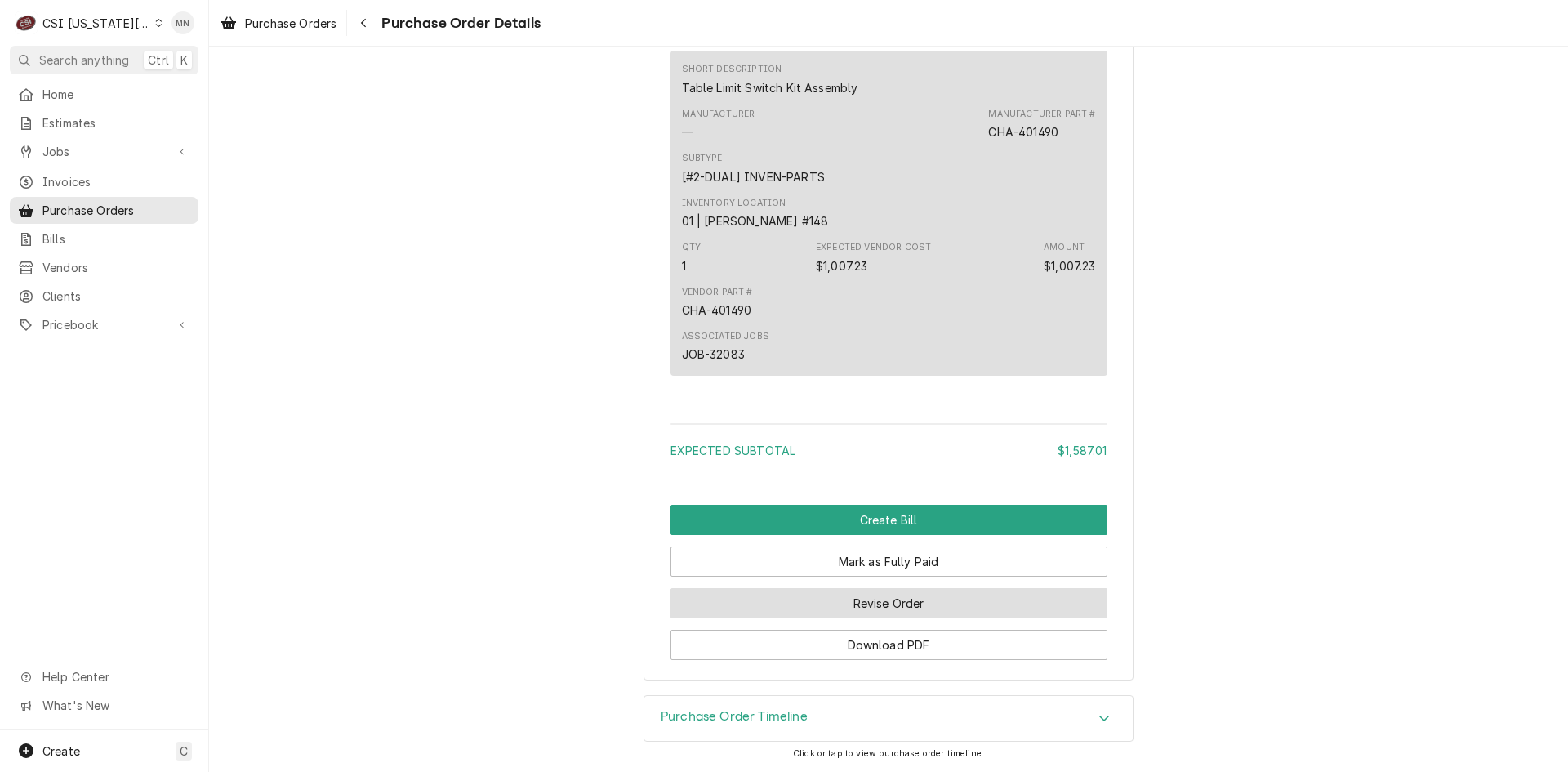
click at [865, 602] on button "Revise Order" at bounding box center [889, 603] width 437 height 30
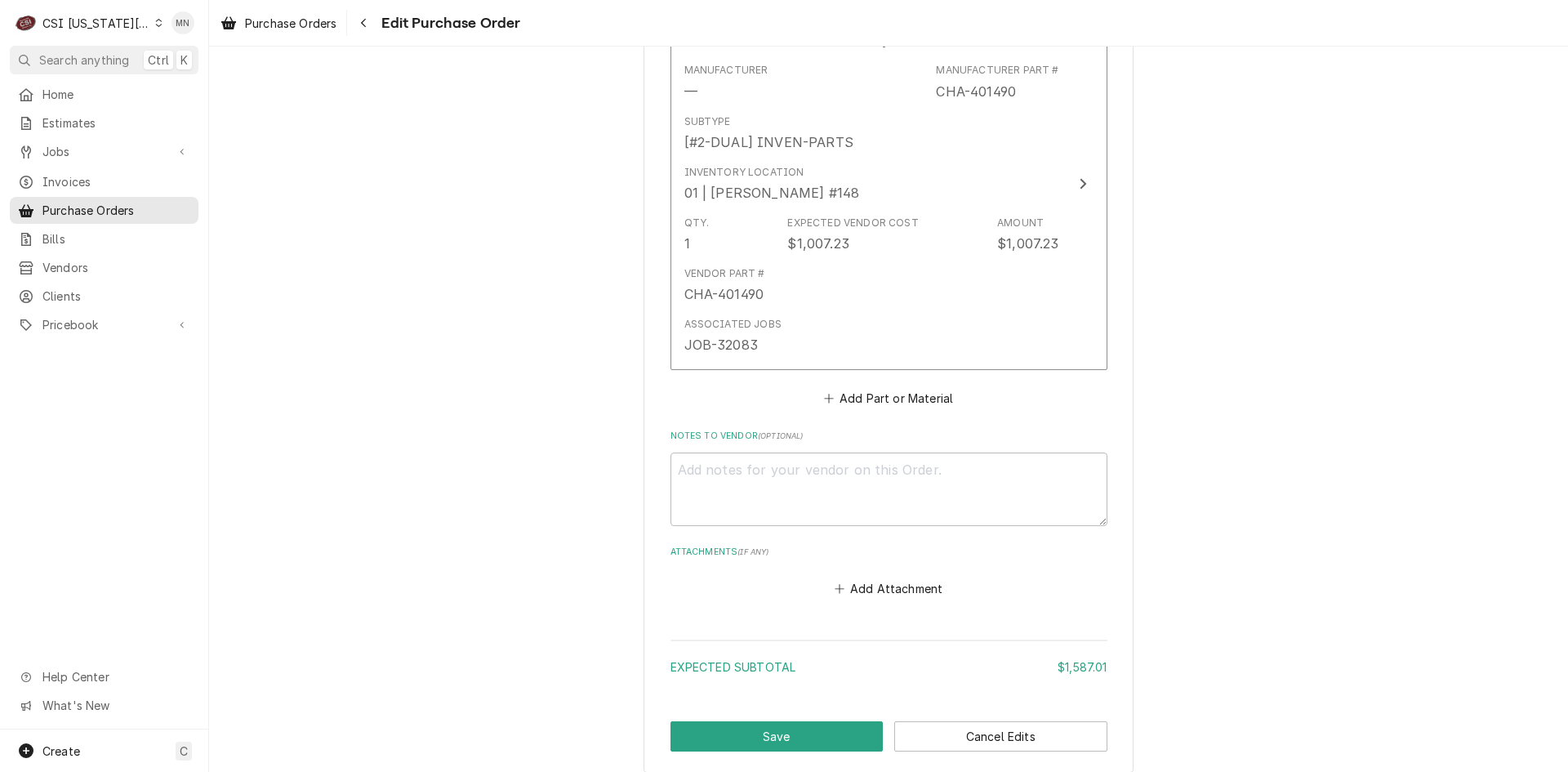
scroll to position [2383, 0]
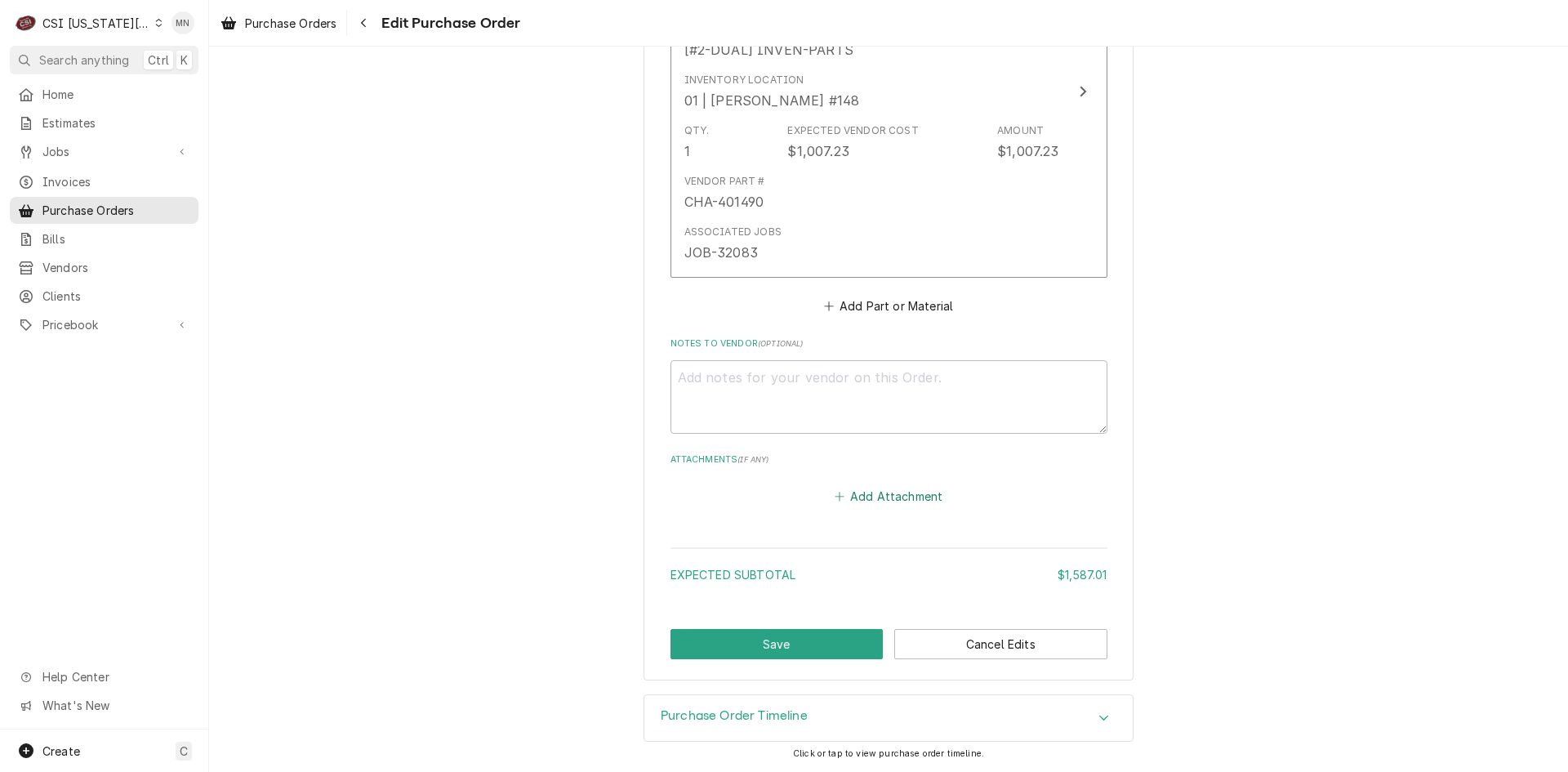
click at [882, 500] on button "Add Attachment" at bounding box center [888, 495] width 114 height 23
type textarea "x"
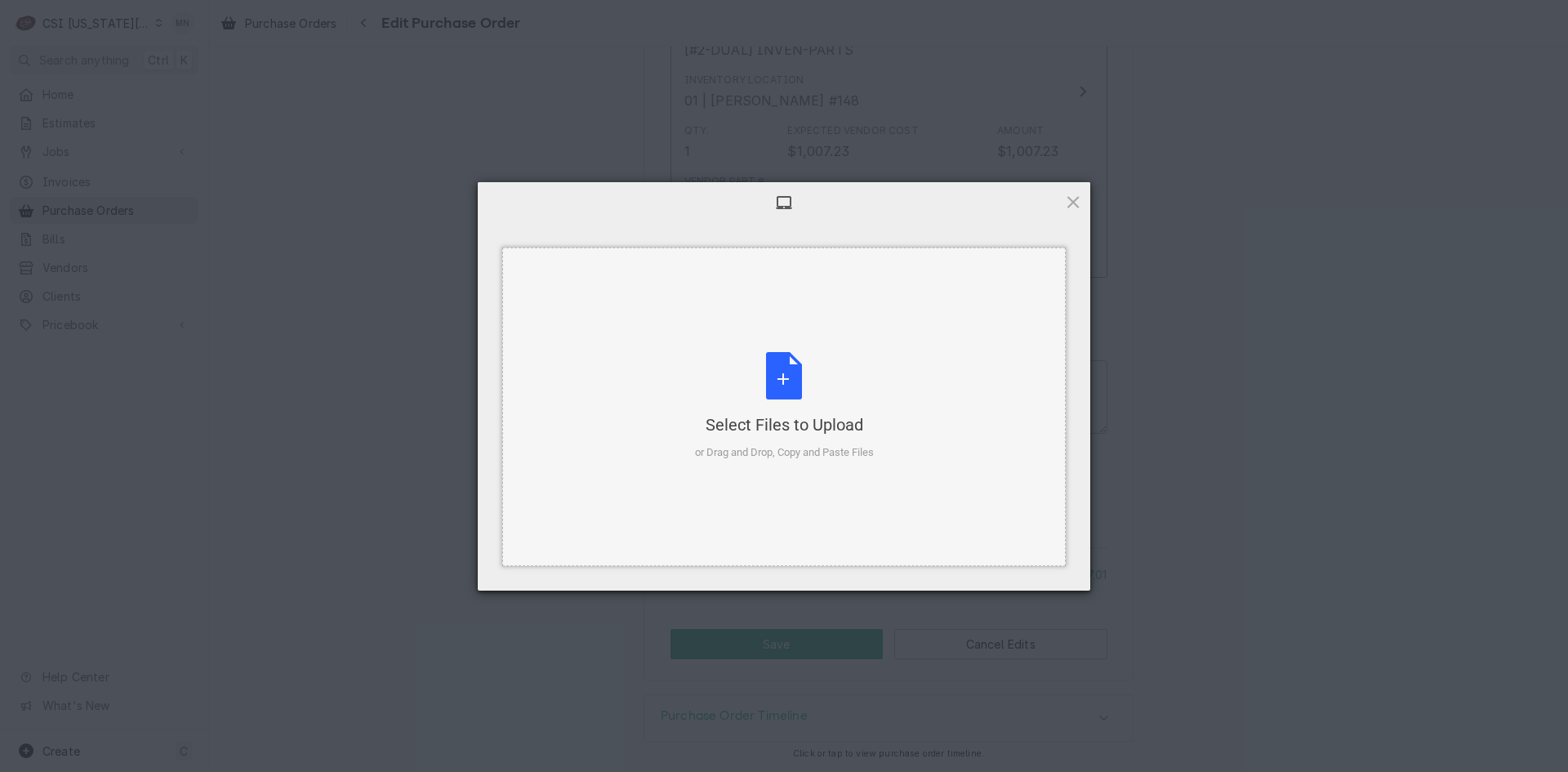
click at [818, 379] on div "Select Files to Upload or Drag and Drop, Copy and Paste Files" at bounding box center [784, 407] width 179 height 109
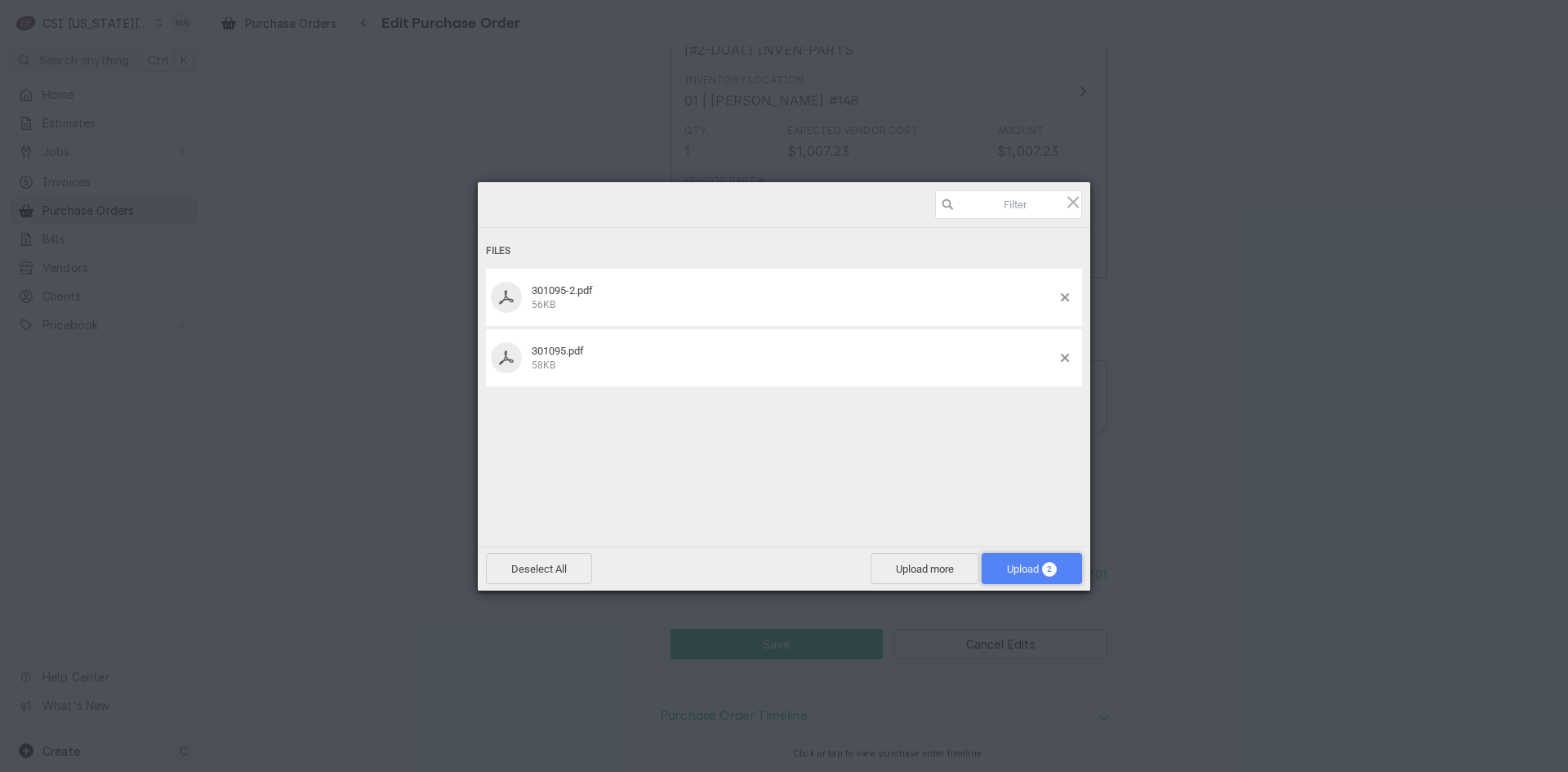
click at [1022, 561] on span "Upload 2" at bounding box center [1032, 569] width 100 height 31
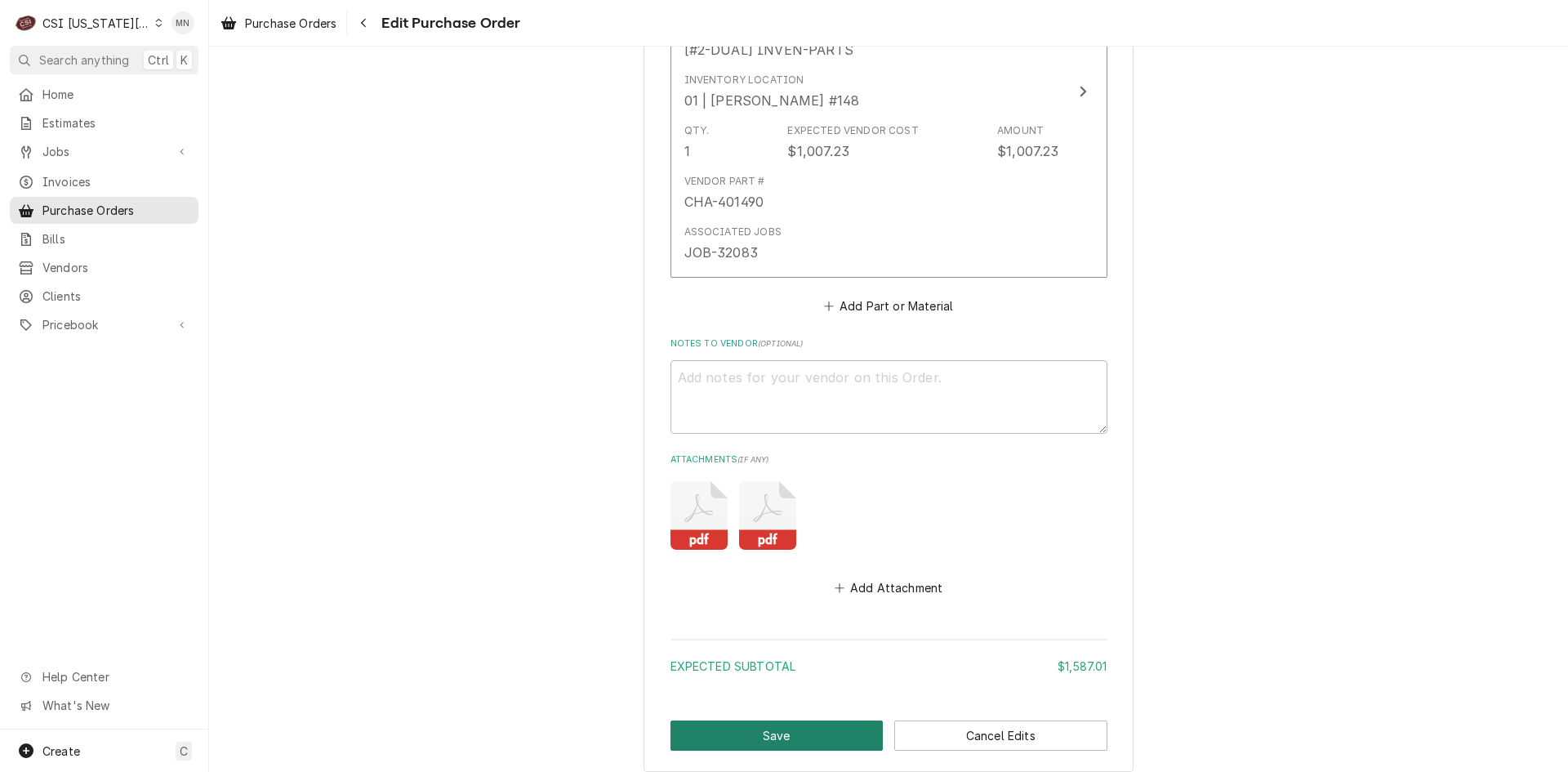
click at [751, 738] on button "Save" at bounding box center [777, 735] width 213 height 30
type textarea "x"
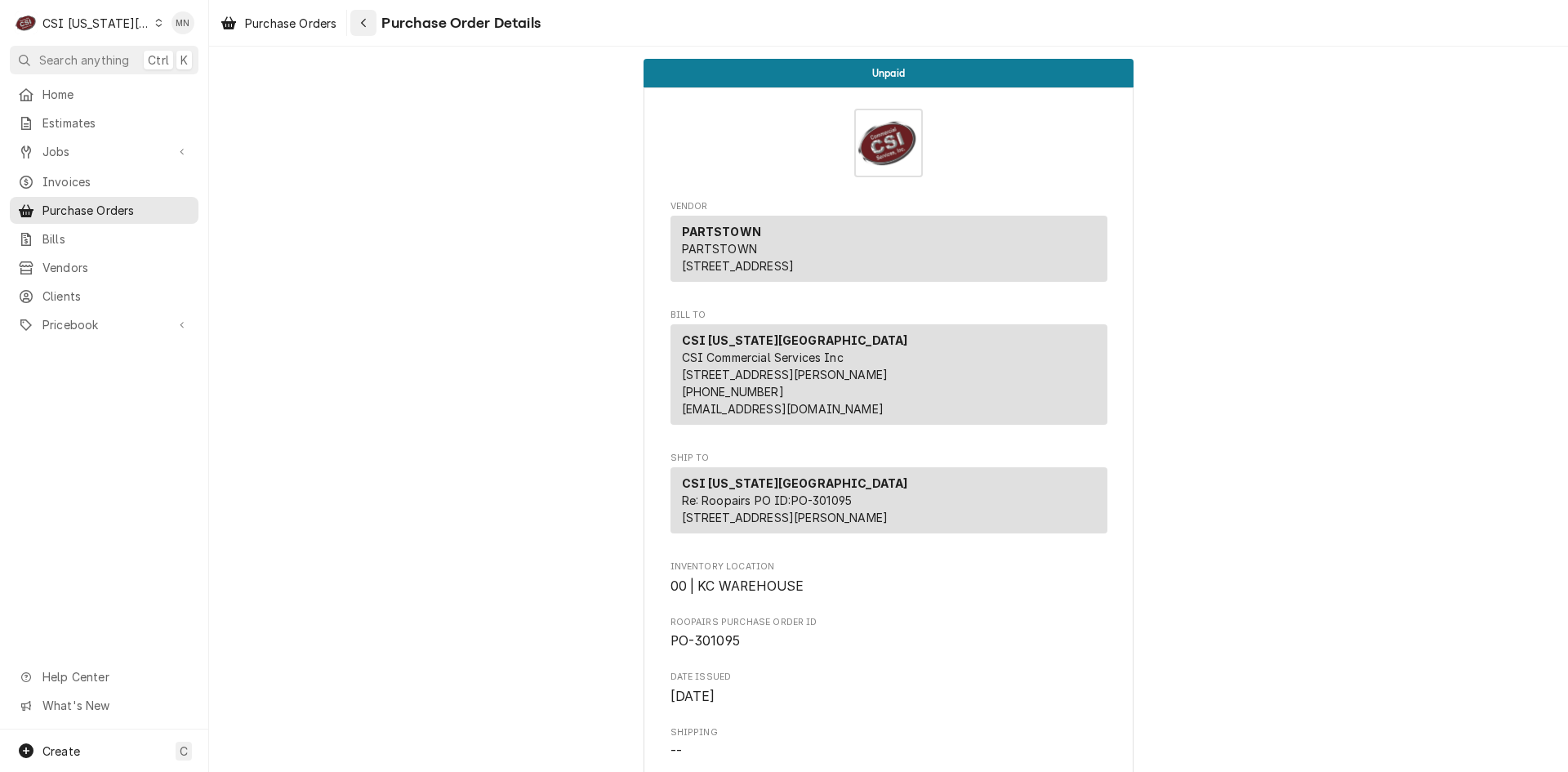
click at [375, 27] on button "Navigate back" at bounding box center [364, 23] width 26 height 26
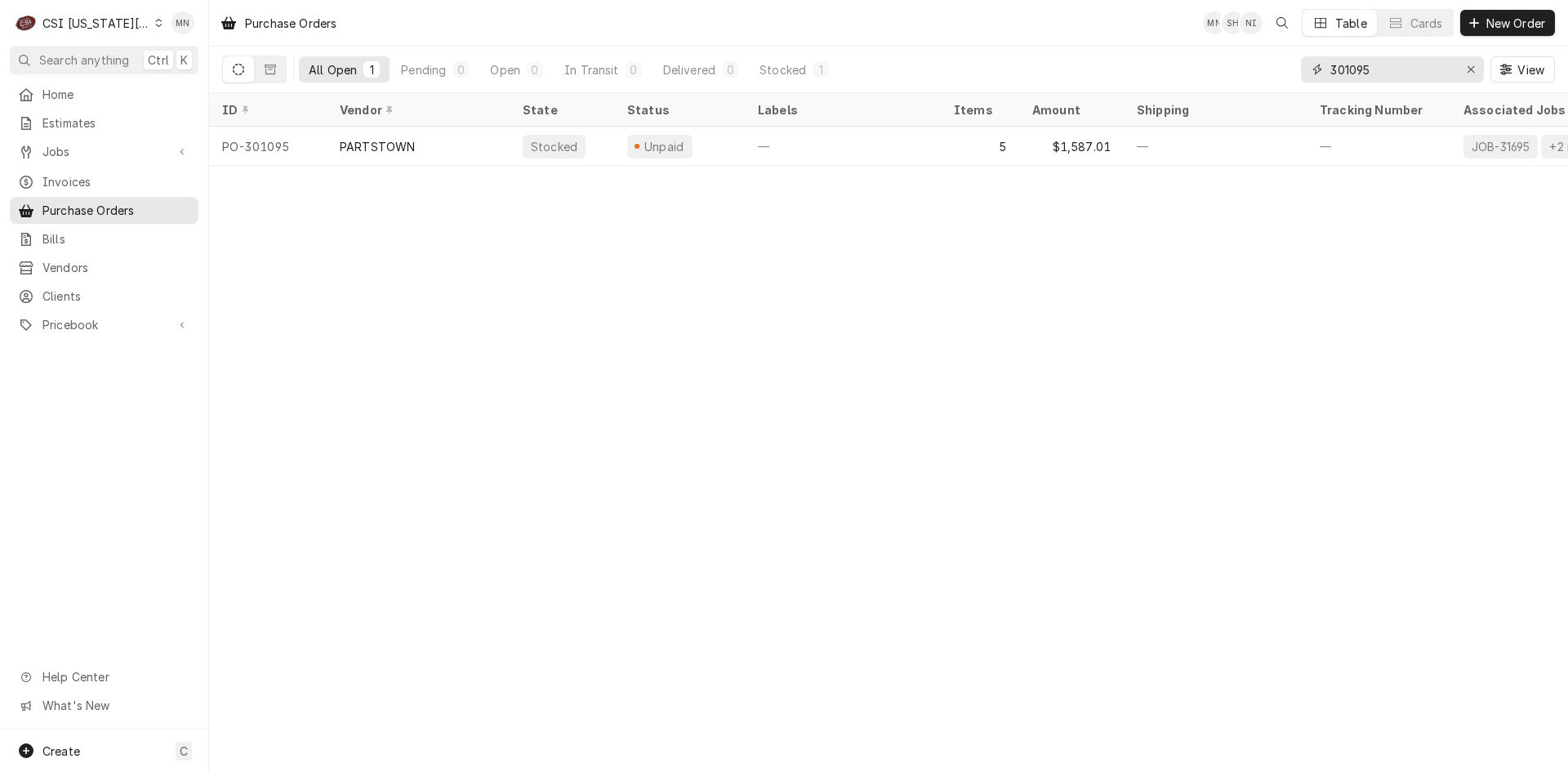
drag, startPoint x: 1290, startPoint y: 76, endPoint x: 1243, endPoint y: 80, distance: 47.2
click at [1250, 78] on div "All Open 1 Pending 0 Open 0 In Transit 0 Delivered 0 Stocked 1 301095 View" at bounding box center [889, 70] width 1333 height 46
type input "301211"
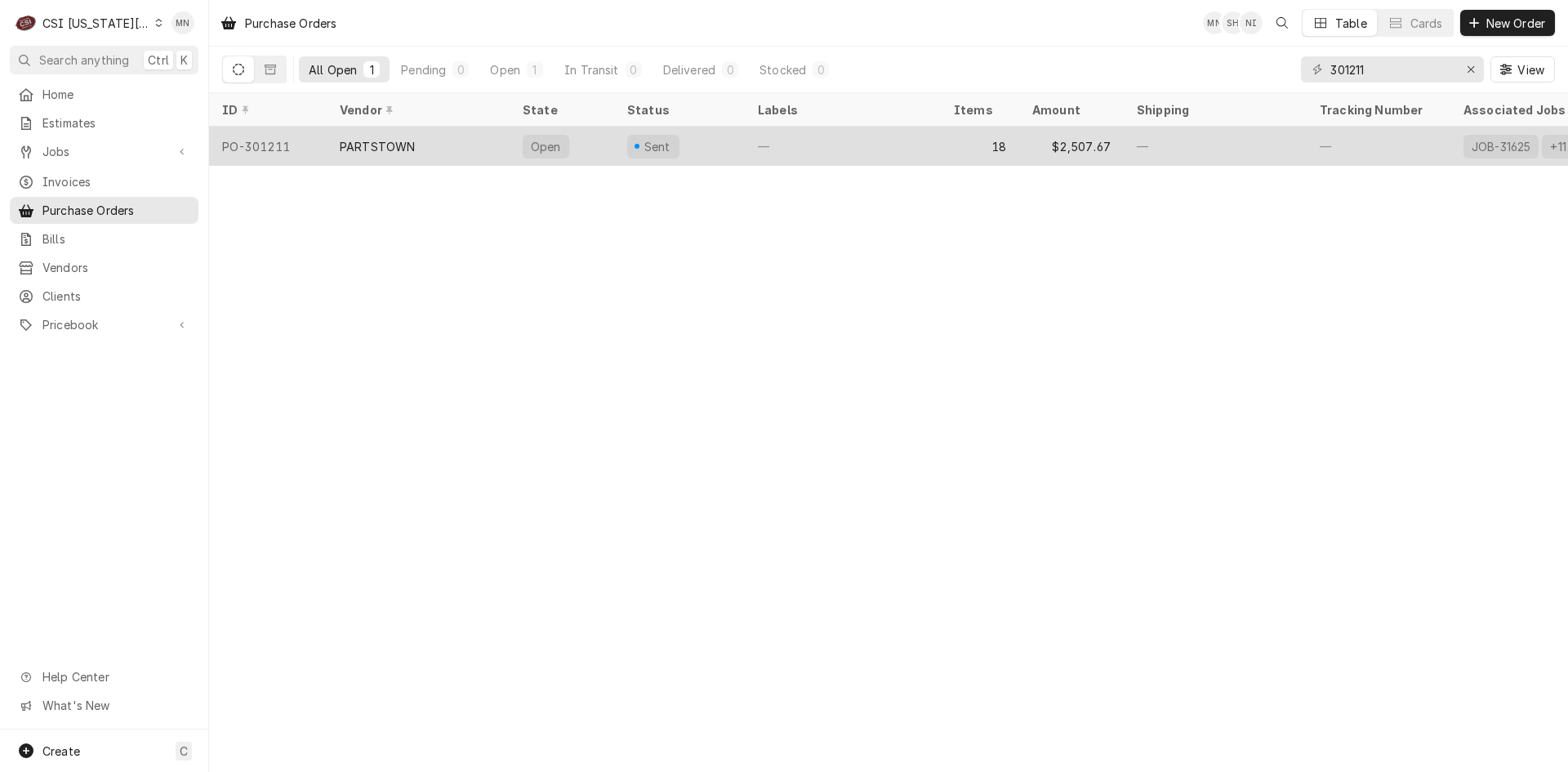
click at [377, 138] on div "PARTSTOWN" at bounding box center [377, 146] width 75 height 17
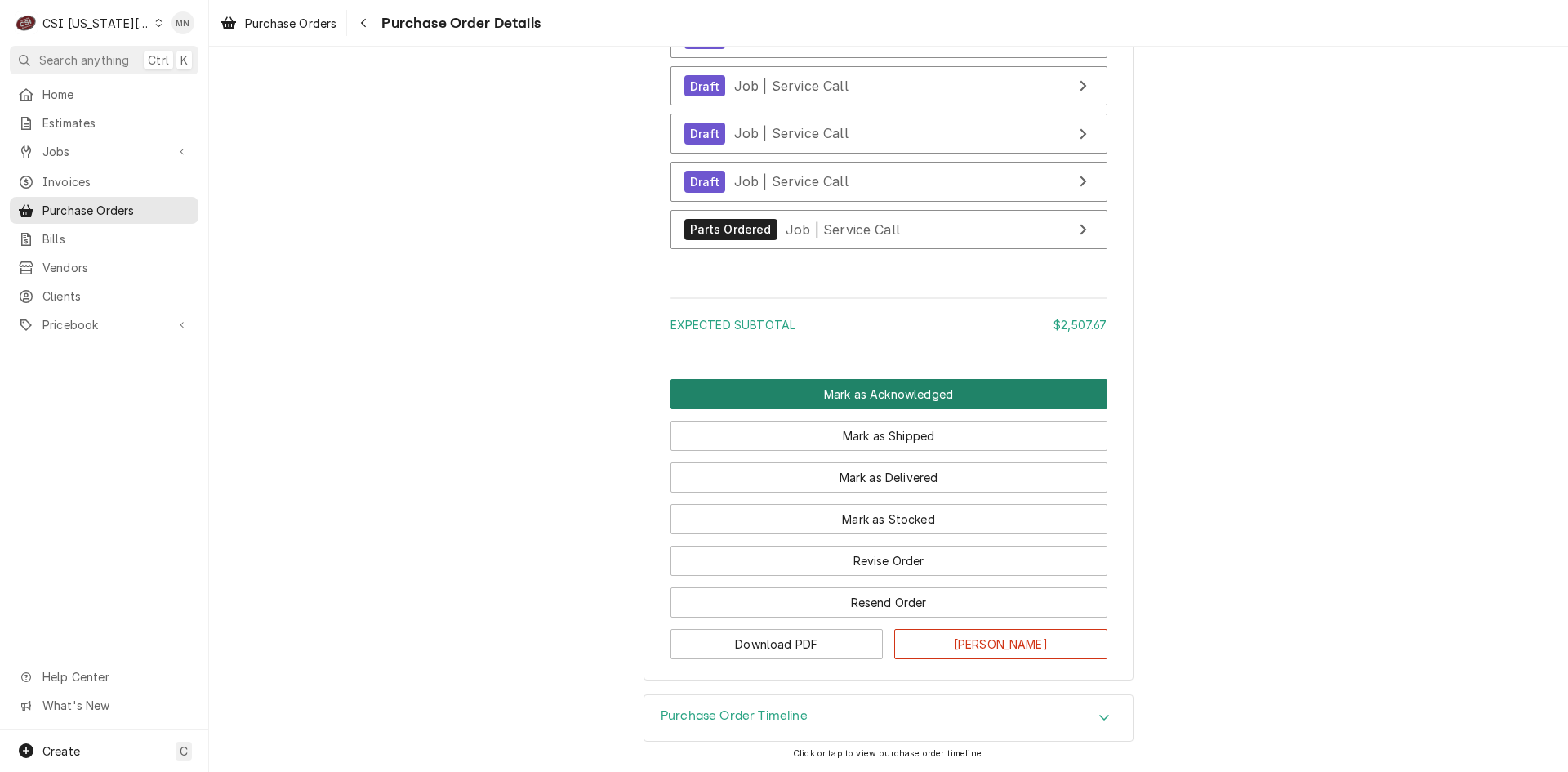
scroll to position [7410, 0]
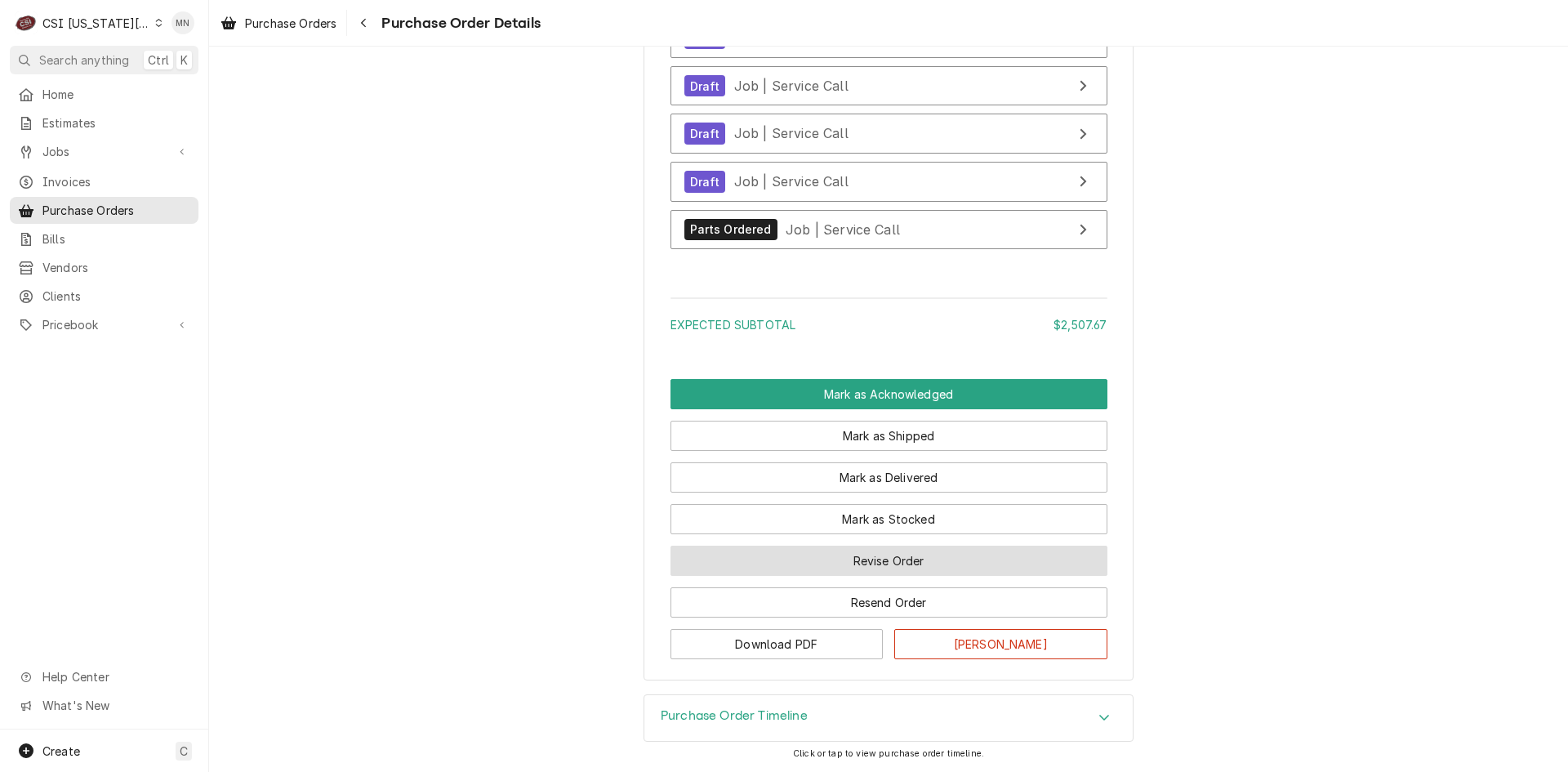
click at [911, 555] on button "Revise Order" at bounding box center [889, 560] width 437 height 30
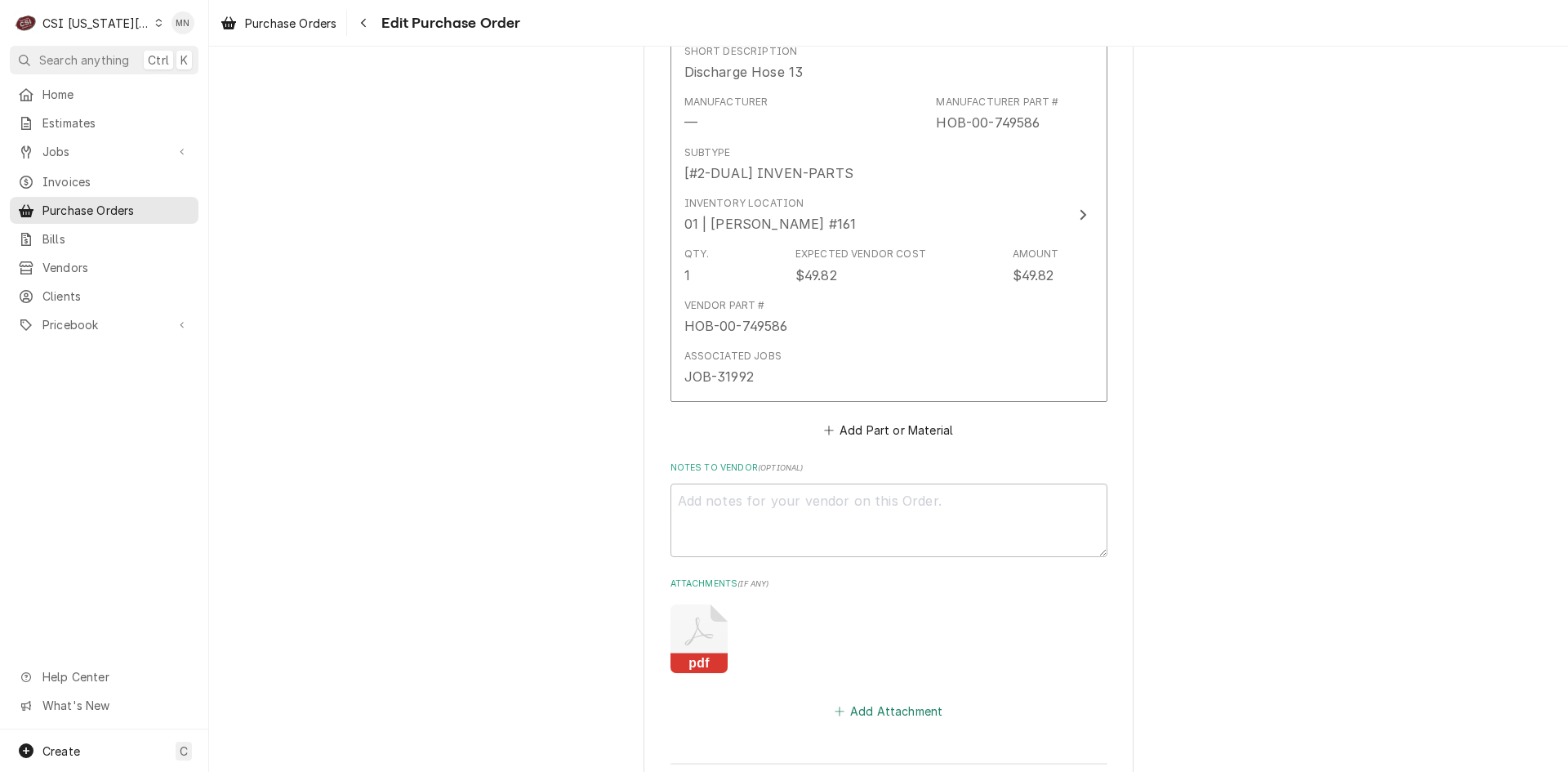
scroll to position [7297, 0]
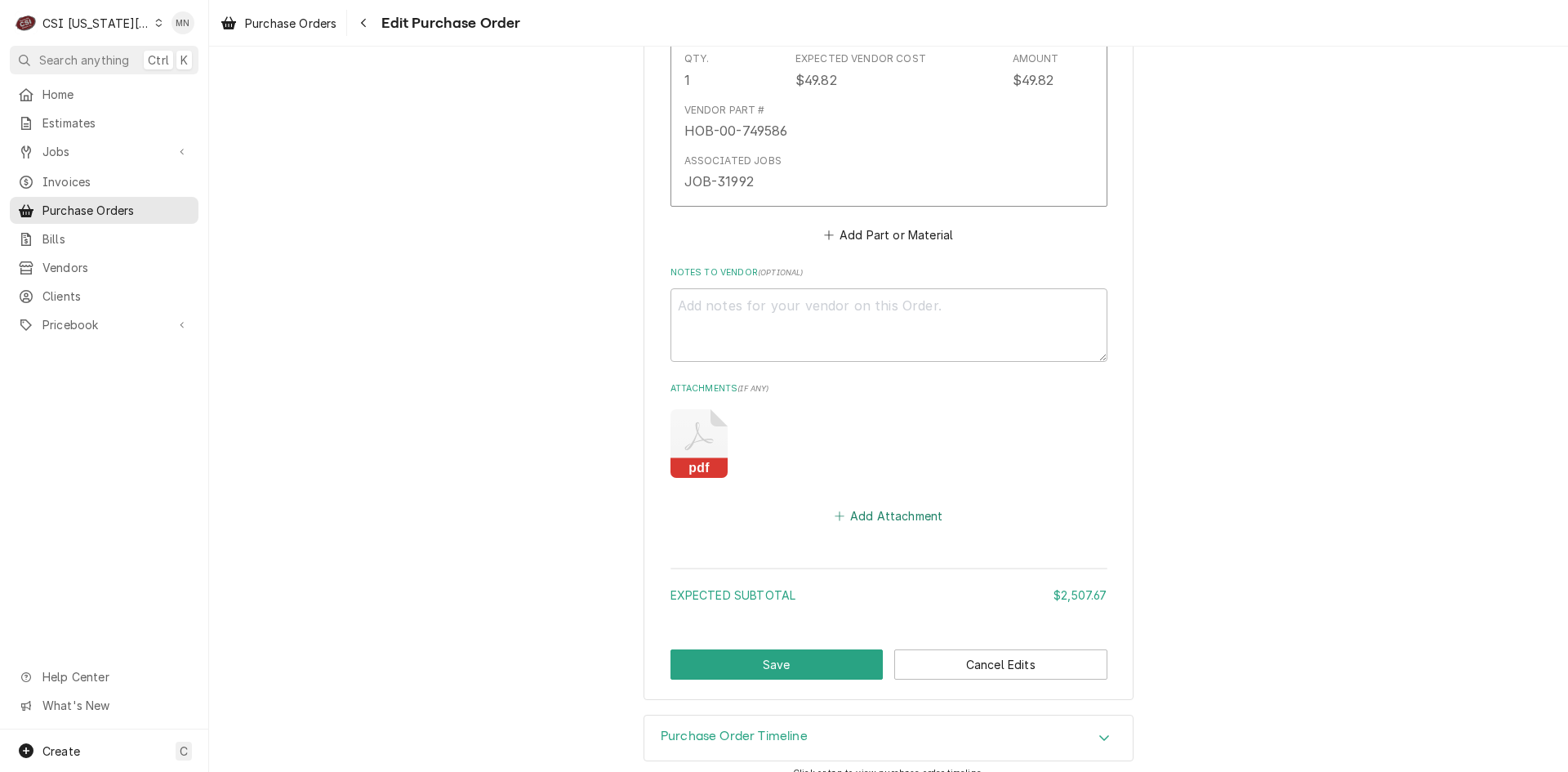
click at [892, 505] on button "Add Attachment" at bounding box center [888, 516] width 114 height 23
type textarea "x"
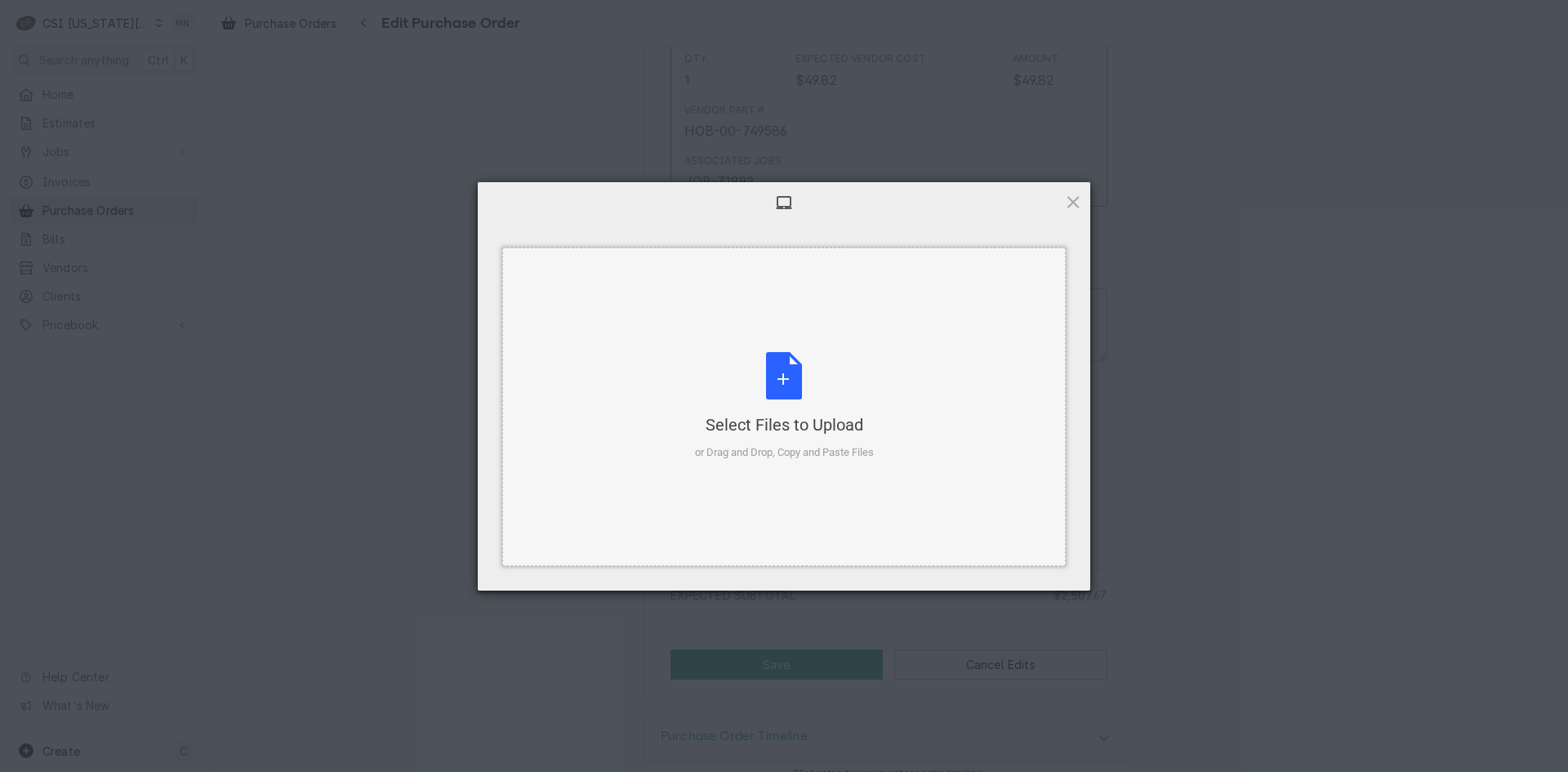
click at [802, 393] on div "Select Files to Upload or Drag and Drop, Copy and Paste Files" at bounding box center [784, 407] width 179 height 109
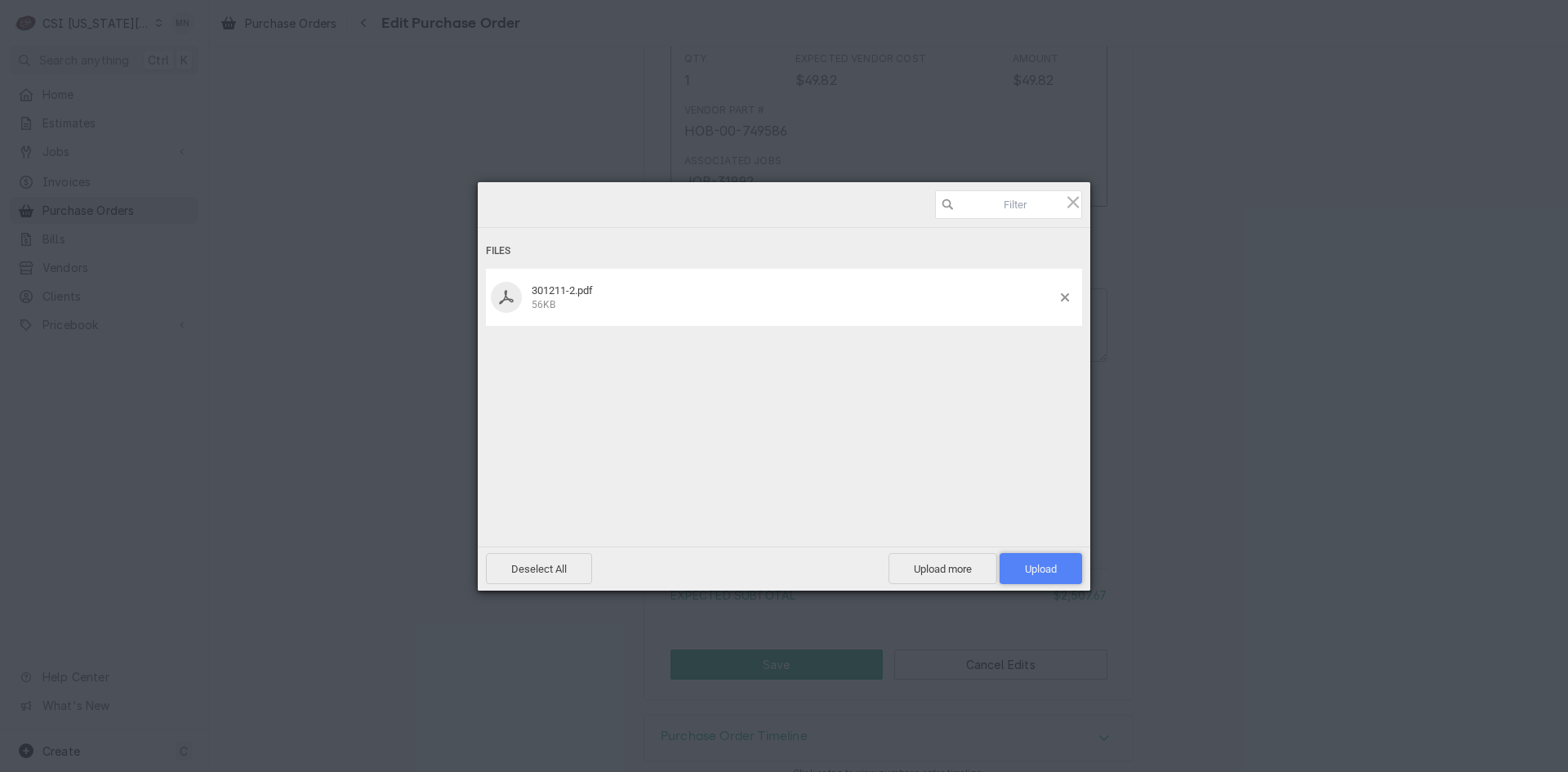
click at [1038, 567] on span "Upload 1" at bounding box center [1040, 569] width 32 height 12
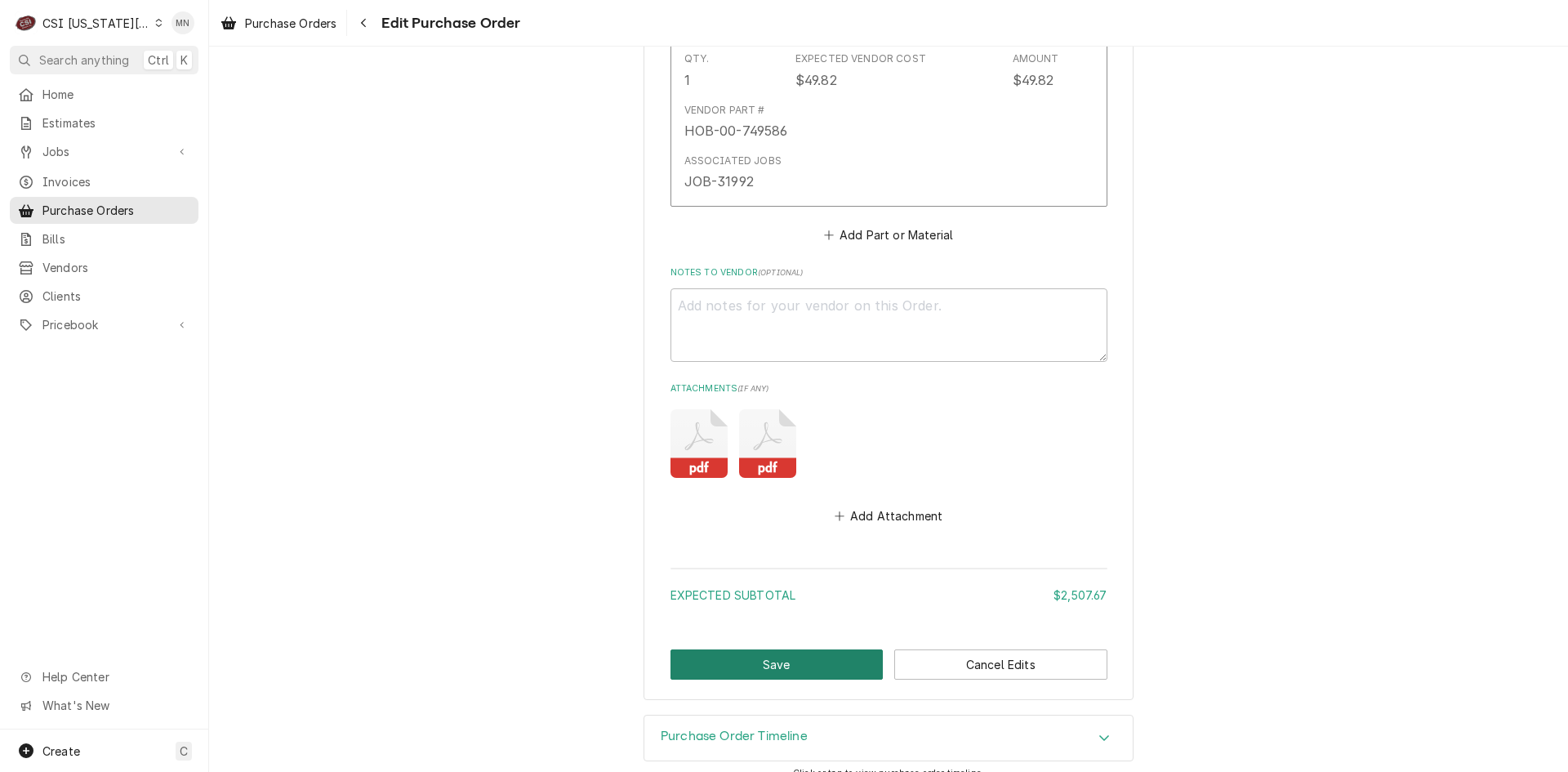
click at [779, 649] on button "Save" at bounding box center [777, 664] width 213 height 30
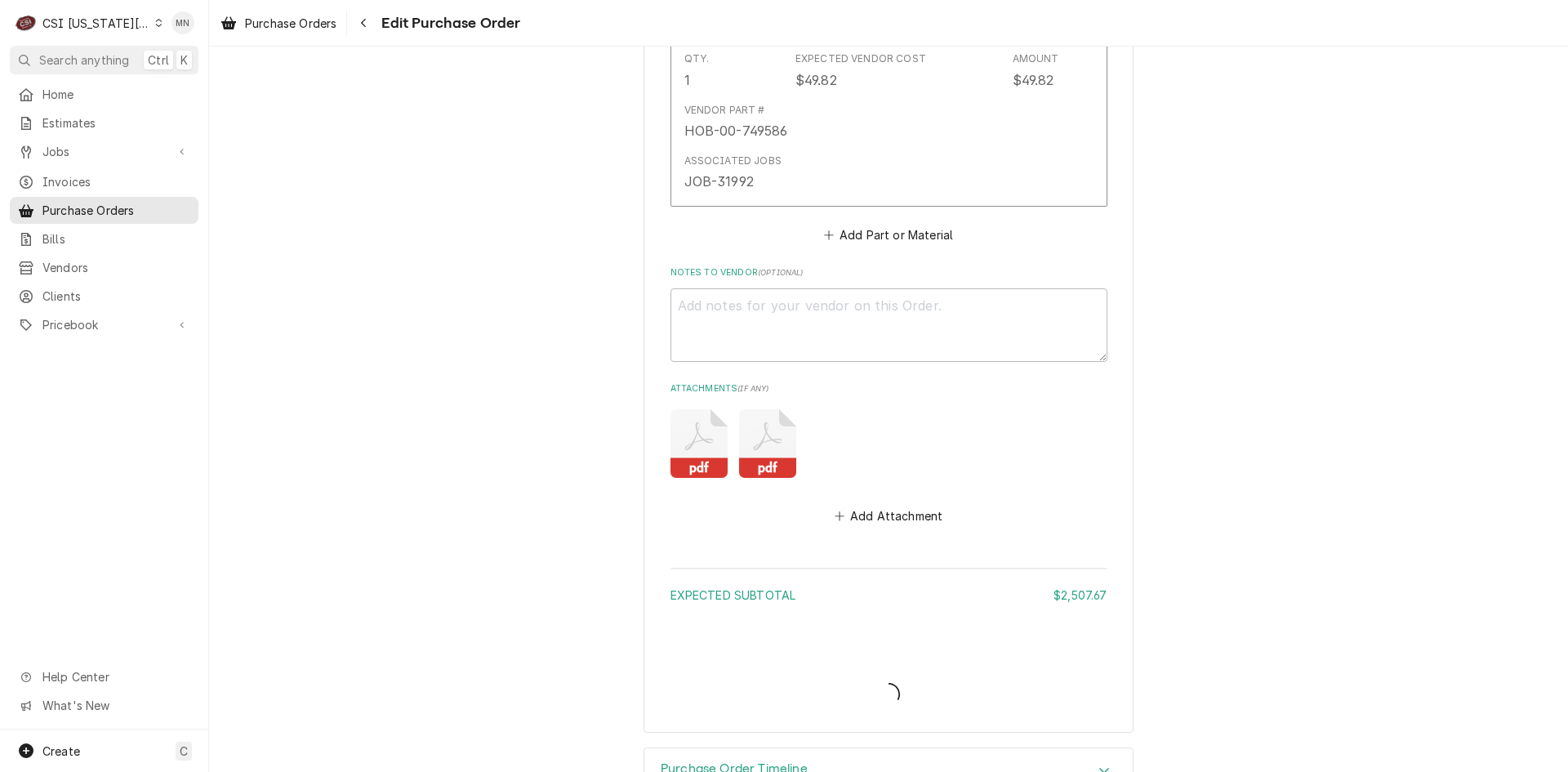
type textarea "x"
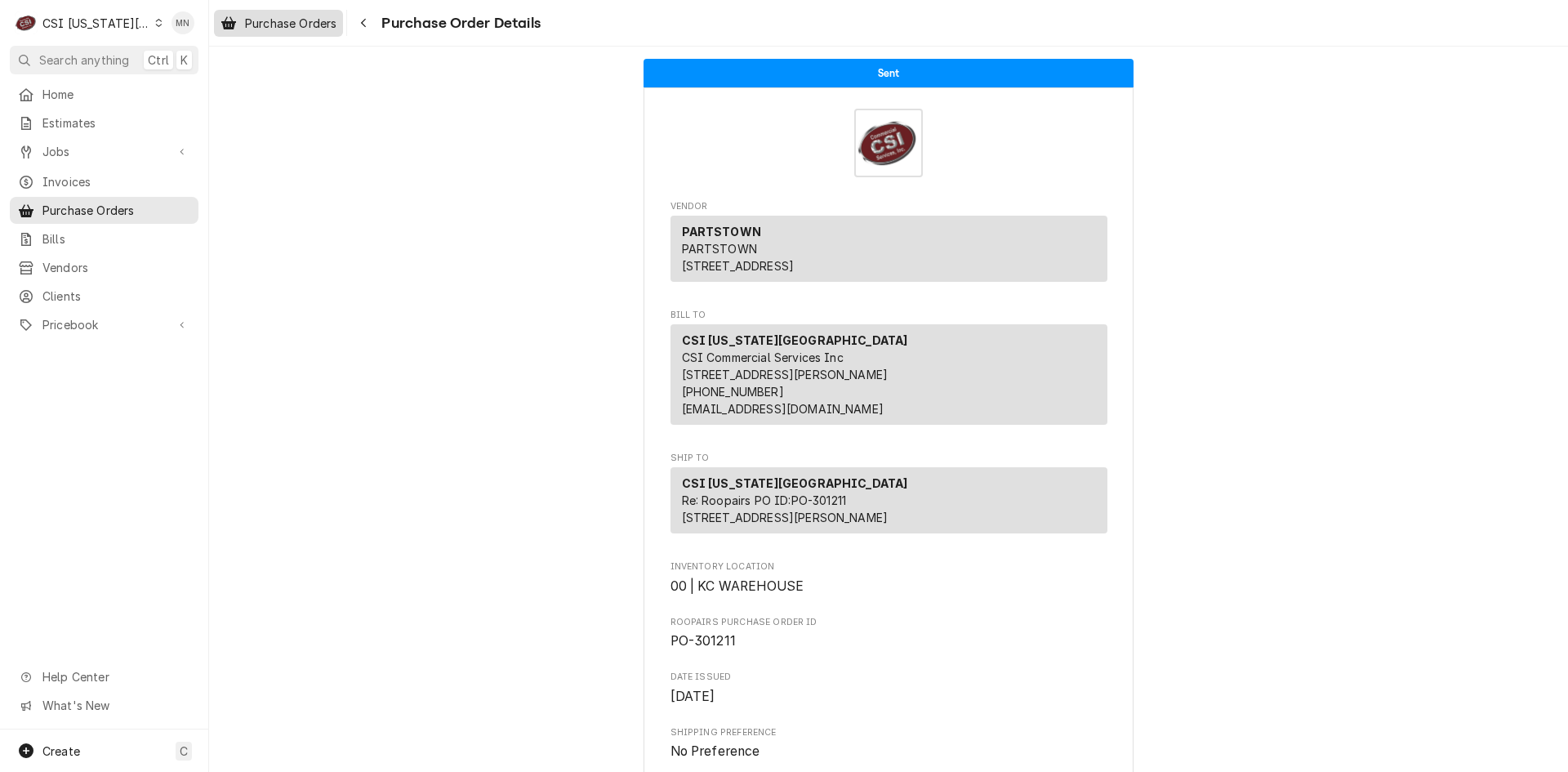
click at [316, 25] on span "Purchase Orders" at bounding box center [291, 23] width 91 height 17
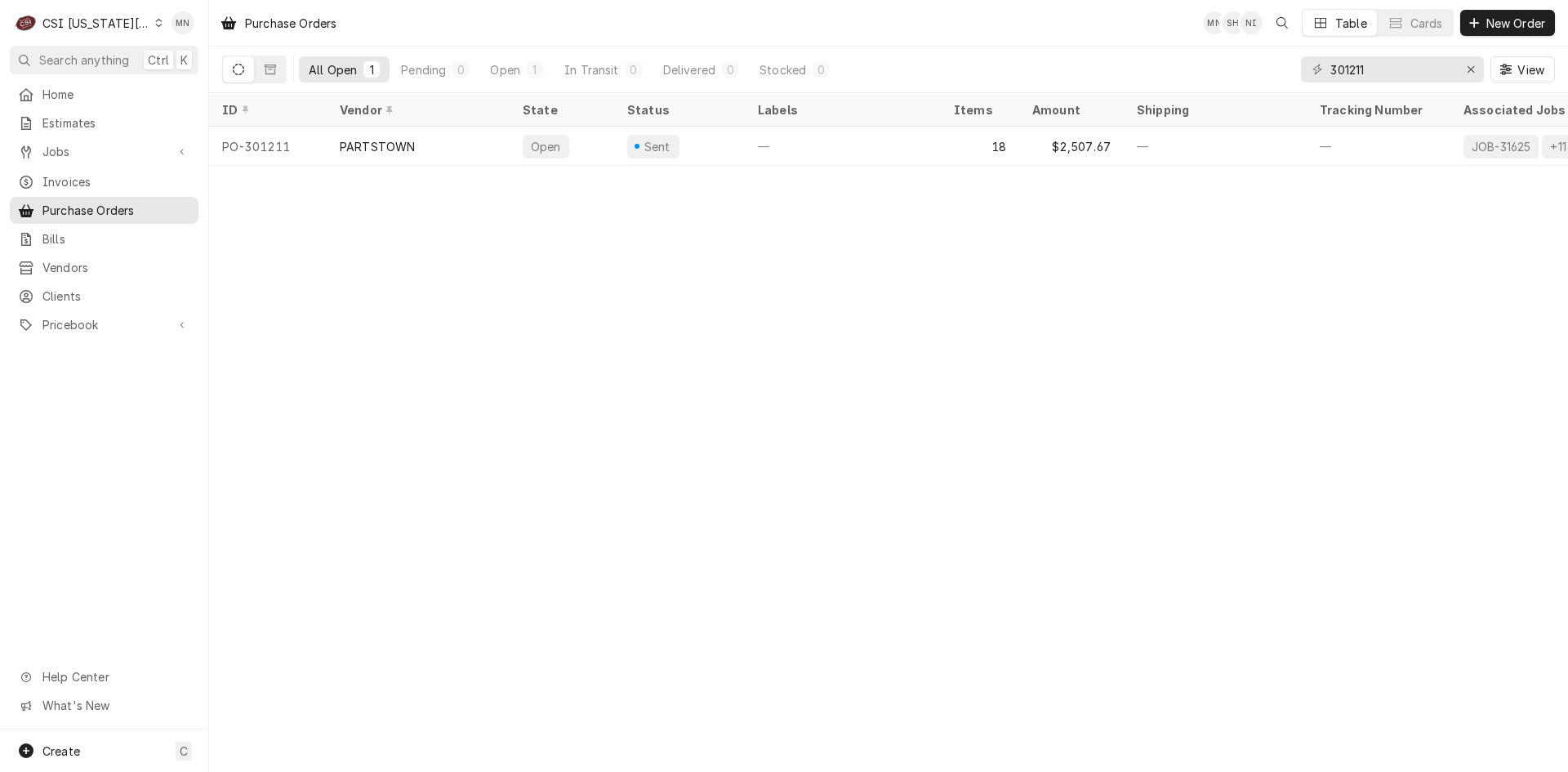
click at [61, 21] on div "CSI [US_STATE][GEOGRAPHIC_DATA]" at bounding box center [96, 23] width 108 height 17
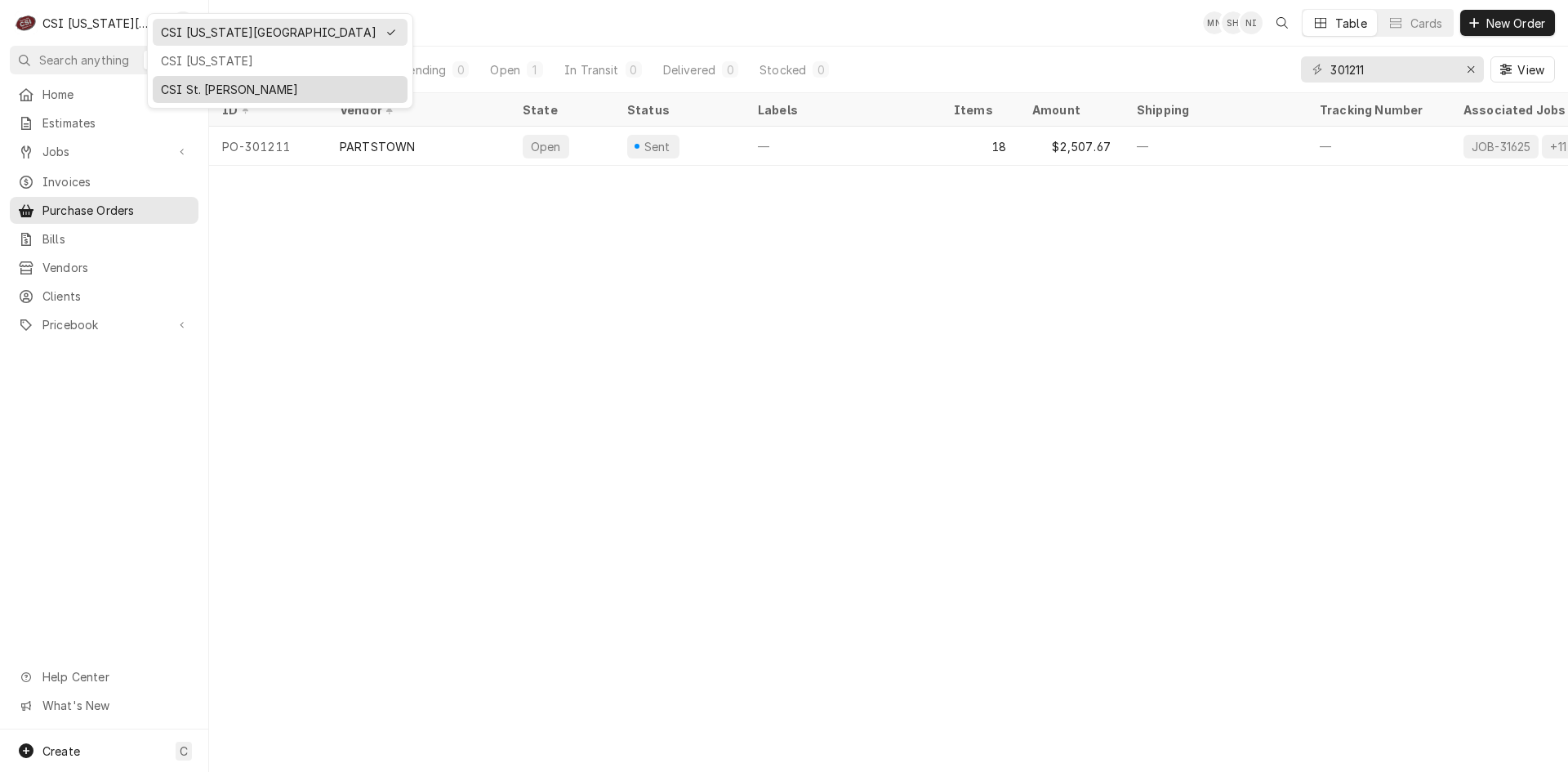
click at [201, 88] on div "CSI St. [PERSON_NAME]" at bounding box center [281, 89] width 239 height 17
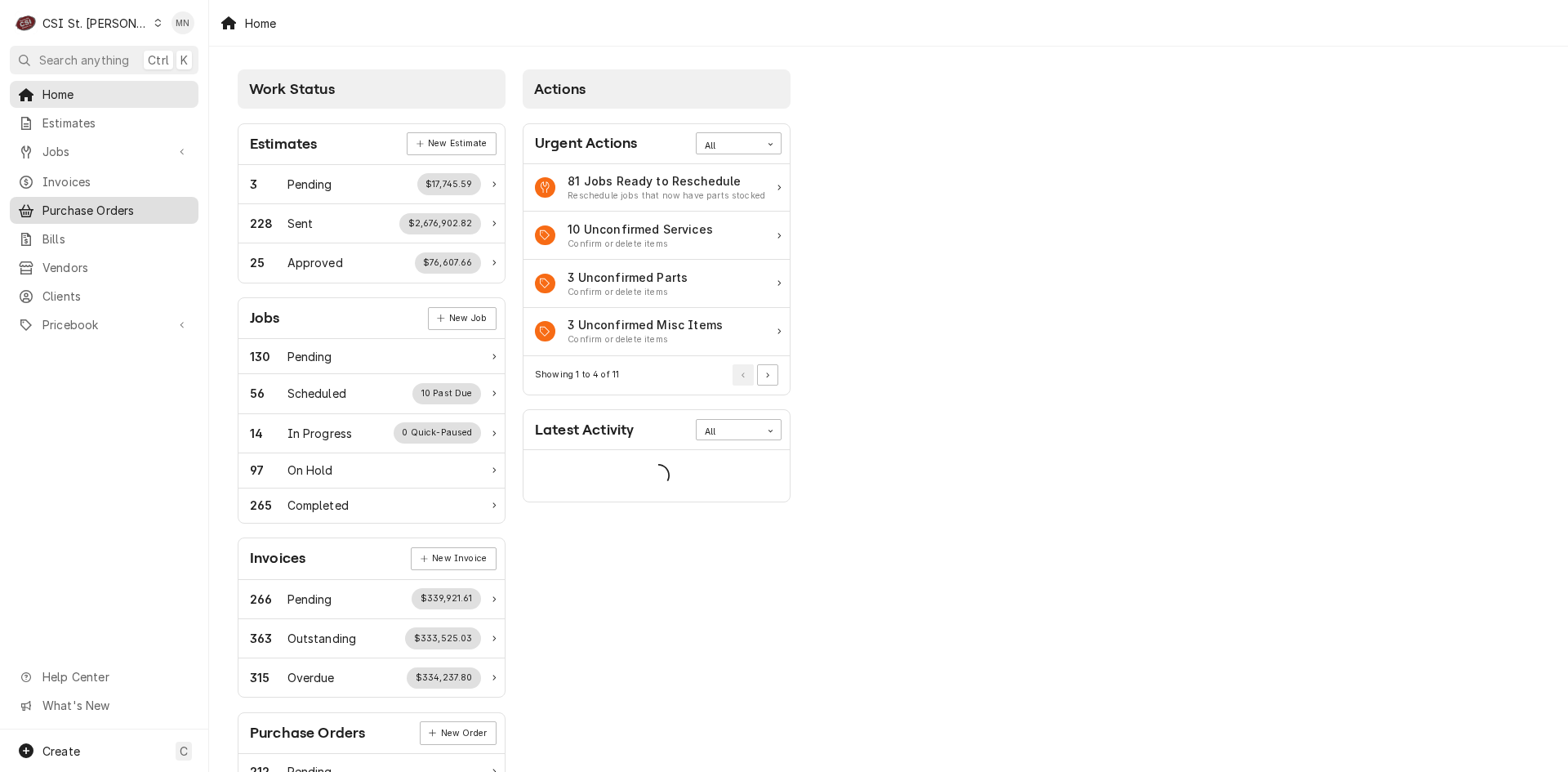
click at [85, 203] on span "Purchase Orders" at bounding box center [117, 210] width 148 height 17
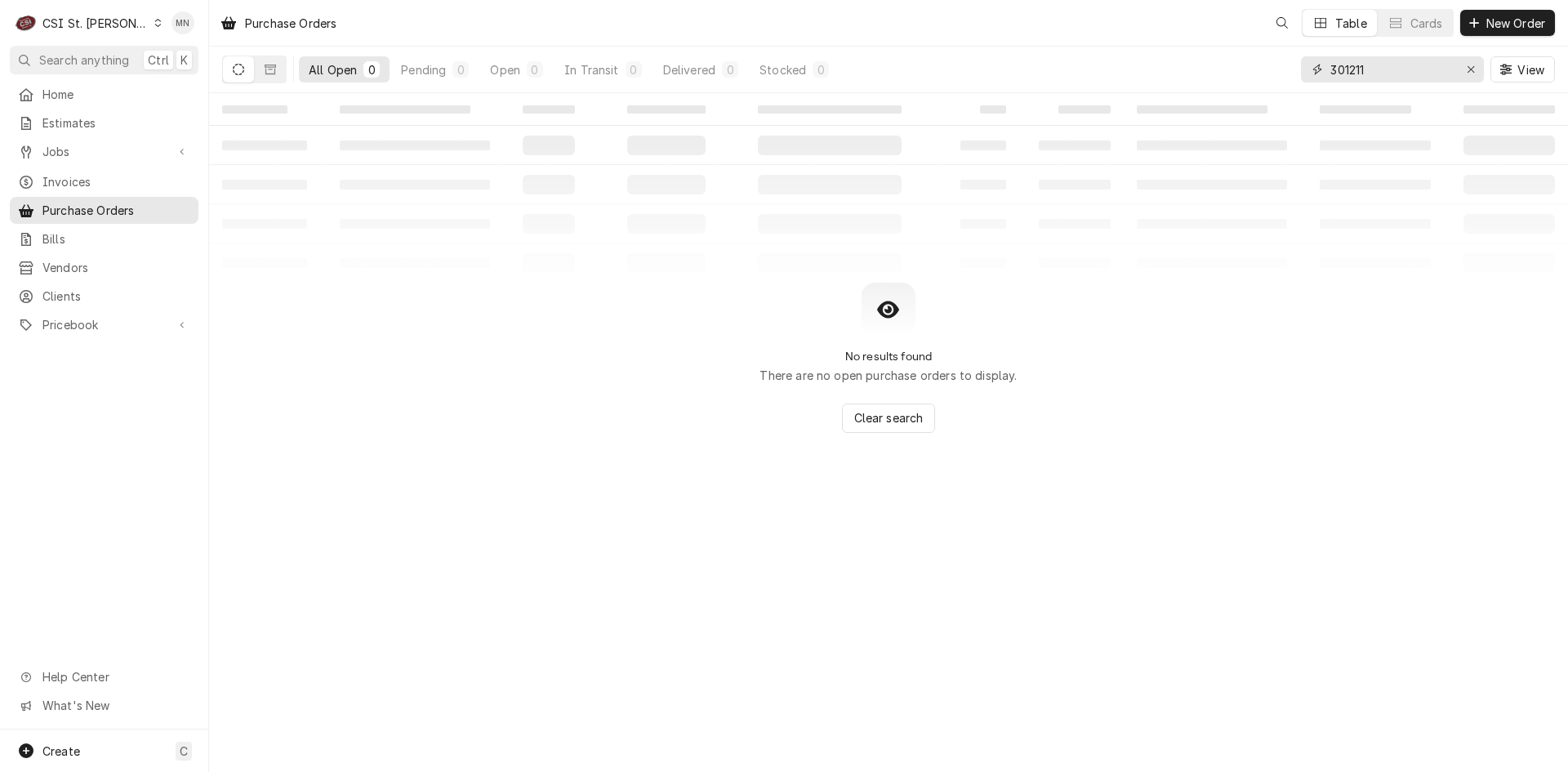
drag, startPoint x: 1389, startPoint y: 72, endPoint x: 1055, endPoint y: 63, distance: 334.1
click at [1071, 63] on div "All Open 0 Pending 0 Open 0 In Transit 0 Delivered 0 Stocked 0 301211 View" at bounding box center [889, 70] width 1333 height 46
type input "401002"
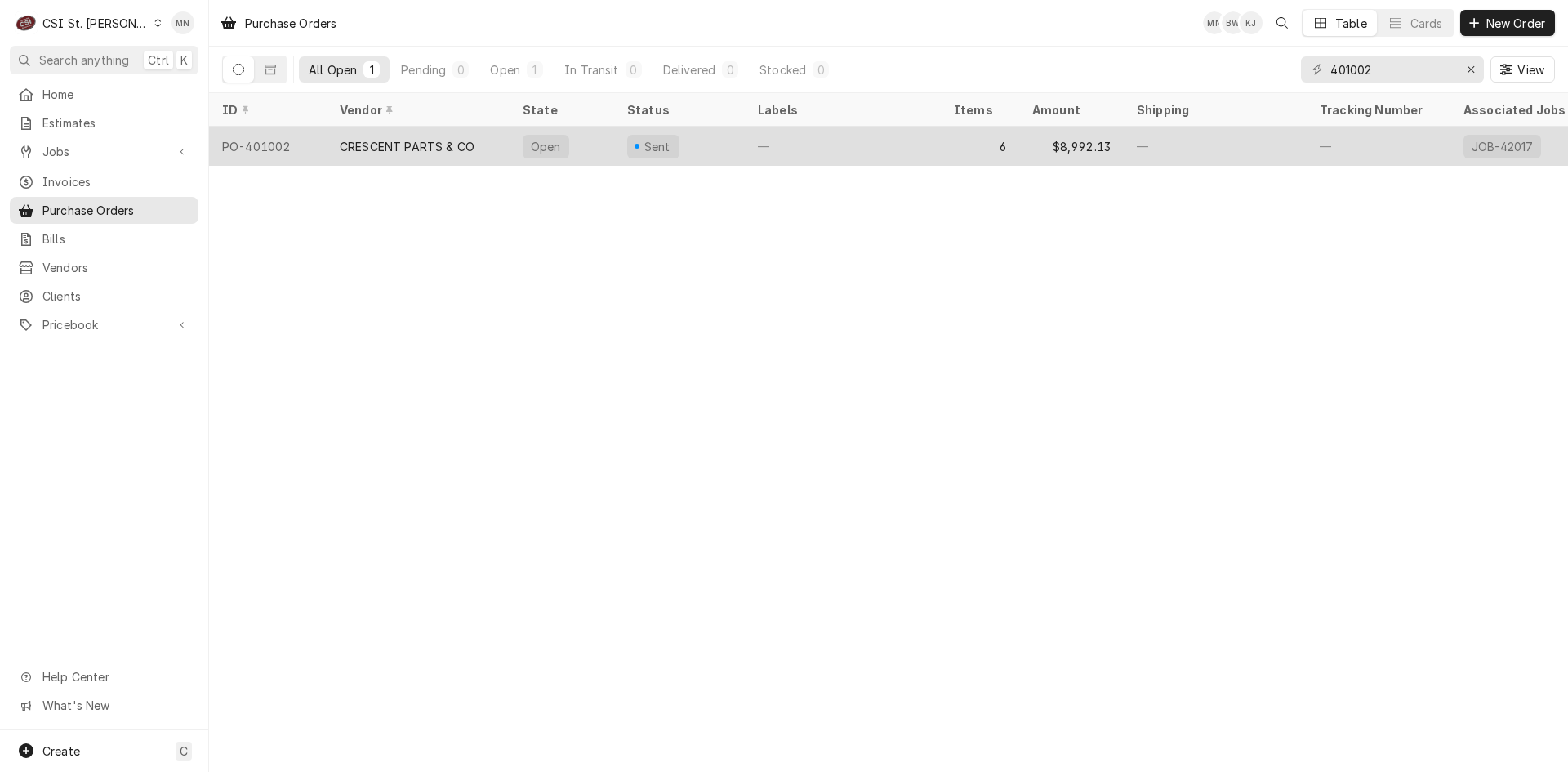
click at [387, 146] on div "CRESCENT PARTS & CO" at bounding box center [407, 146] width 135 height 17
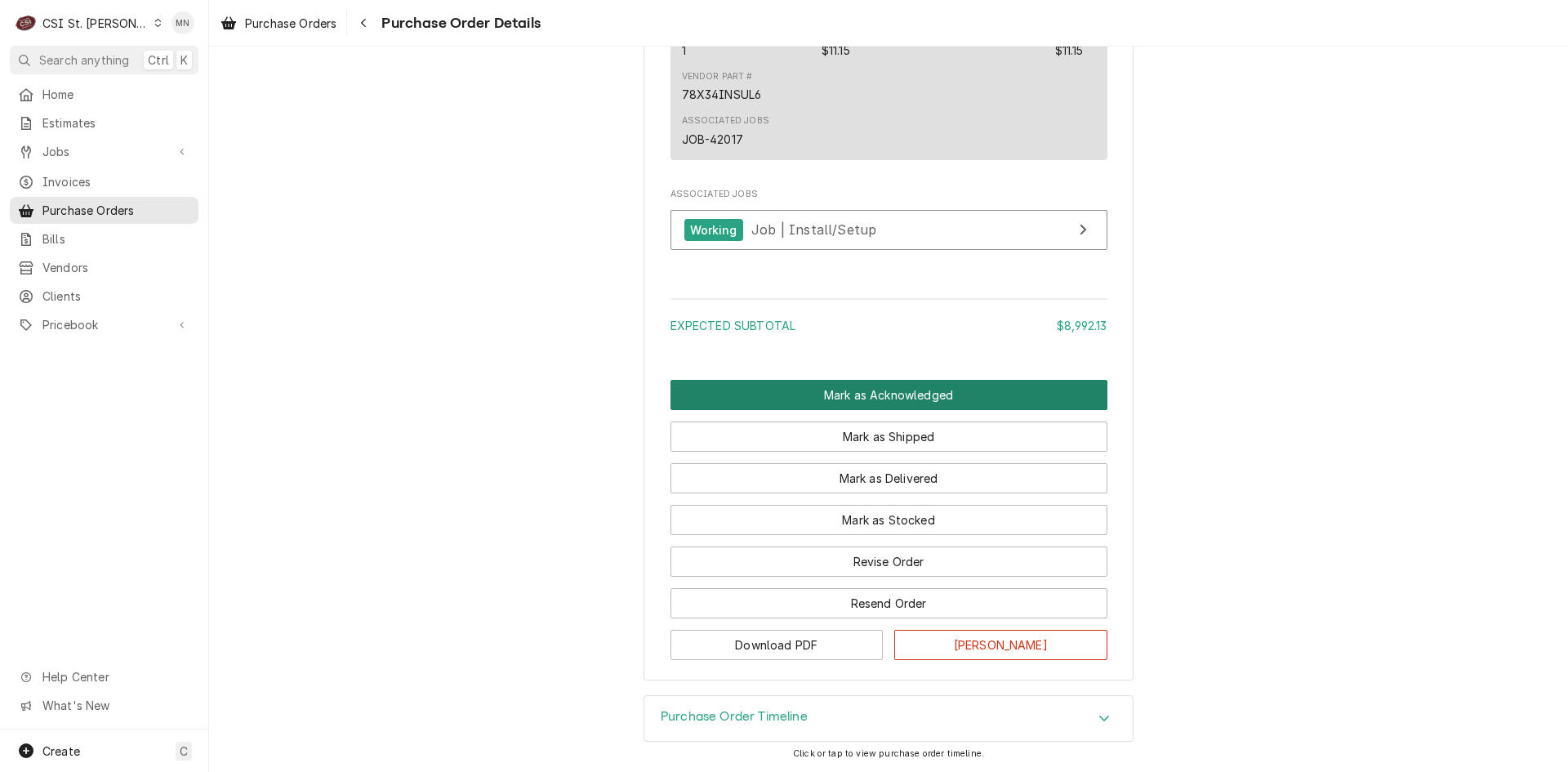
scroll to position [2681, 0]
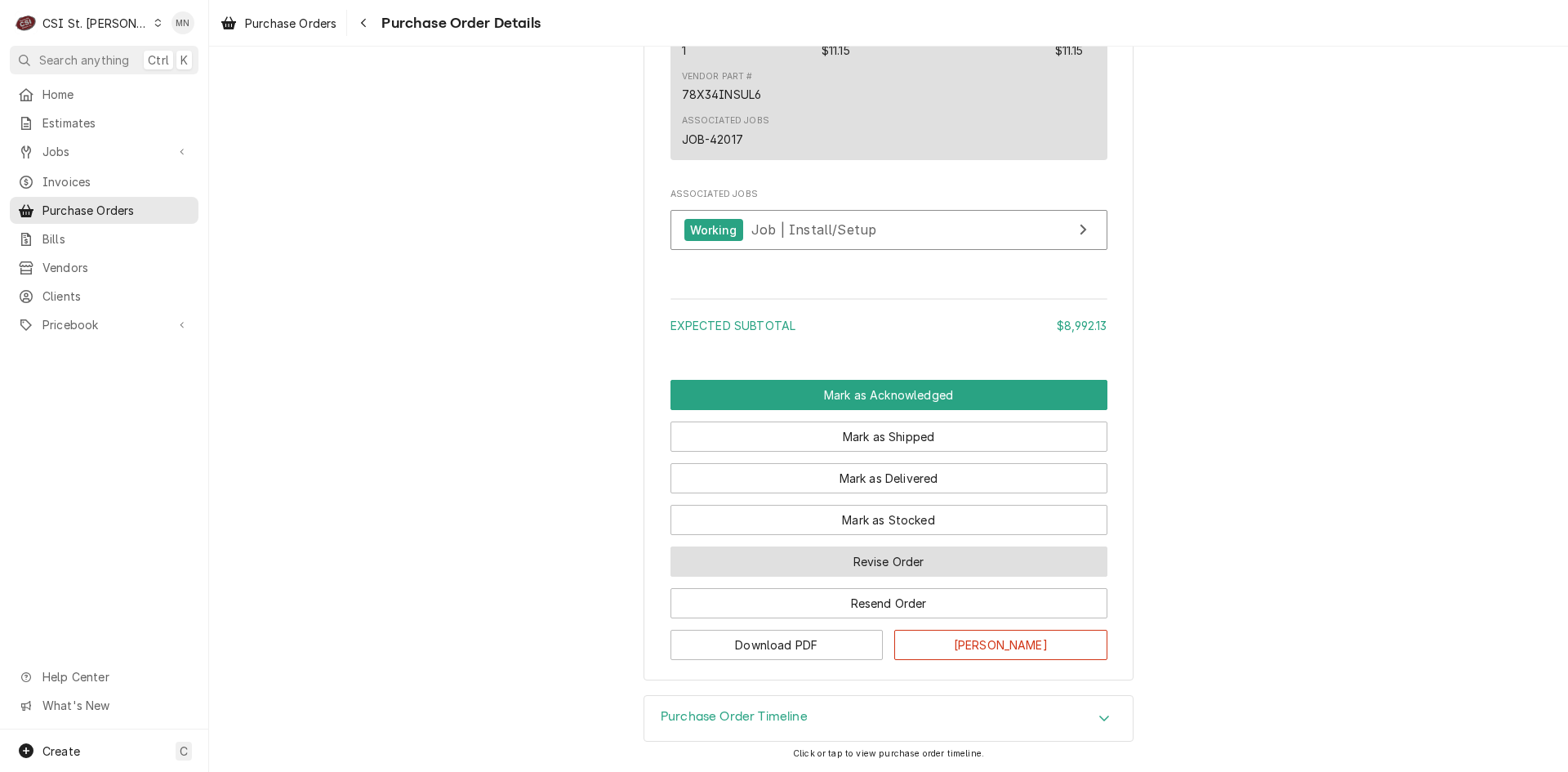
click at [894, 565] on button "Revise Order" at bounding box center [889, 561] width 437 height 30
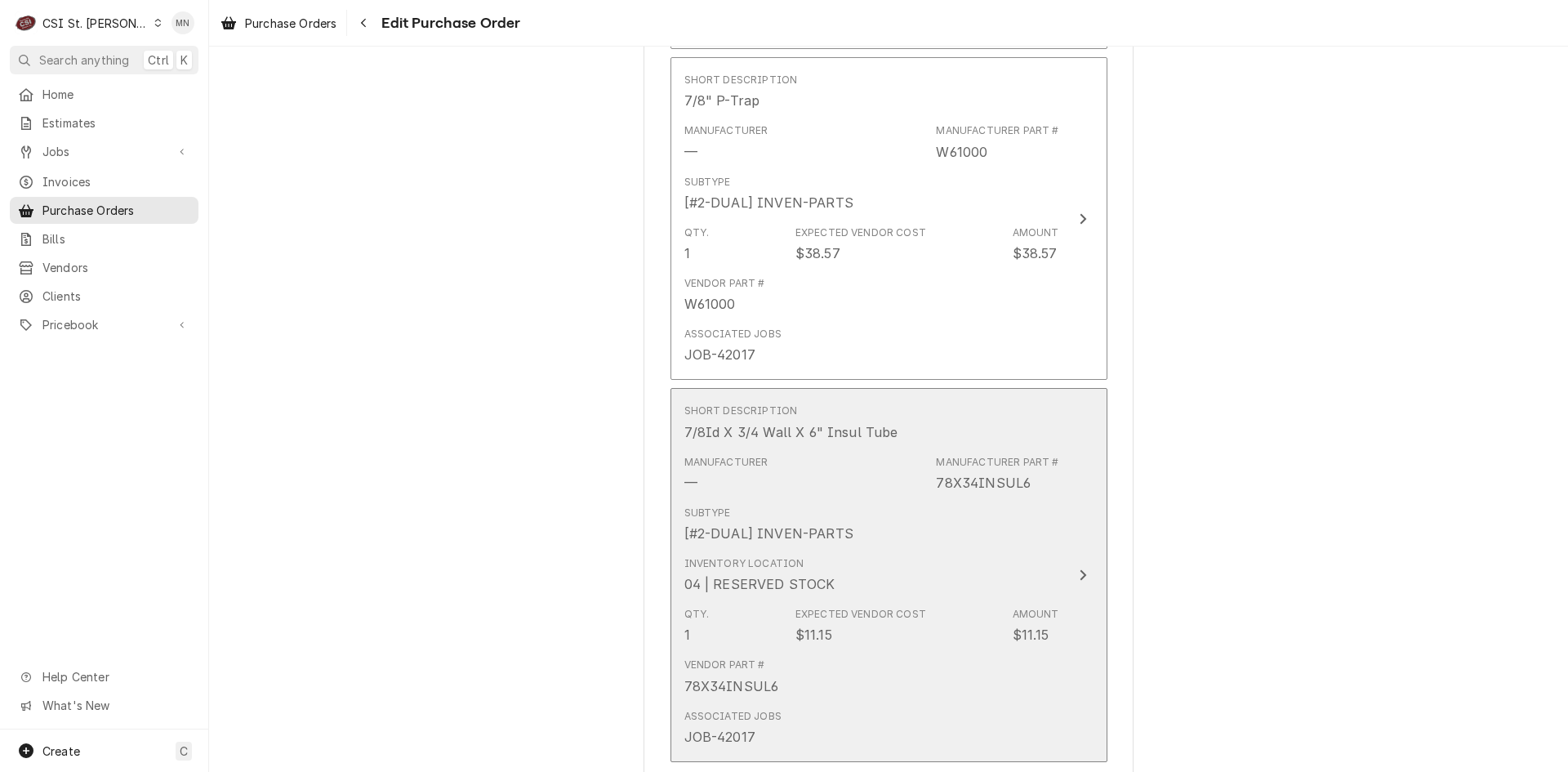
scroll to position [2835, 0]
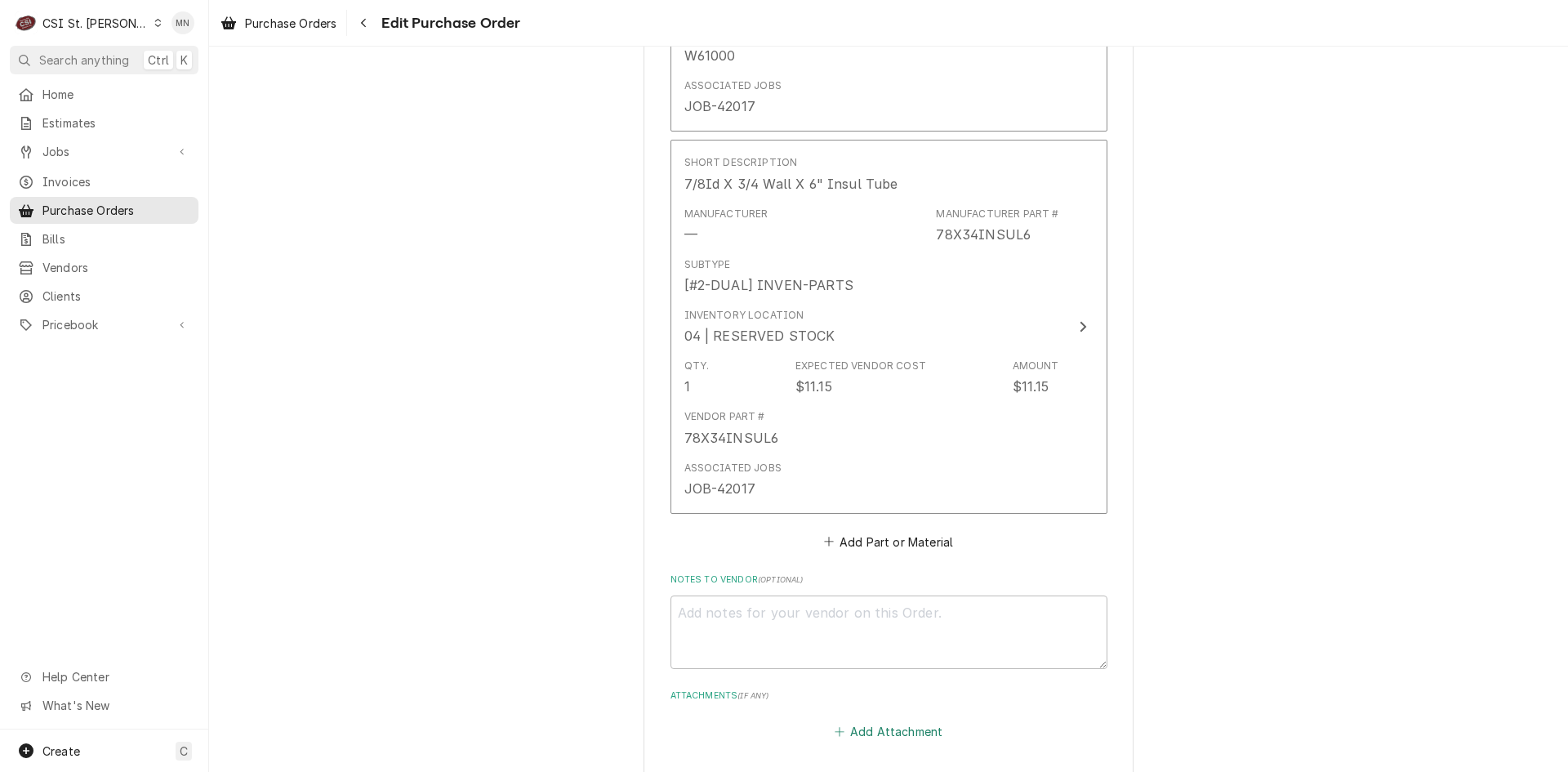
click at [899, 720] on button "Add Attachment" at bounding box center [888, 732] width 114 height 23
type textarea "x"
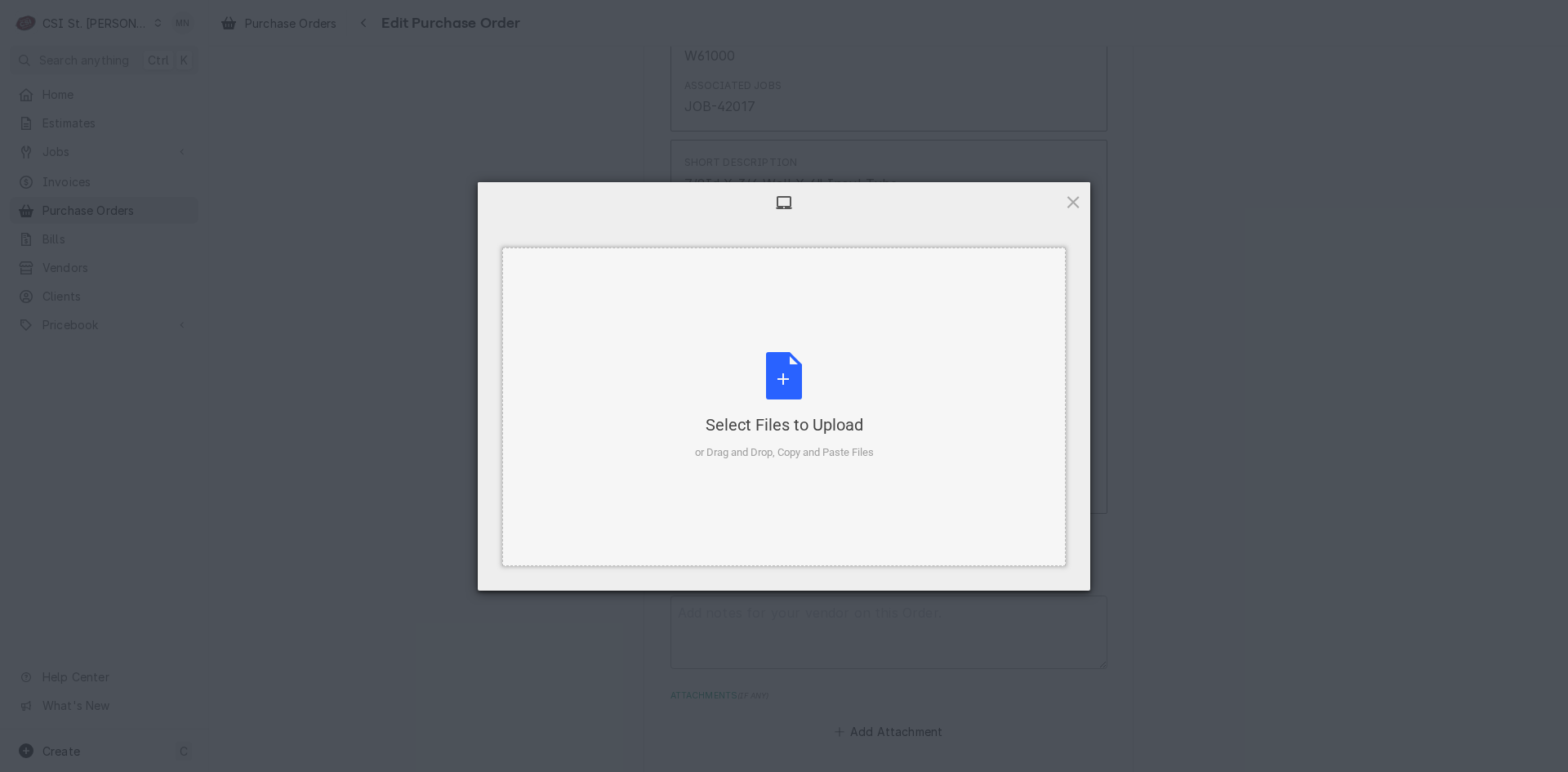
click at [805, 444] on div "or Drag and Drop, Copy and Paste Files" at bounding box center [784, 453] width 179 height 16
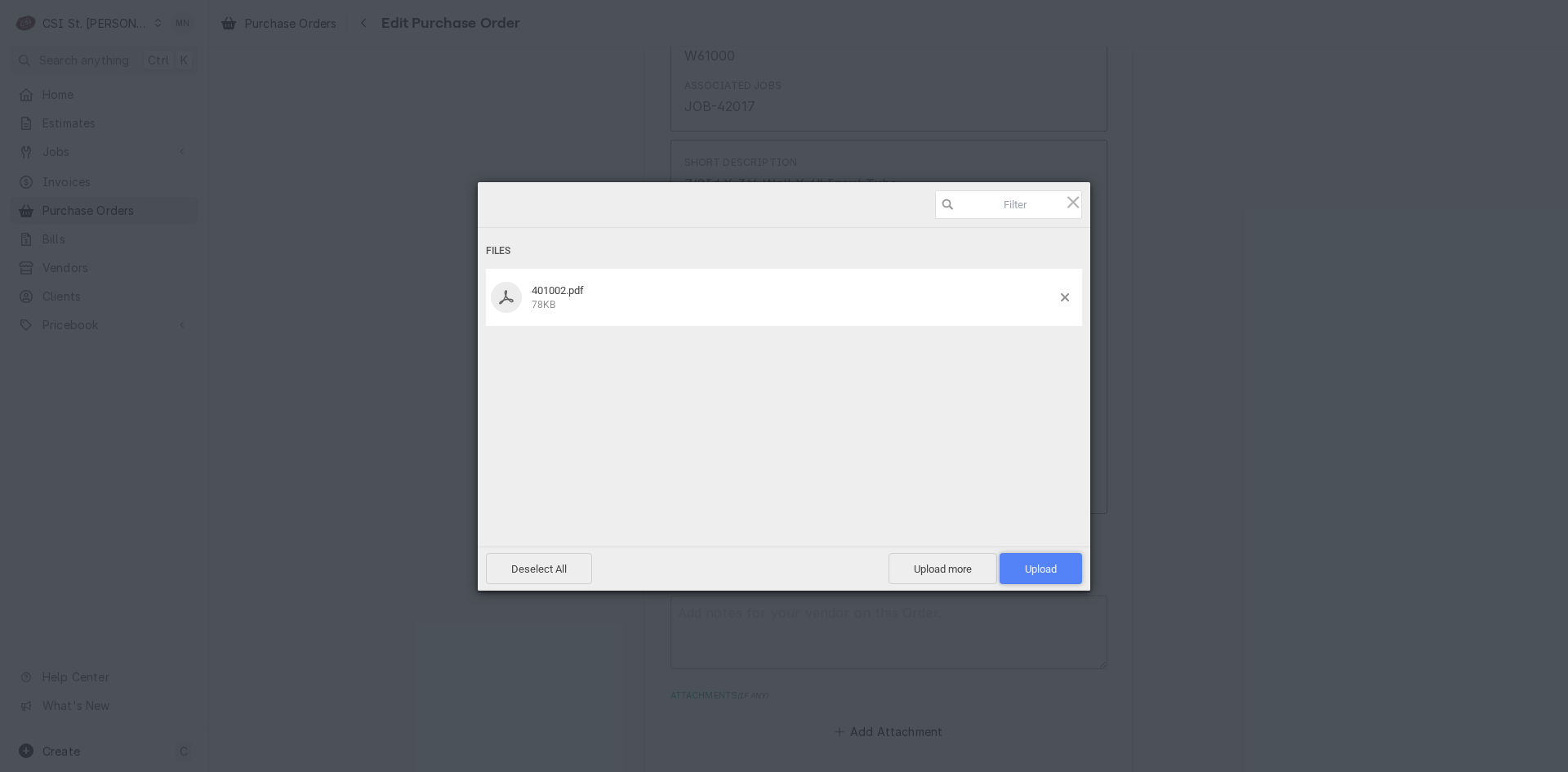
click at [1047, 560] on span "Upload 1" at bounding box center [1041, 569] width 82 height 31
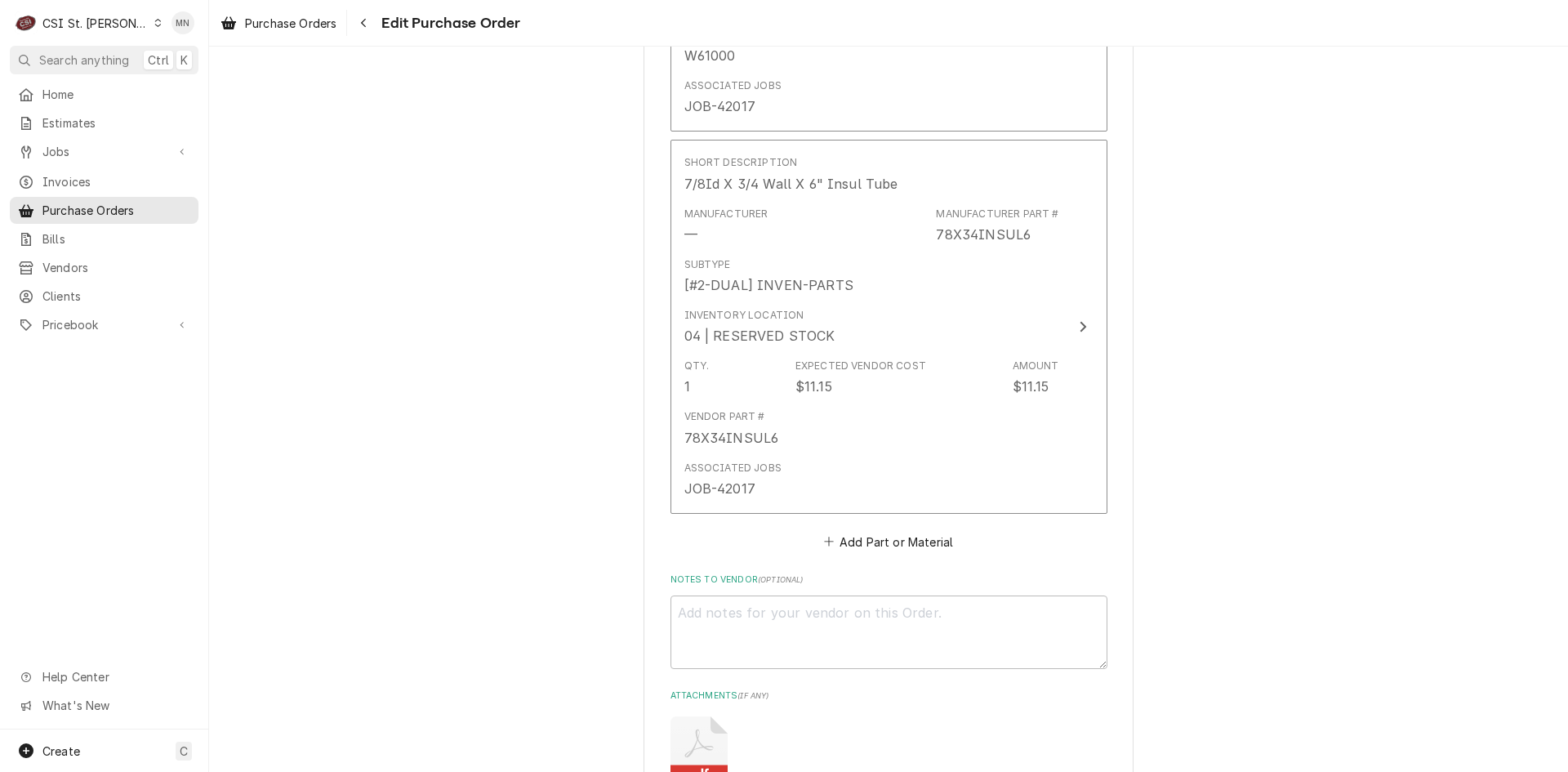
type textarea "x"
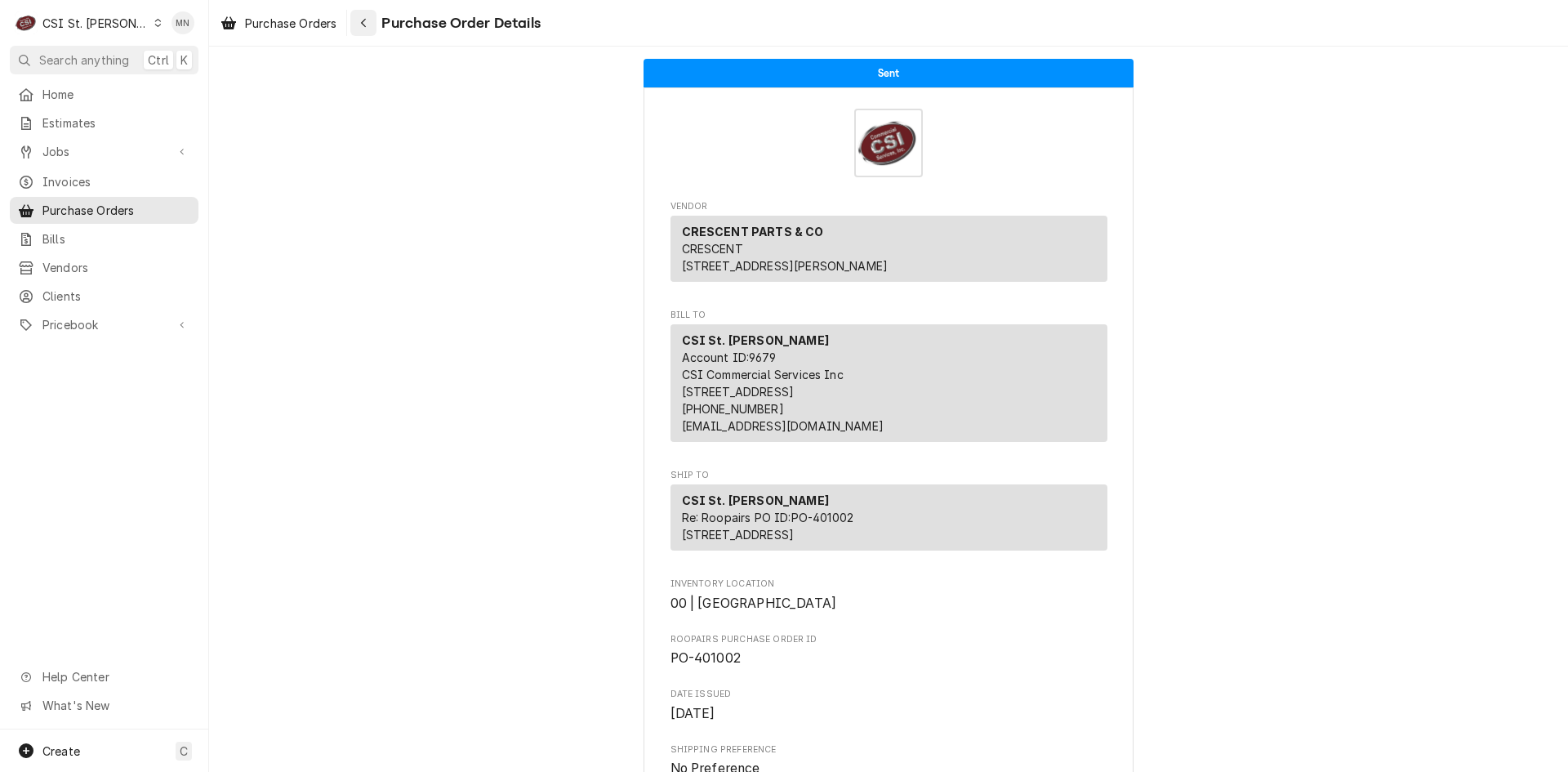
click at [365, 16] on div "Navigate back" at bounding box center [364, 23] width 16 height 16
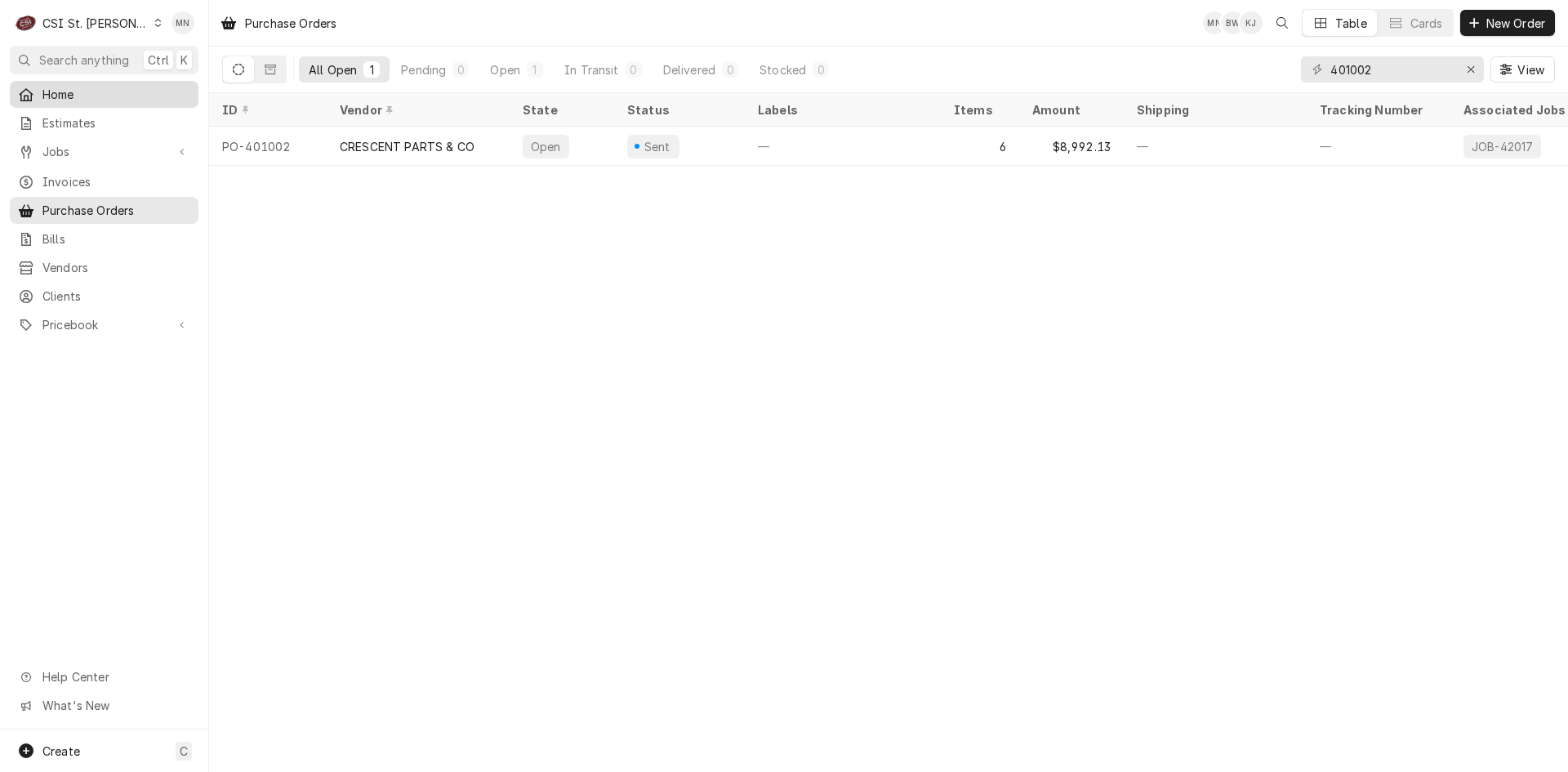
click at [58, 87] on span "Home" at bounding box center [117, 94] width 148 height 17
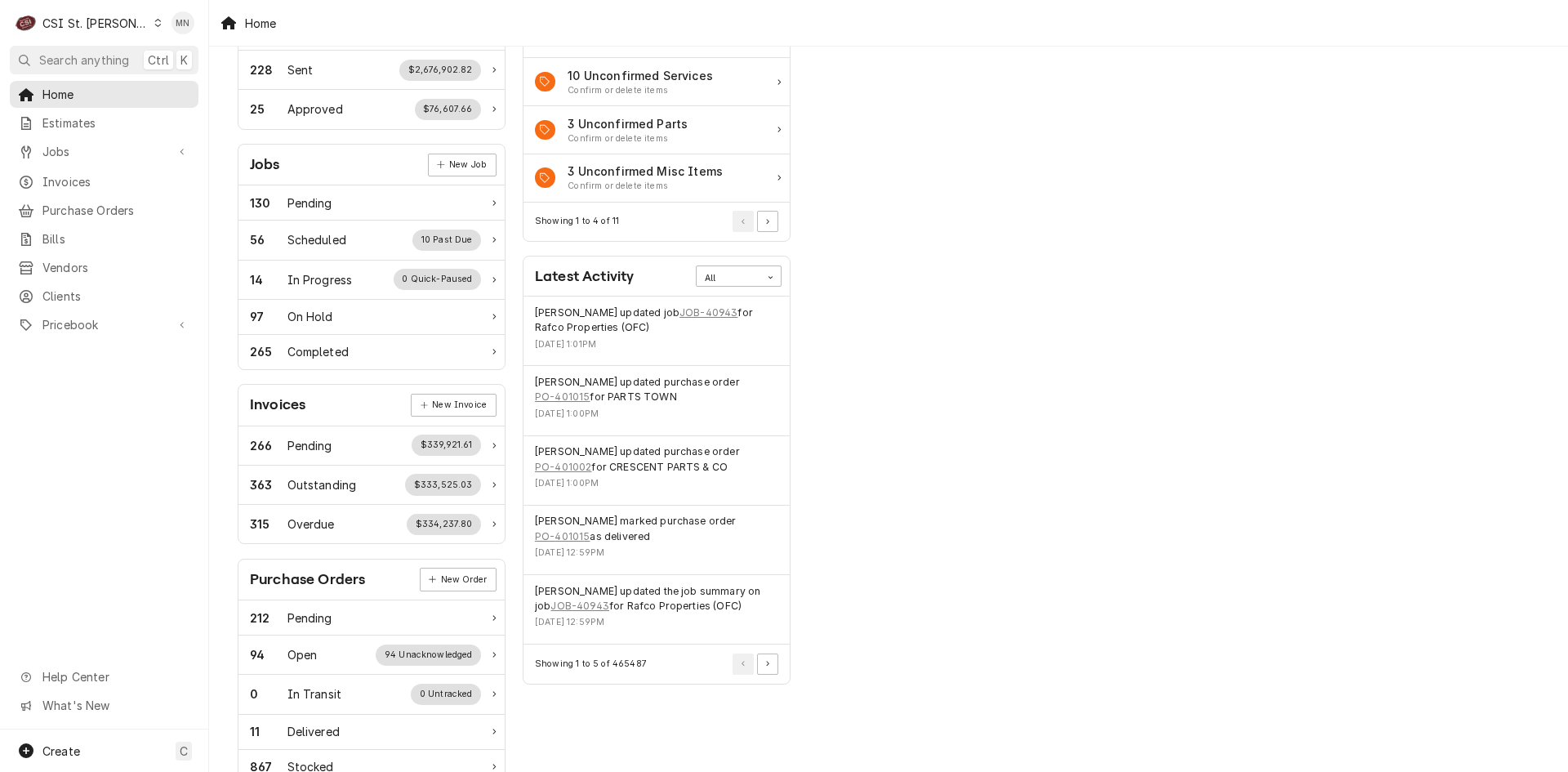
scroll to position [163, 0]
